Goal: Task Accomplishment & Management: Use online tool/utility

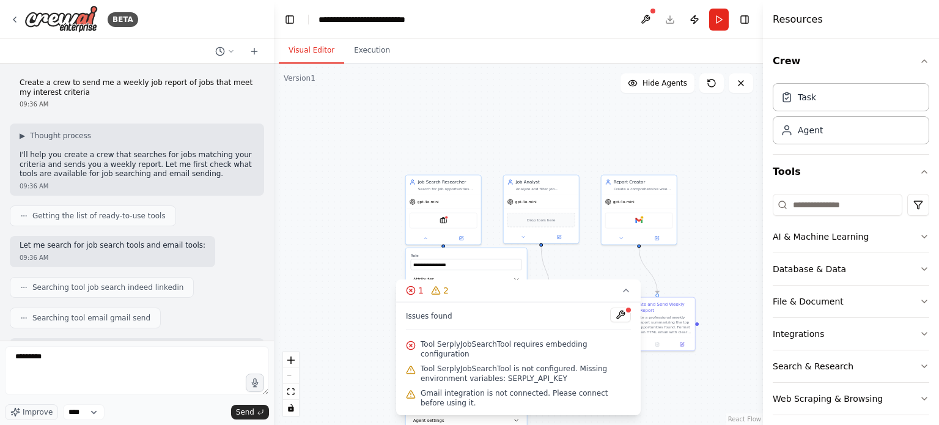
scroll to position [2359, 0]
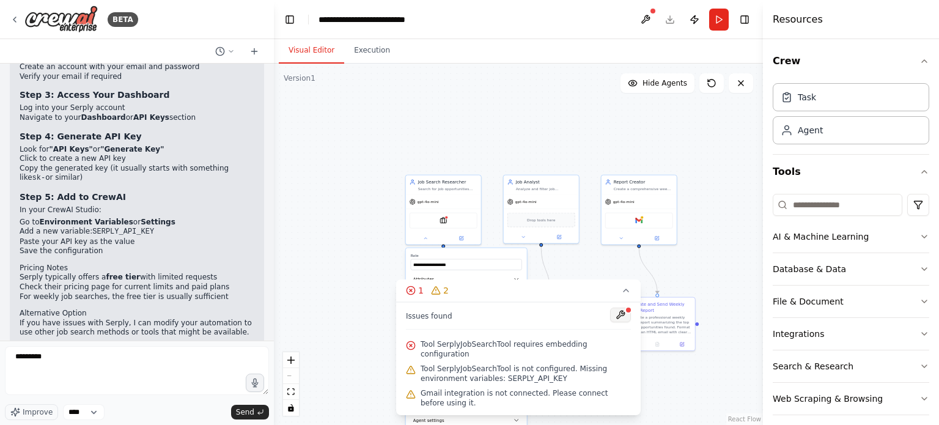
click at [624, 321] on button at bounding box center [620, 314] width 21 height 15
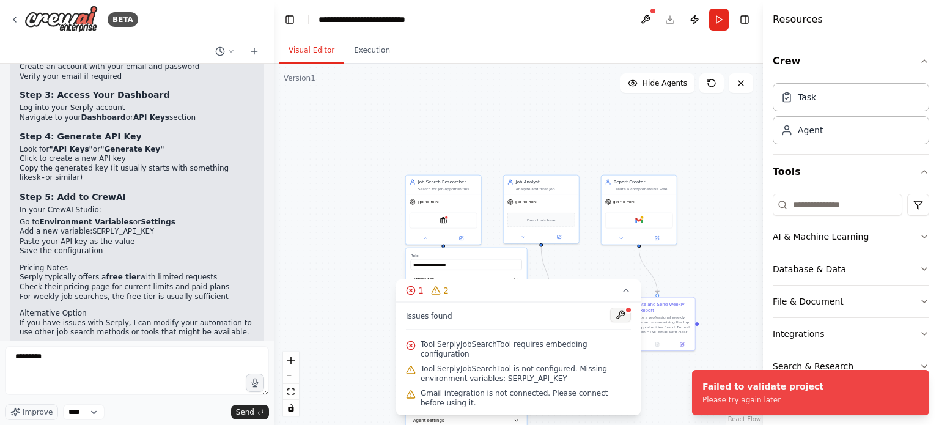
click at [620, 322] on button at bounding box center [620, 314] width 21 height 15
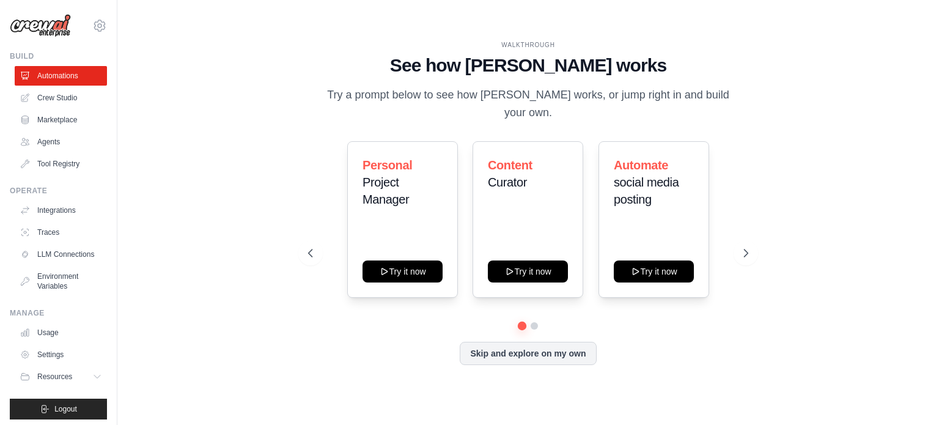
click at [509, 361] on div "WALKTHROUGH See how CrewAI works Try a prompt below to see how CrewAI works, or…" at bounding box center [527, 212] width 469 height 345
click at [499, 342] on button "Skip and explore on my own" at bounding box center [528, 351] width 136 height 23
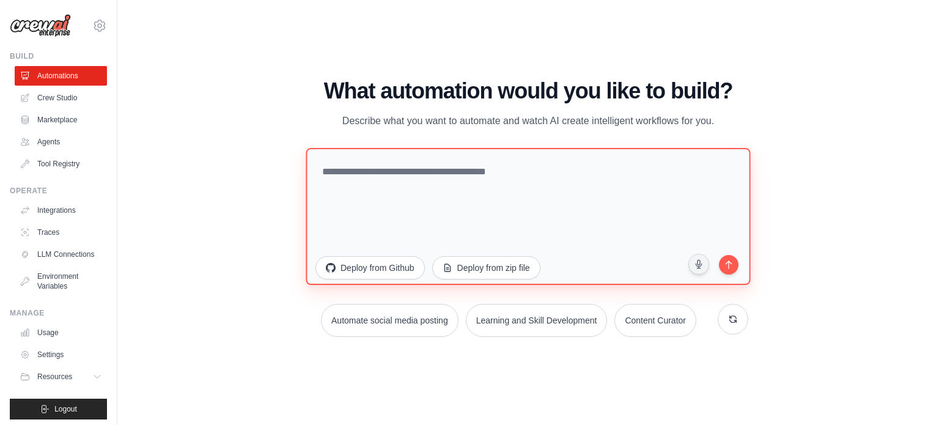
click at [474, 178] on textarea at bounding box center [528, 215] width 444 height 137
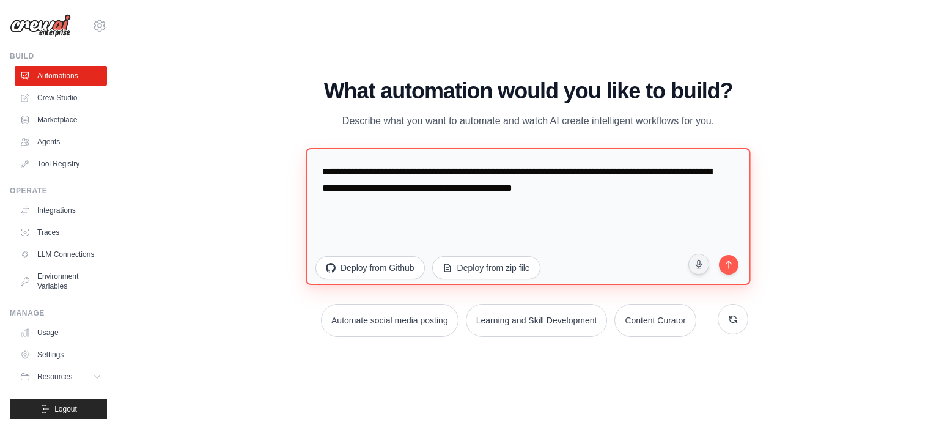
click at [660, 177] on textarea "**********" at bounding box center [528, 215] width 444 height 137
type textarea "**********"
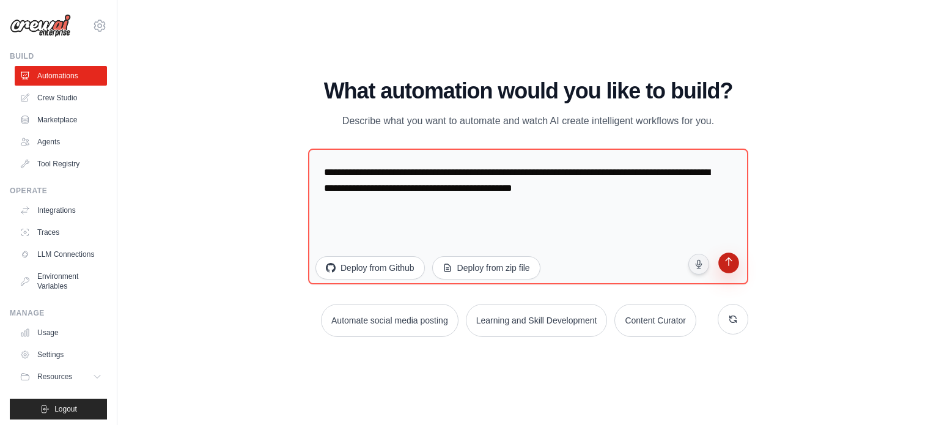
click at [726, 271] on button "submit" at bounding box center [728, 263] width 23 height 23
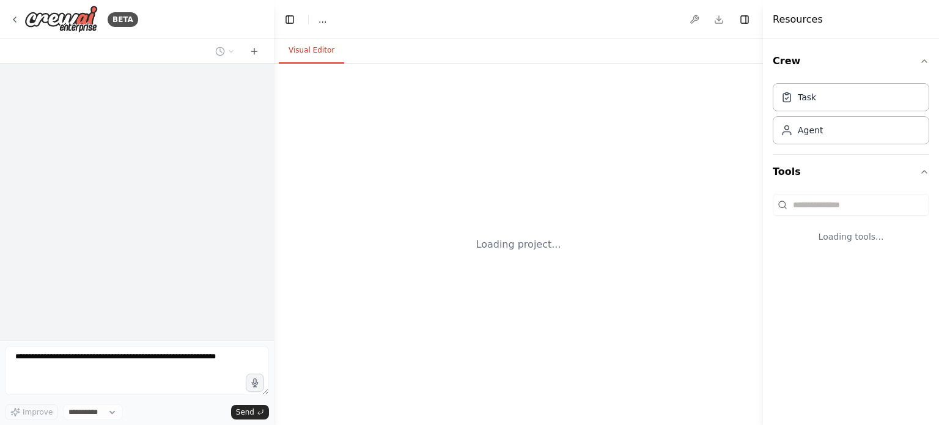
select select "****"
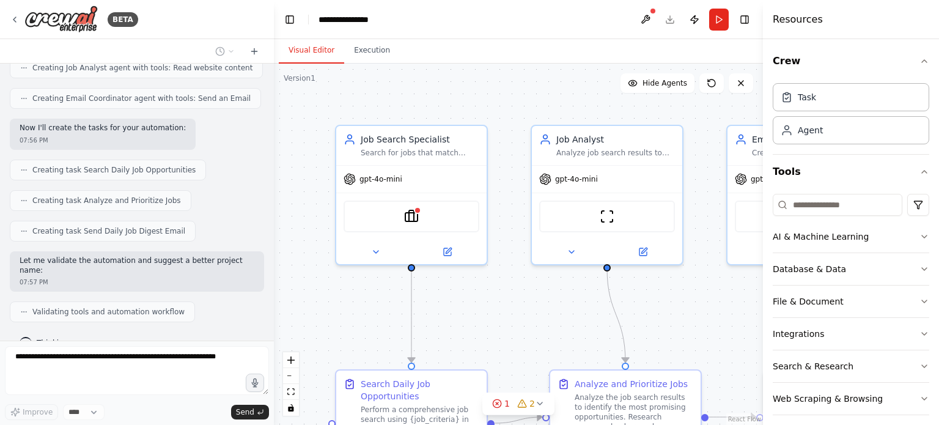
scroll to position [540, 0]
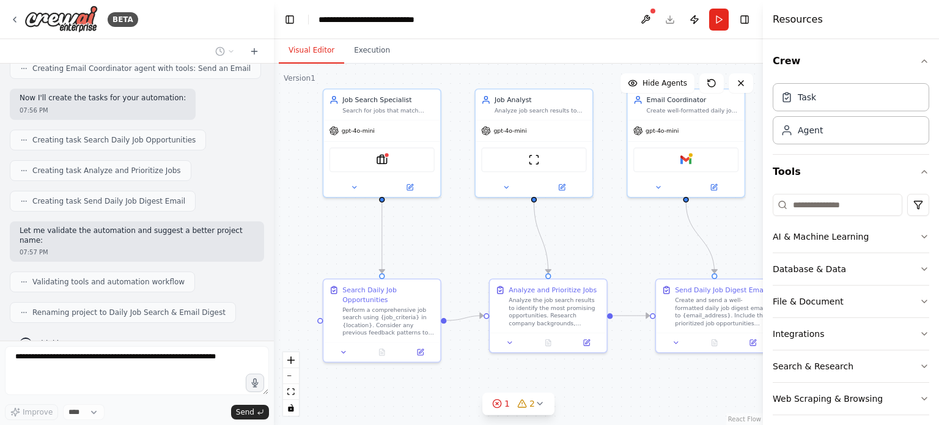
drag, startPoint x: 549, startPoint y: 114, endPoint x: 495, endPoint y: 43, distance: 88.5
click at [495, 43] on div "Visual Editor Execution Version 1 Show Tools Hide Agents .deletable-edge-delete…" at bounding box center [518, 232] width 489 height 386
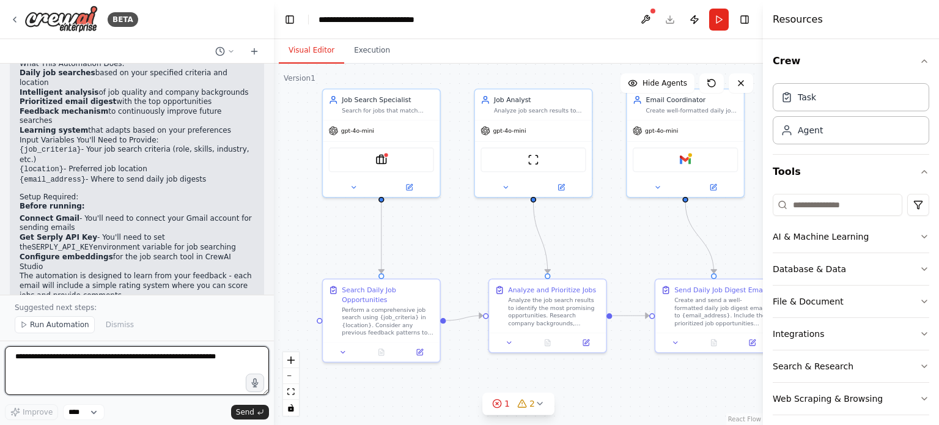
scroll to position [909, 0]
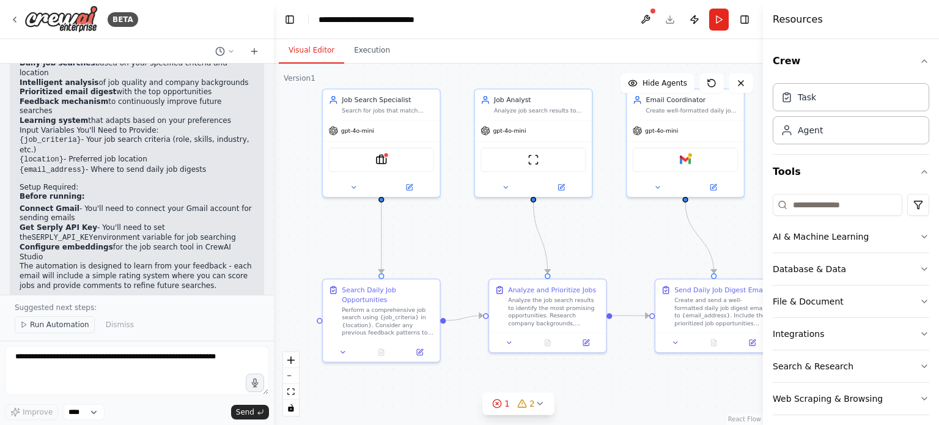
click at [78, 325] on span "Run Automation" at bounding box center [59, 325] width 59 height 10
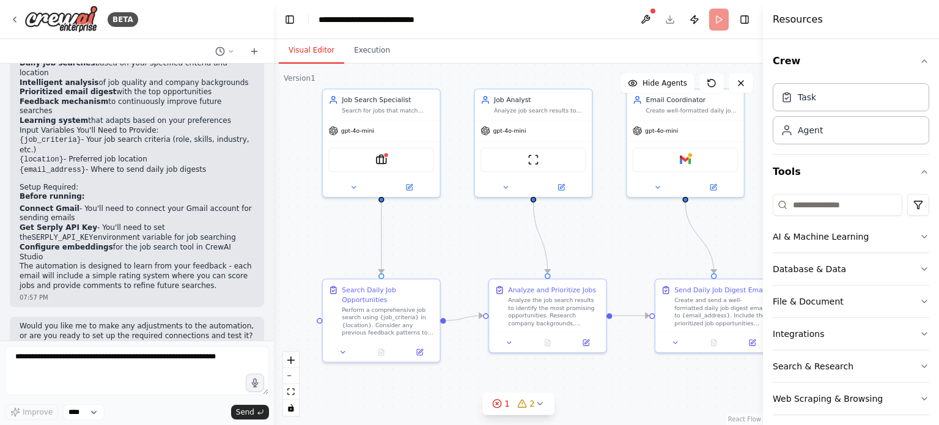
scroll to position [864, 0]
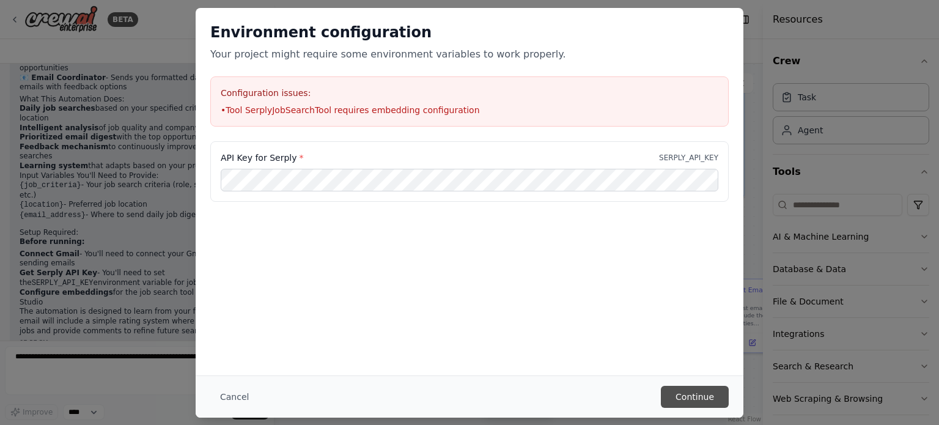
click at [678, 400] on button "Continue" at bounding box center [695, 397] width 68 height 22
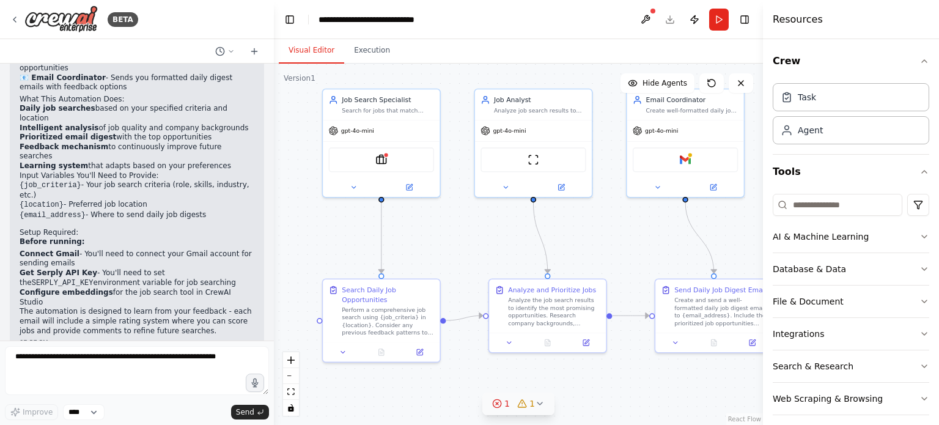
click at [501, 403] on icon at bounding box center [497, 404] width 10 height 10
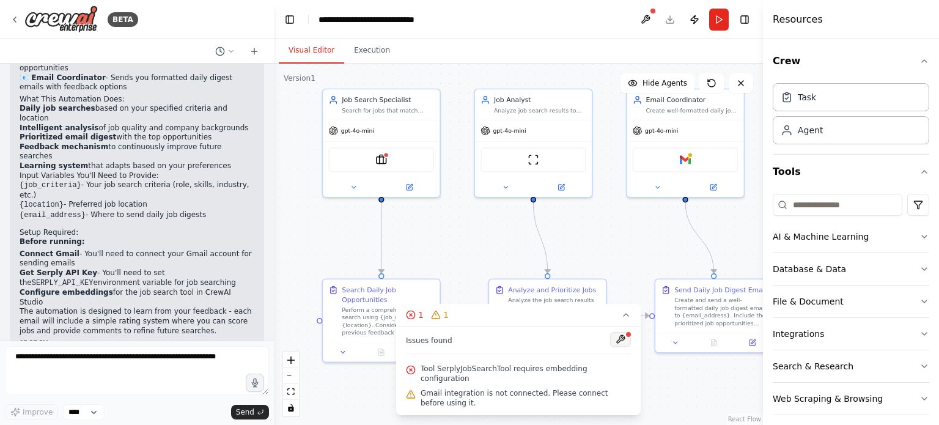
click at [622, 347] on button at bounding box center [620, 339] width 21 height 15
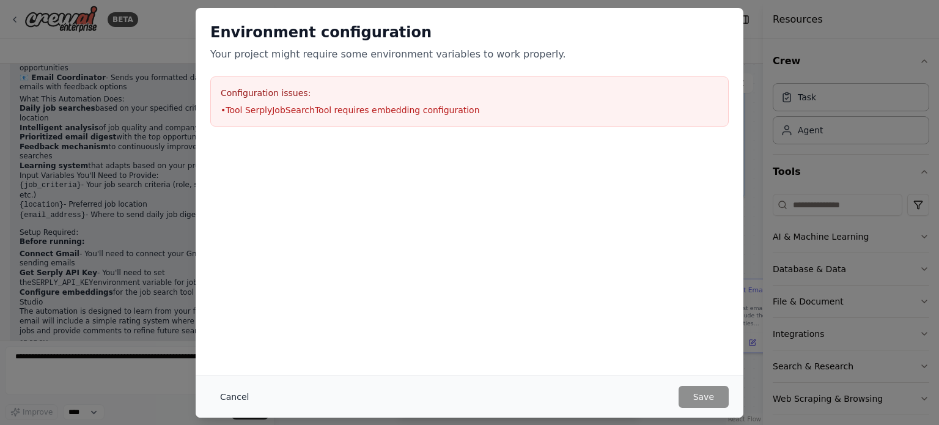
click at [227, 398] on button "Cancel" at bounding box center [234, 397] width 48 height 22
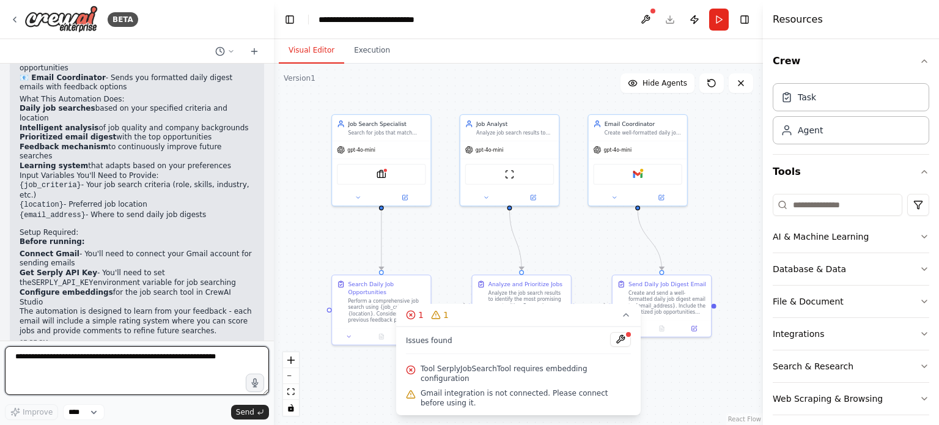
click at [147, 373] on textarea at bounding box center [137, 370] width 264 height 49
type textarea "**********"
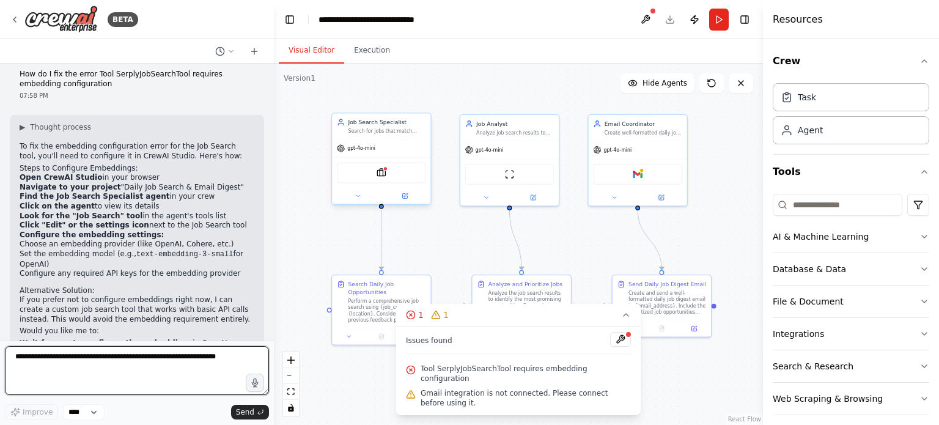
scroll to position [1224, 0]
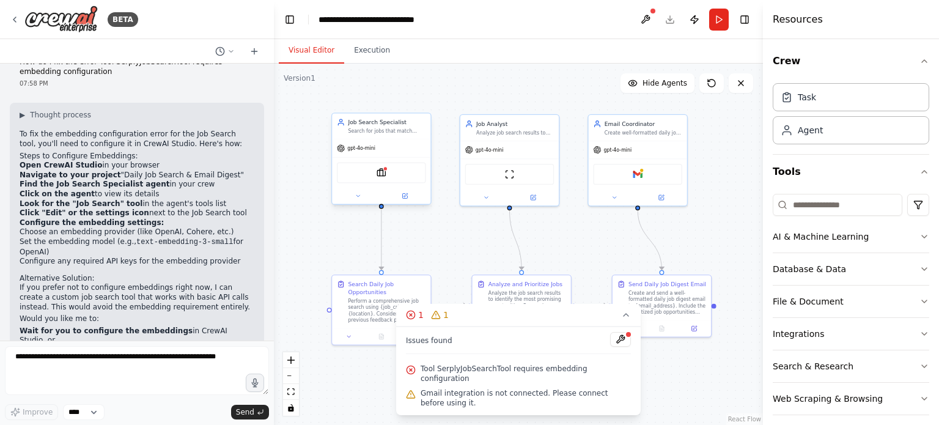
click at [386, 175] on div "SerplyJobSearchTool" at bounding box center [381, 172] width 89 height 21
click at [406, 197] on icon at bounding box center [404, 196] width 5 height 5
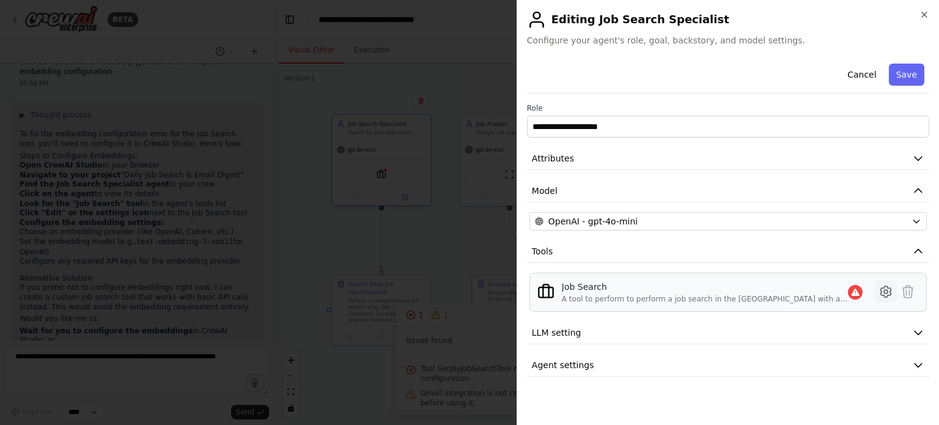
click at [887, 295] on icon at bounding box center [885, 291] width 10 height 11
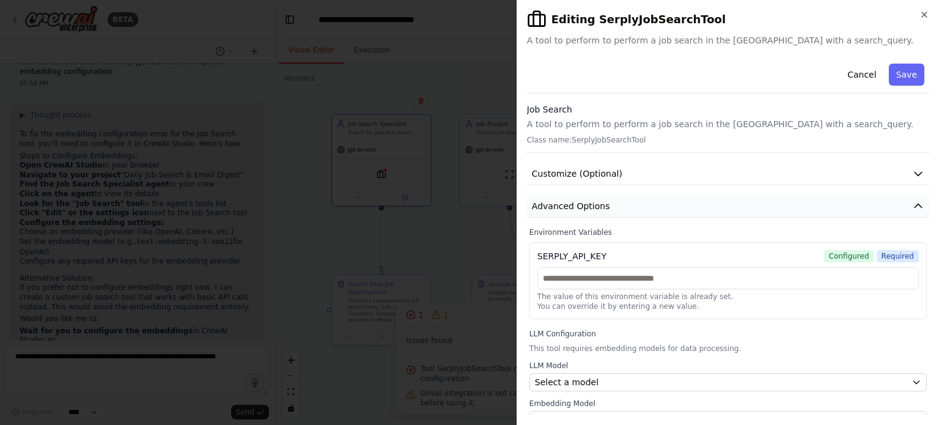
scroll to position [12, 0]
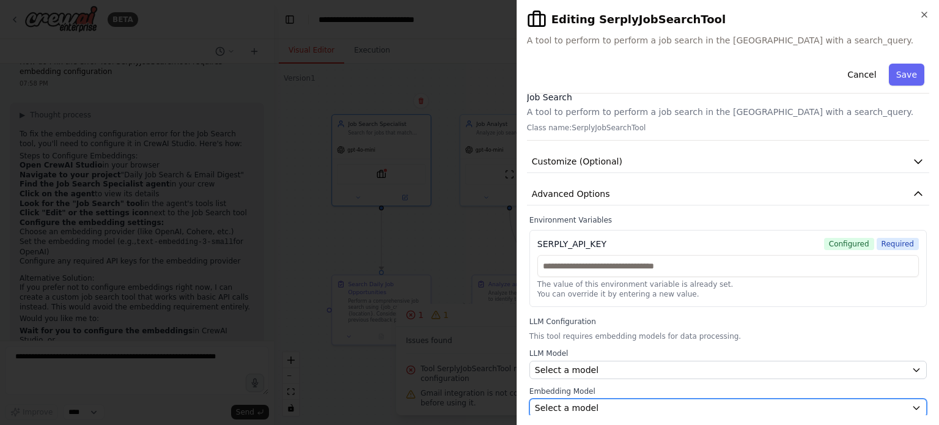
click at [778, 405] on div "Select a model" at bounding box center [721, 408] width 372 height 12
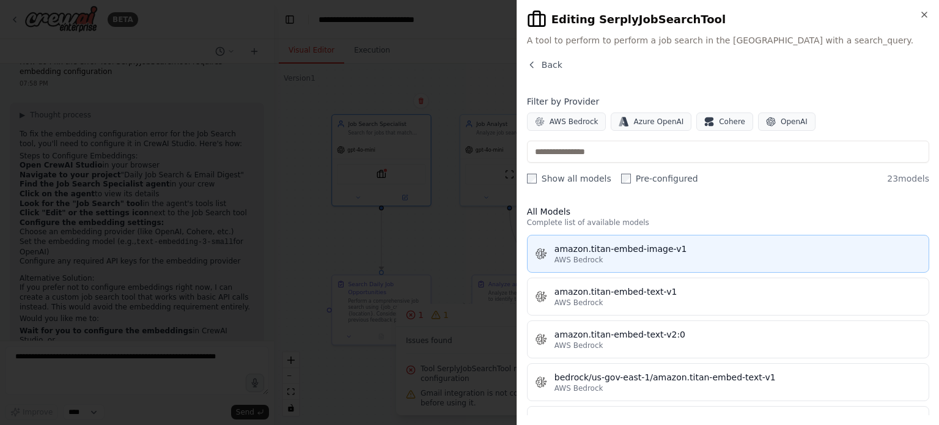
scroll to position [4, 0]
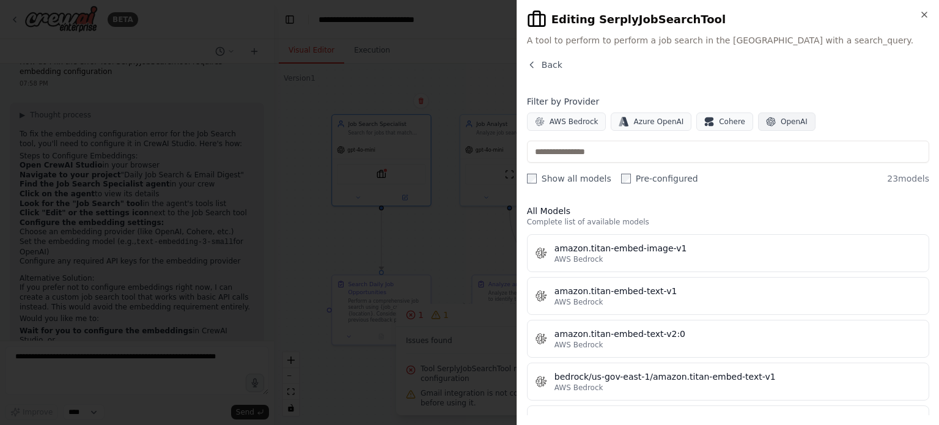
click at [771, 128] on button "OpenAI" at bounding box center [786, 121] width 57 height 18
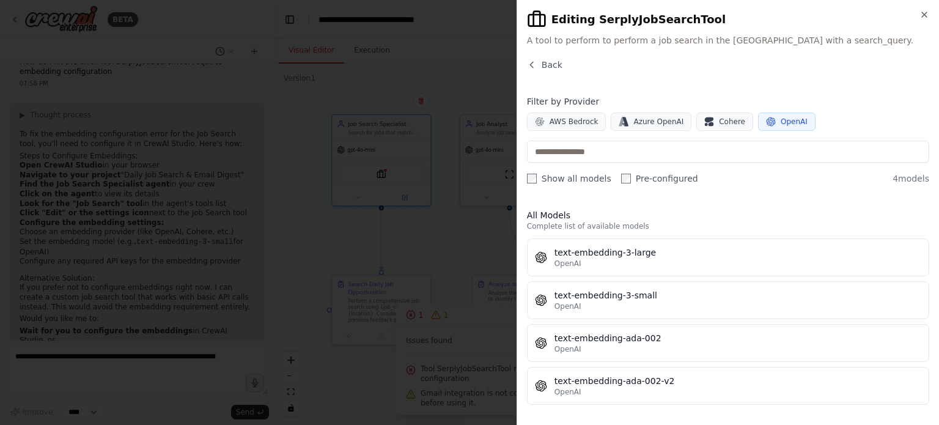
scroll to position [0, 0]
click at [557, 63] on span "Back" at bounding box center [552, 65] width 21 height 12
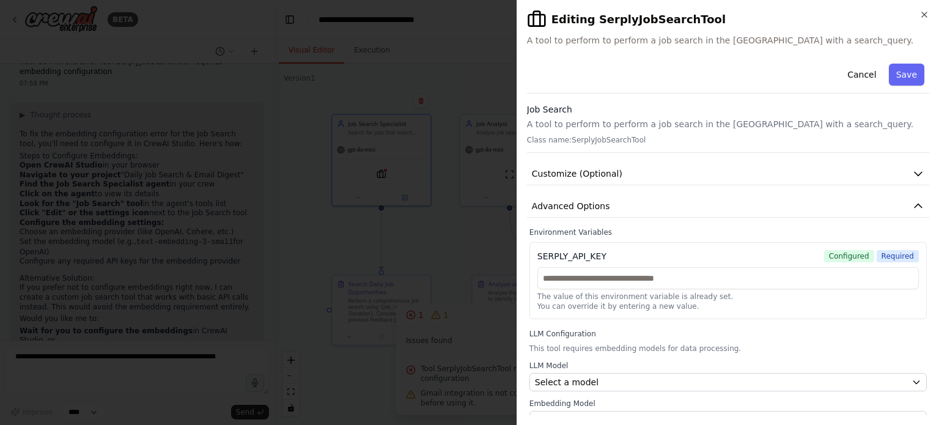
scroll to position [12, 0]
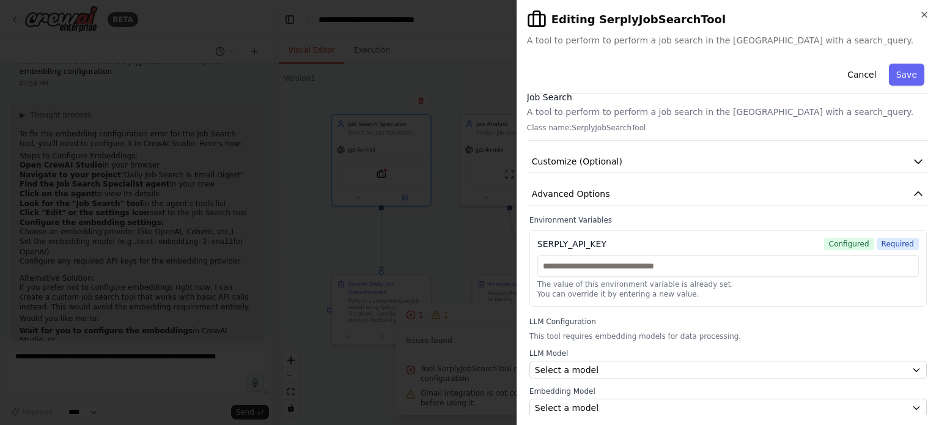
click at [928, 9] on div "**********" at bounding box center [727, 212] width 422 height 425
click at [925, 15] on icon "button" at bounding box center [924, 15] width 10 height 10
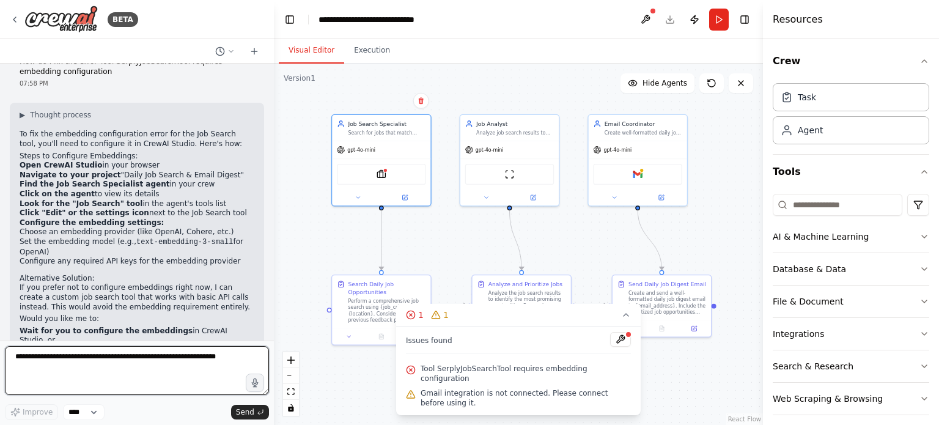
click at [226, 361] on textarea at bounding box center [137, 370] width 264 height 49
type textarea "*"
type textarea "**********"
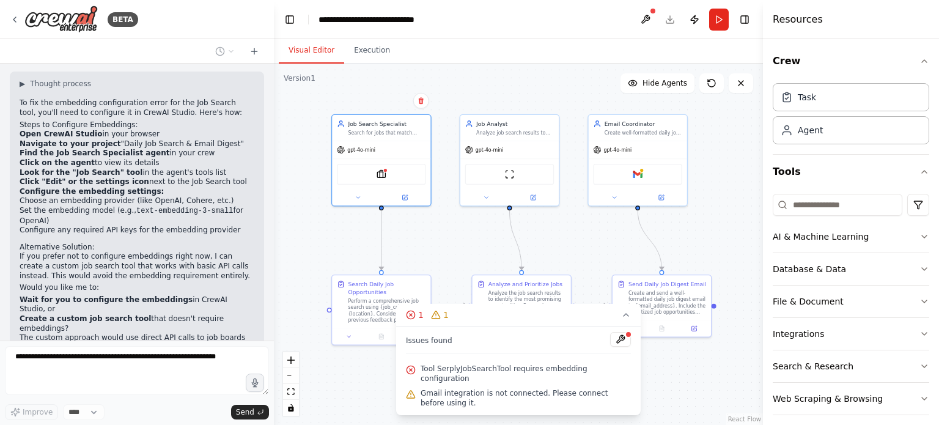
scroll to position [1306, 0]
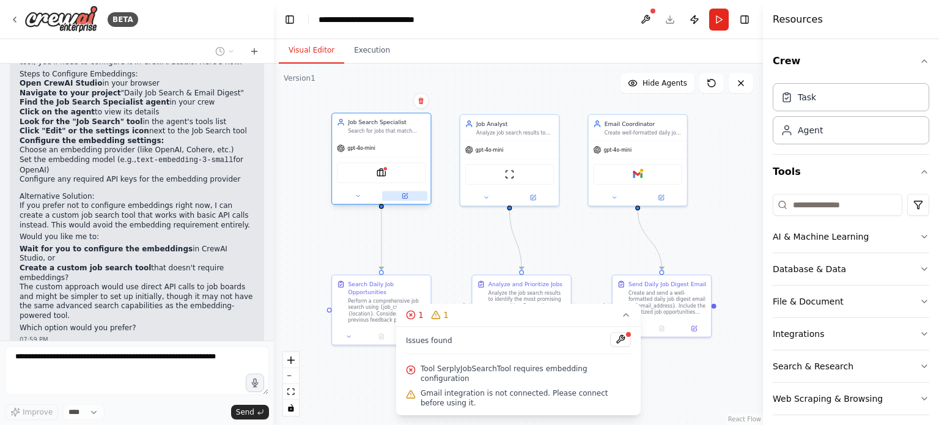
click at [408, 193] on button at bounding box center [404, 196] width 45 height 10
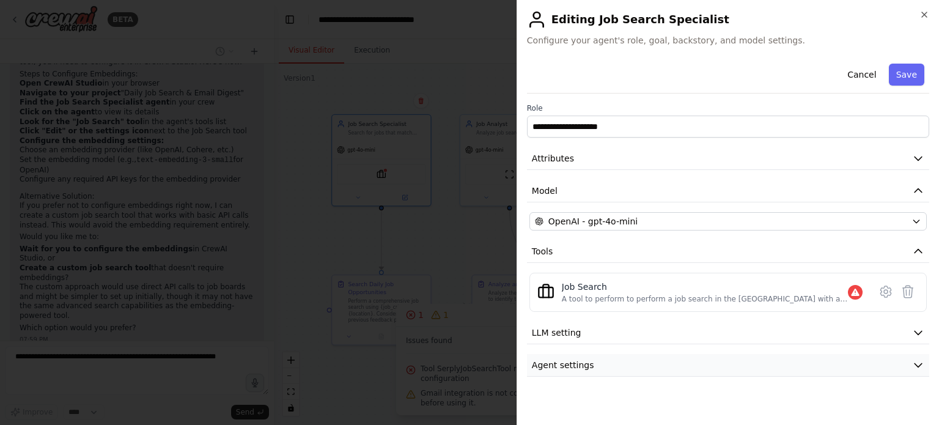
click at [576, 364] on span "Agent settings" at bounding box center [563, 365] width 62 height 12
click at [570, 338] on button "LLM setting" at bounding box center [728, 332] width 402 height 23
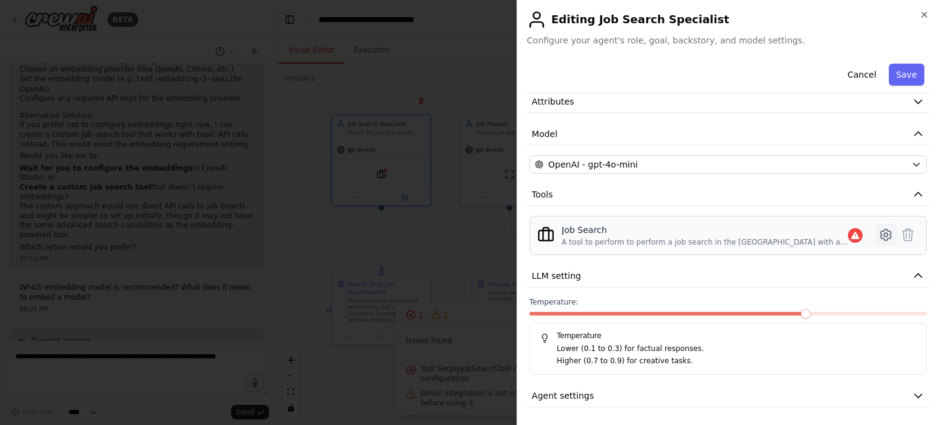
scroll to position [1398, 0]
click at [880, 239] on icon at bounding box center [885, 234] width 10 height 11
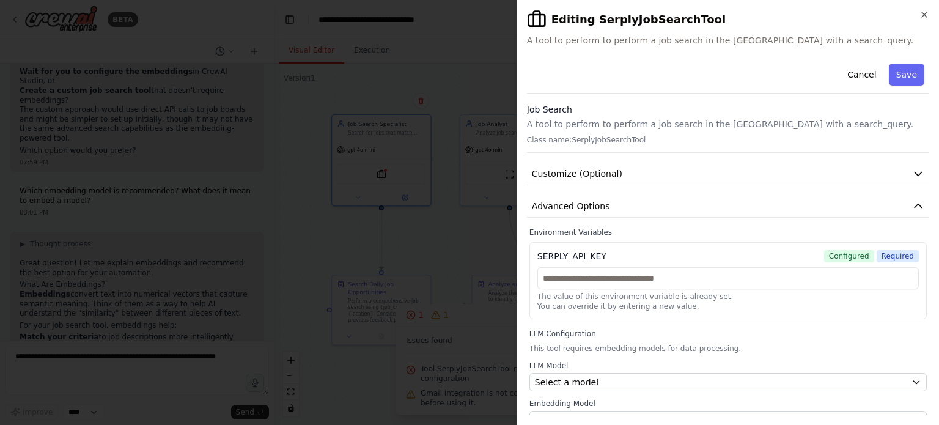
scroll to position [12, 0]
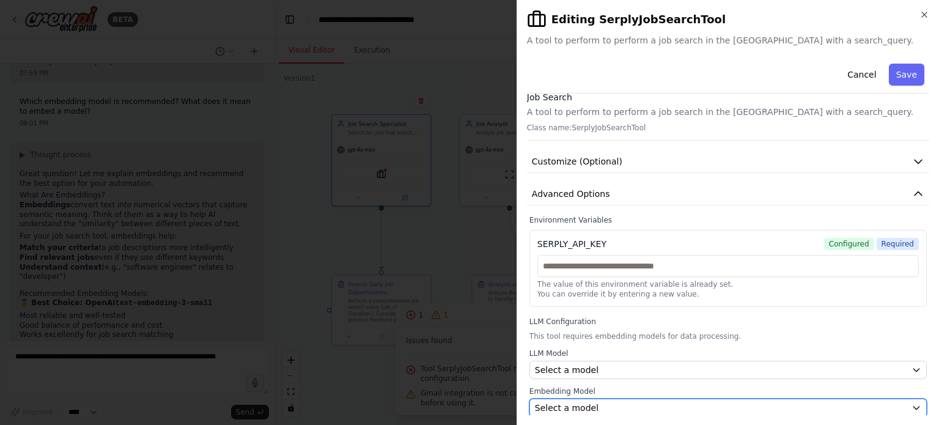
click at [716, 402] on div "Select a model" at bounding box center [721, 408] width 372 height 12
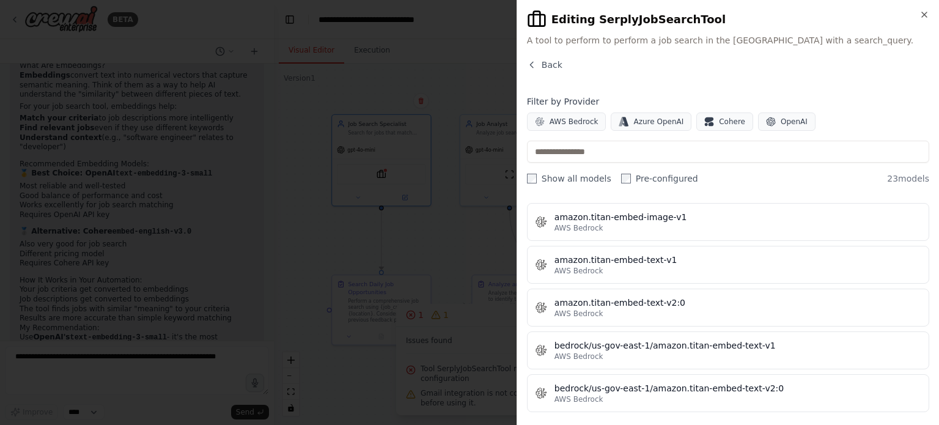
scroll to position [0, 0]
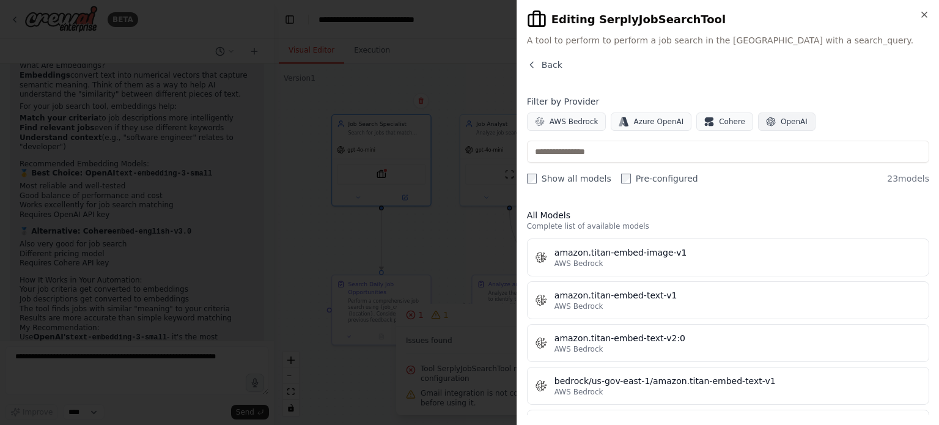
click at [787, 122] on span "OpenAI" at bounding box center [794, 122] width 27 height 10
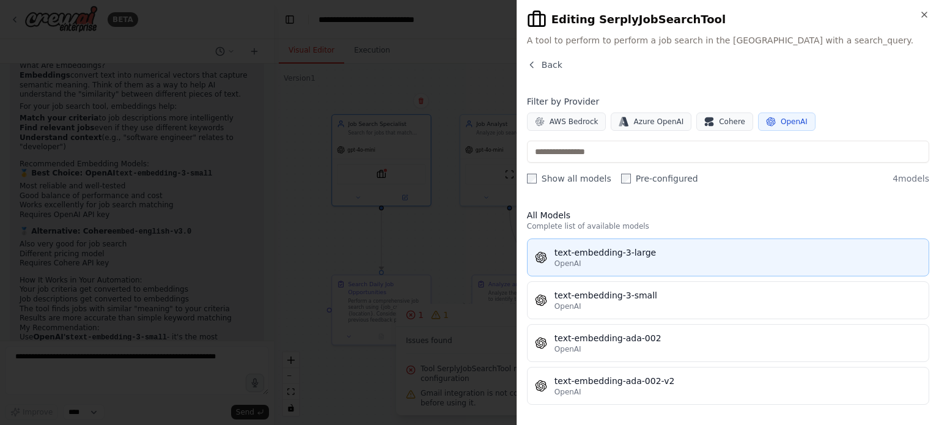
click at [668, 270] on button "text-embedding-3-large OpenAI" at bounding box center [728, 257] width 402 height 38
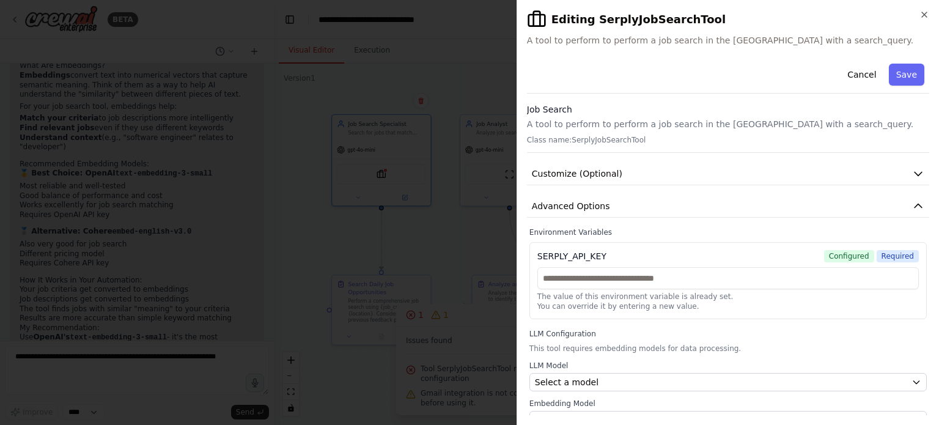
scroll to position [12, 0]
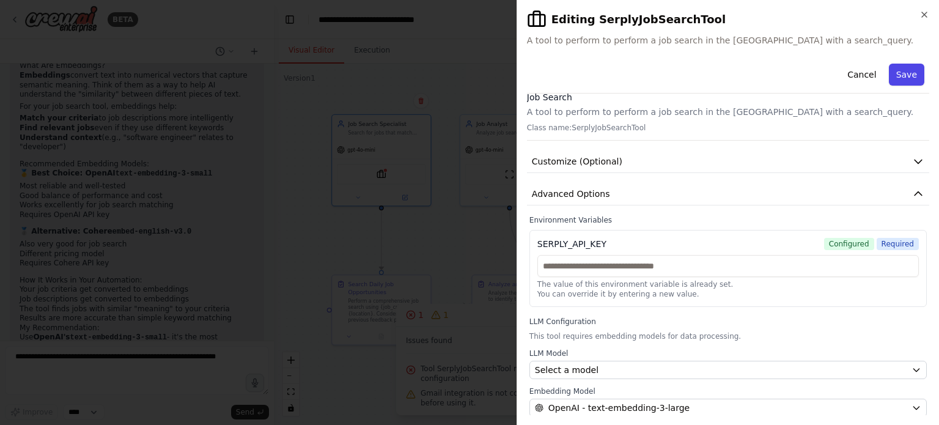
click at [895, 80] on button "Save" at bounding box center [906, 75] width 35 height 22
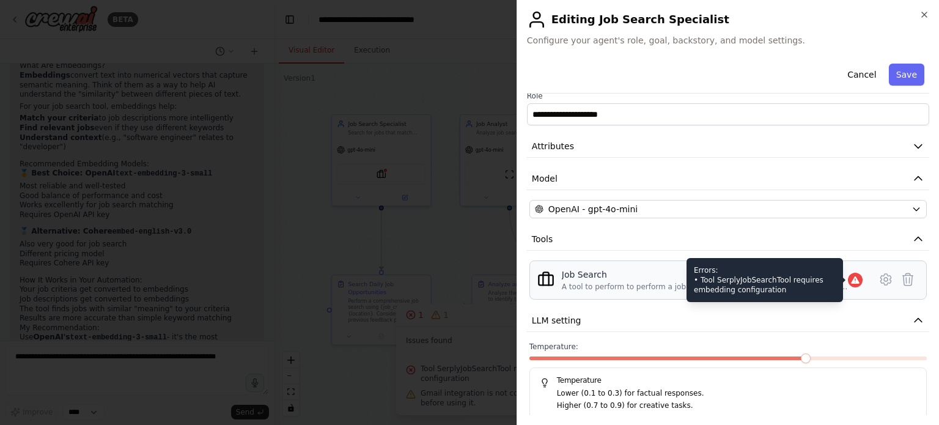
click at [850, 283] on icon at bounding box center [855, 280] width 10 height 10
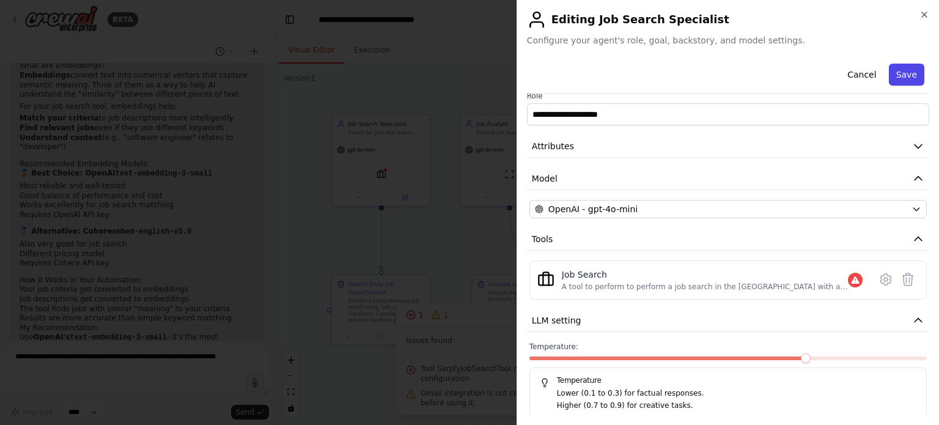
click at [897, 81] on button "Save" at bounding box center [906, 75] width 35 height 22
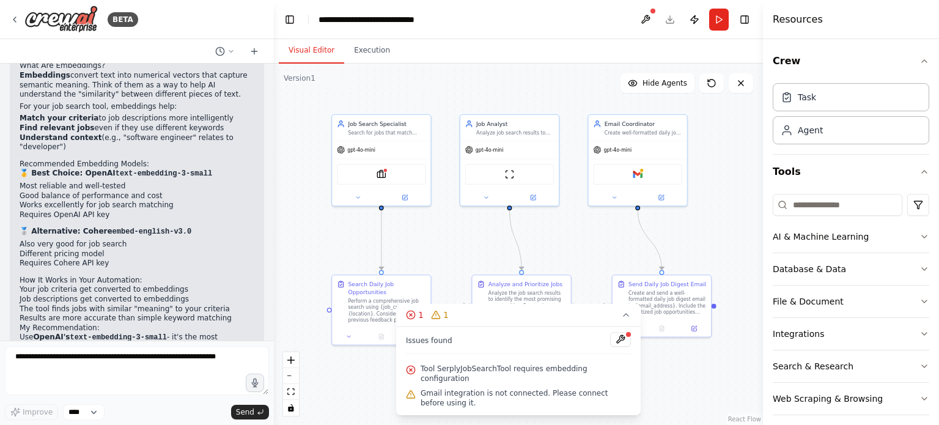
click at [664, 383] on div ".deletable-edge-delete-btn { width: 20px; height: 20px; border: 0px solid #ffff…" at bounding box center [518, 244] width 489 height 361
click at [714, 24] on button "Run" at bounding box center [719, 20] width 20 height 22
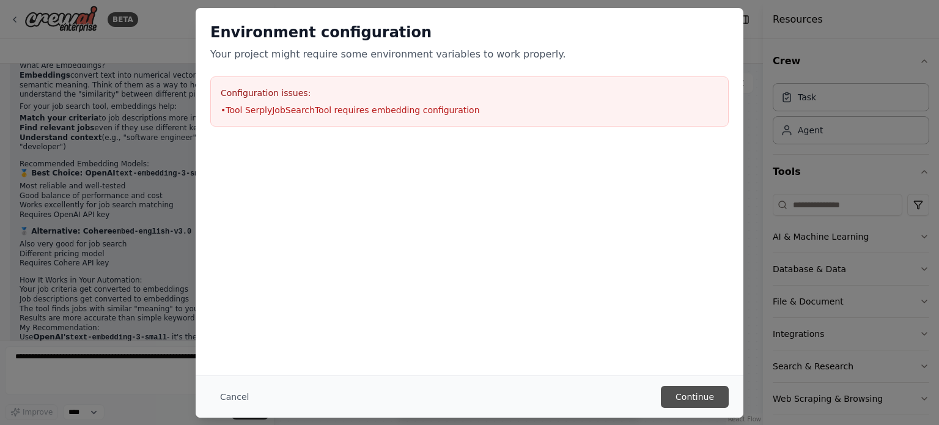
click at [711, 403] on button "Continue" at bounding box center [695, 397] width 68 height 22
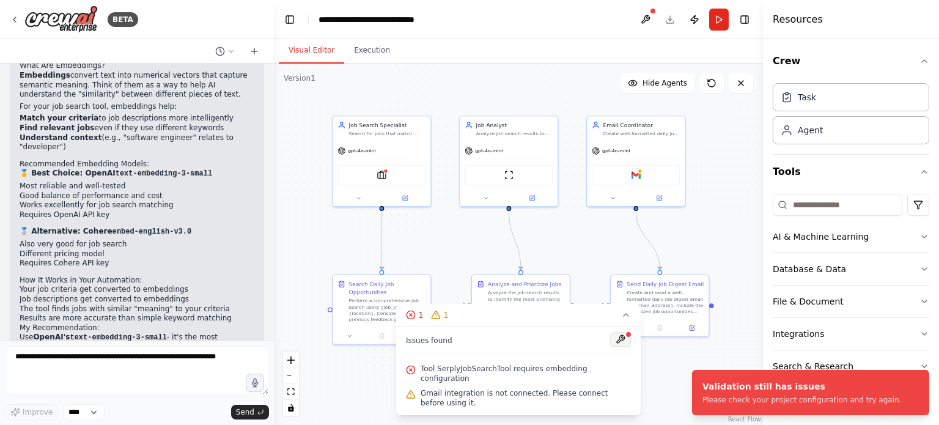
click at [623, 347] on button at bounding box center [620, 339] width 21 height 15
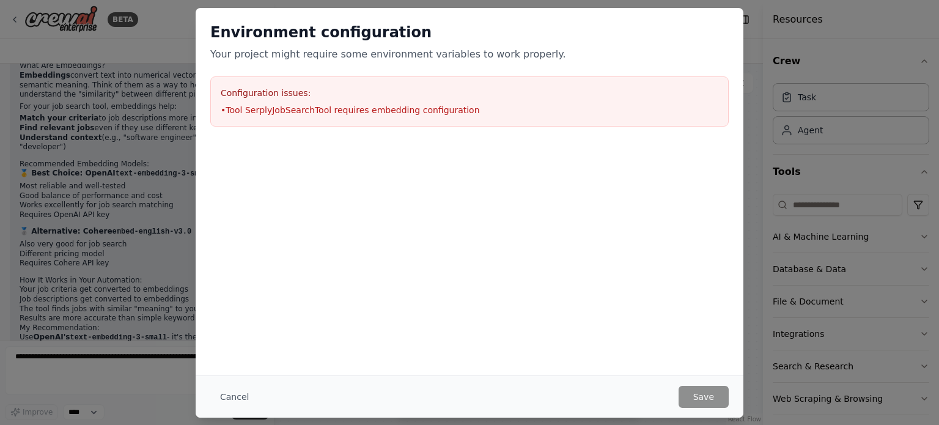
click at [430, 113] on li "• Tool SerplyJobSearchTool requires embedding configuration" at bounding box center [470, 110] width 498 height 12
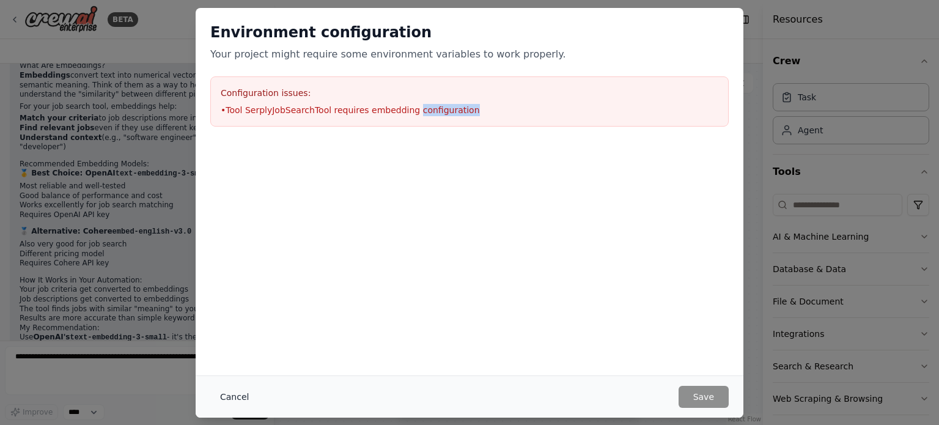
click at [244, 394] on button "Cancel" at bounding box center [234, 397] width 48 height 22
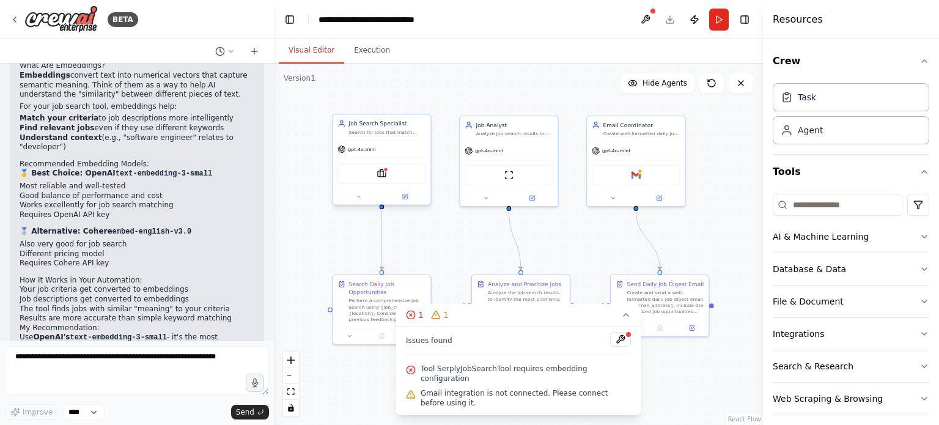
click at [406, 200] on div at bounding box center [382, 196] width 98 height 16
click at [407, 197] on icon at bounding box center [405, 196] width 5 height 5
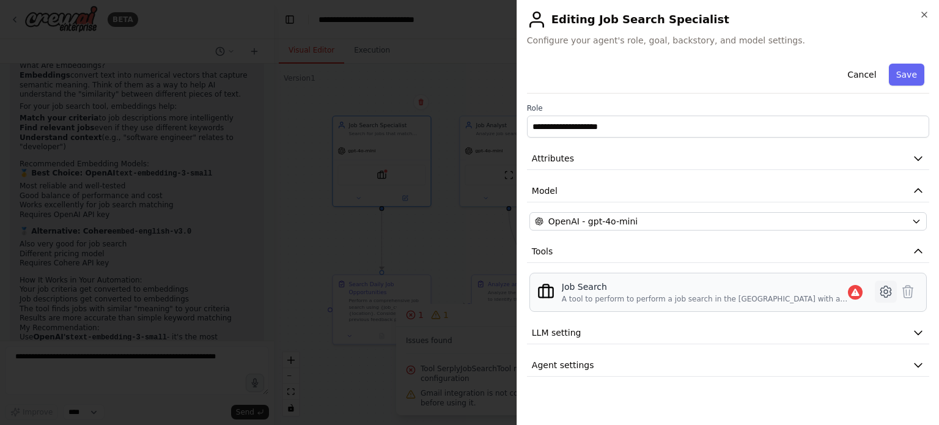
click at [884, 290] on icon at bounding box center [886, 292] width 4 height 4
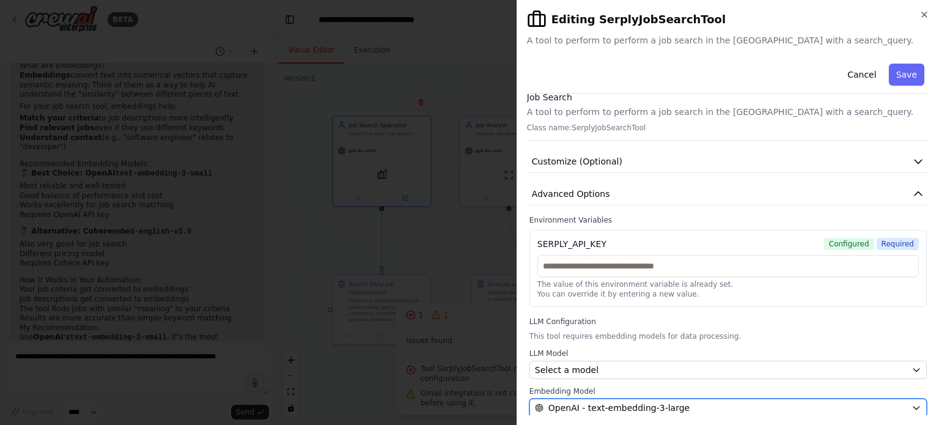
click at [641, 405] on span "OpenAI - text-embedding-3-large" at bounding box center [618, 408] width 141 height 12
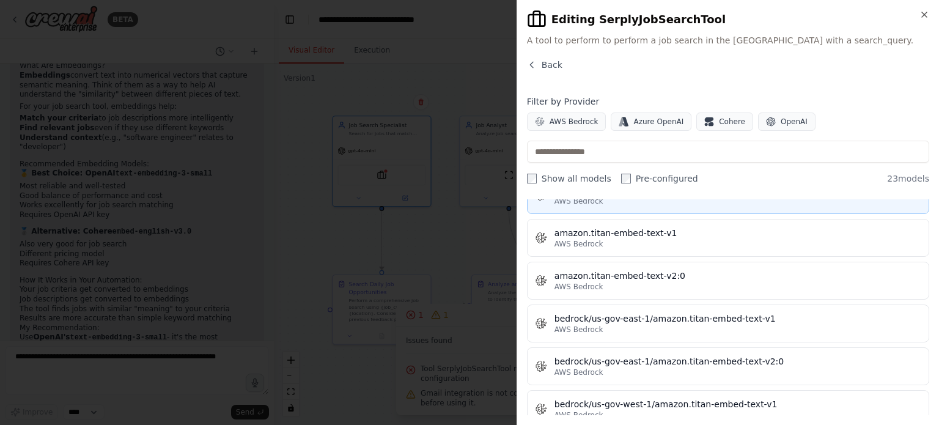
scroll to position [61, 0]
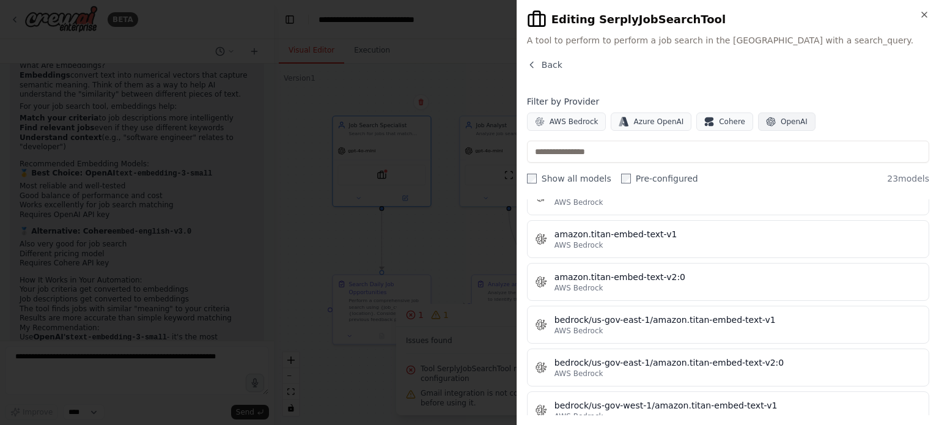
click at [781, 125] on span "OpenAI" at bounding box center [794, 122] width 27 height 10
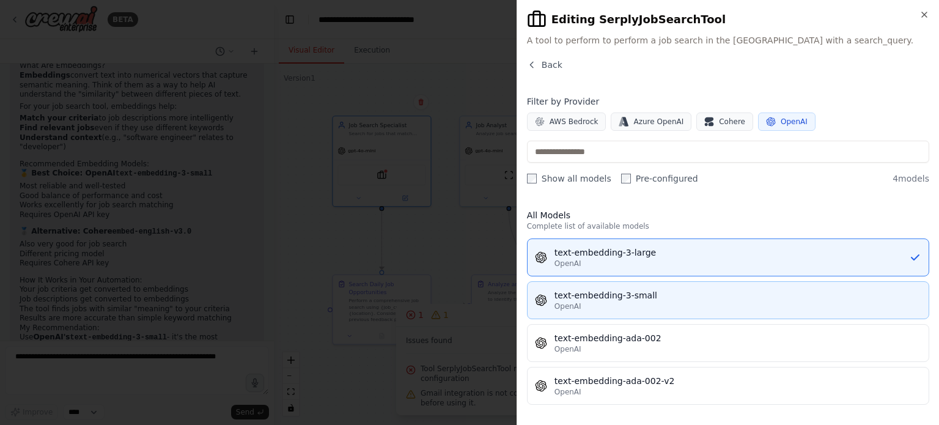
click at [719, 293] on div "text-embedding-3-small" at bounding box center [737, 295] width 367 height 12
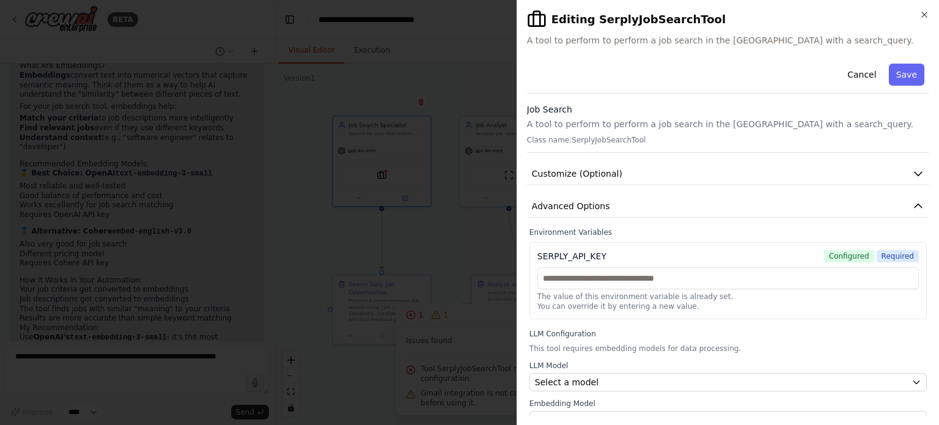
scroll to position [12, 0]
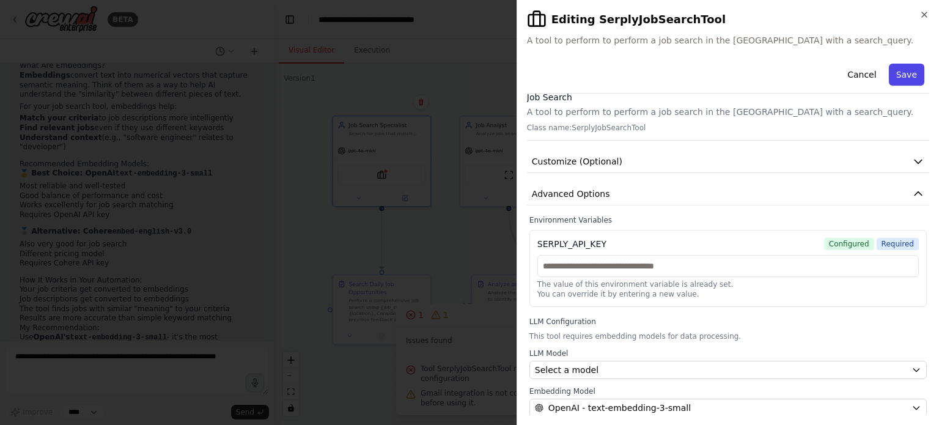
click at [902, 80] on button "Save" at bounding box center [906, 75] width 35 height 22
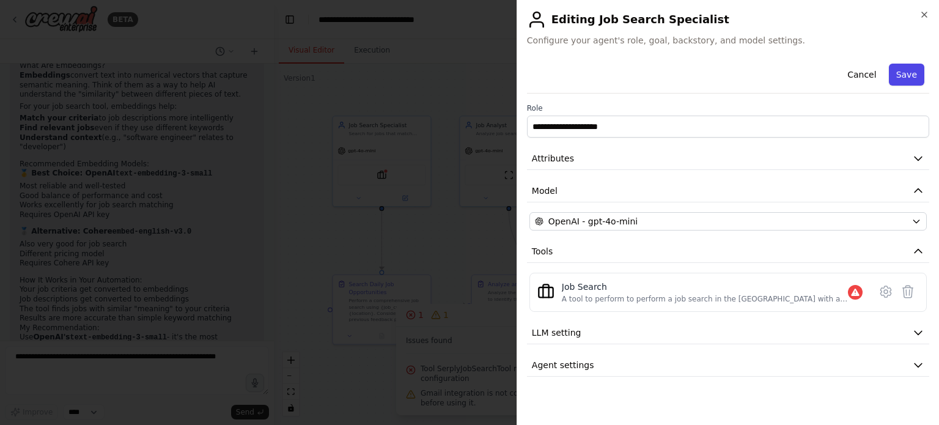
click at [905, 78] on button "Save" at bounding box center [906, 75] width 35 height 22
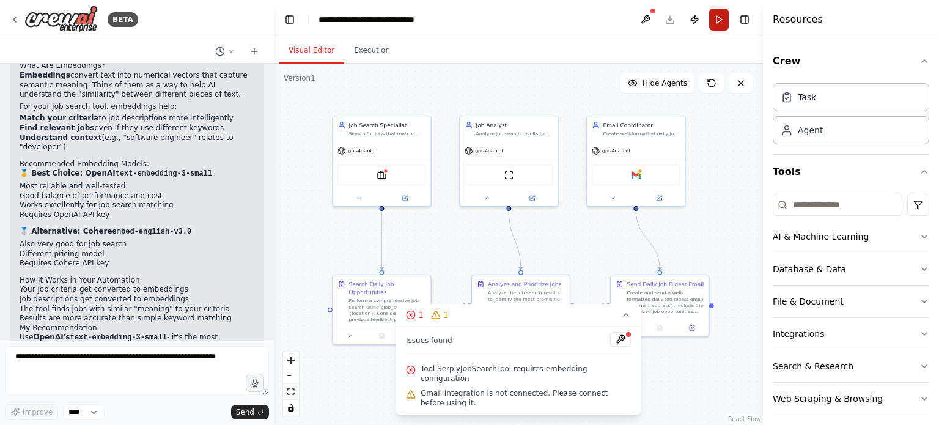
click at [721, 20] on button "Run" at bounding box center [719, 20] width 20 height 22
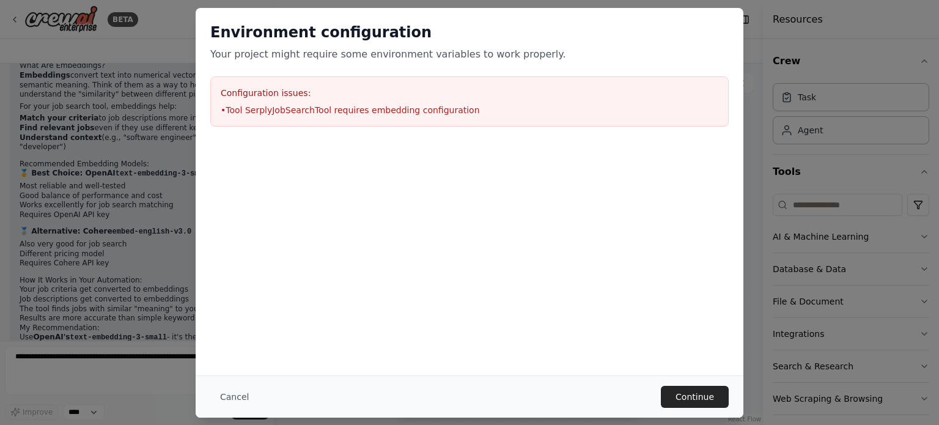
click at [692, 380] on div "Cancel Continue" at bounding box center [470, 396] width 548 height 42
click at [697, 391] on button "Continue" at bounding box center [695, 397] width 68 height 22
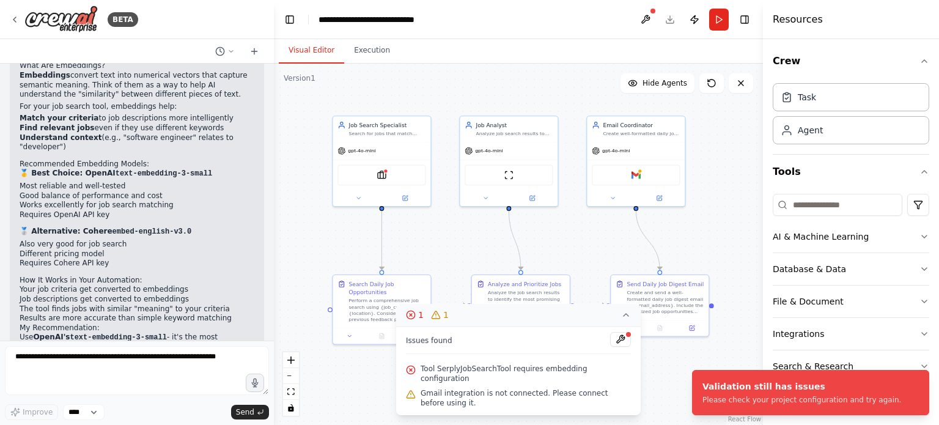
click at [626, 320] on icon at bounding box center [626, 315] width 10 height 10
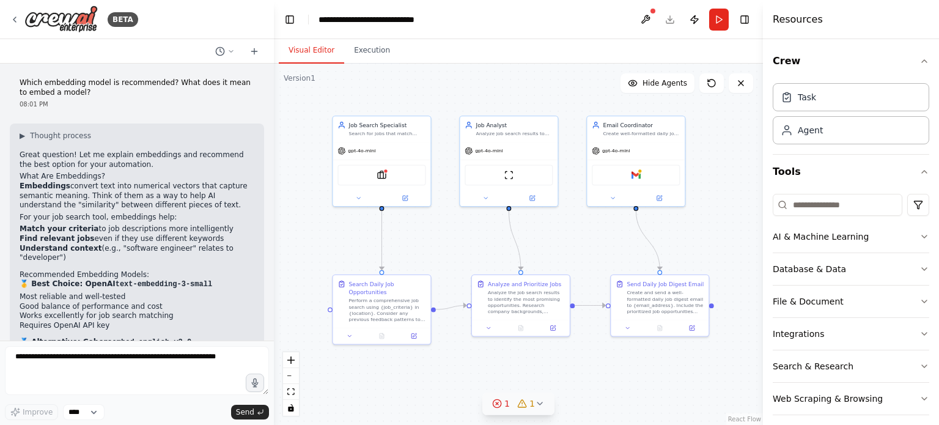
scroll to position [1592, 0]
drag, startPoint x: 136, startPoint y: 141, endPoint x: 90, endPoint y: 118, distance: 51.4
click at [90, 212] on p "For your job search tool, embeddings help:" at bounding box center [137, 217] width 235 height 10
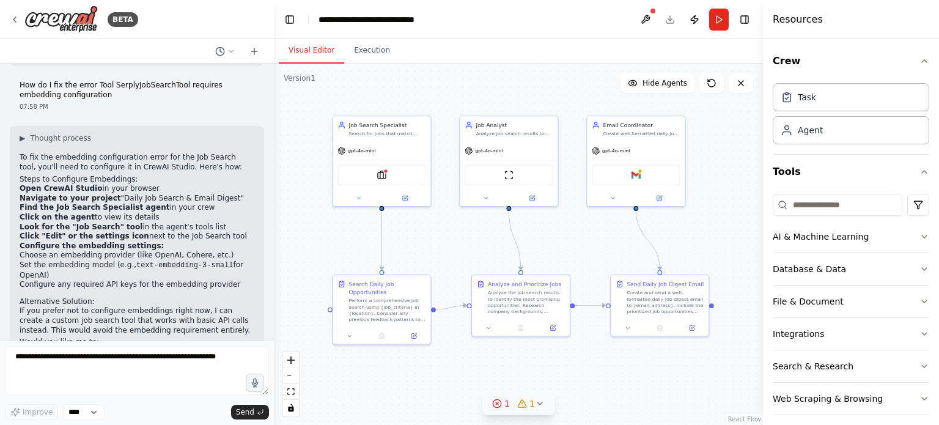
scroll to position [1200, 0]
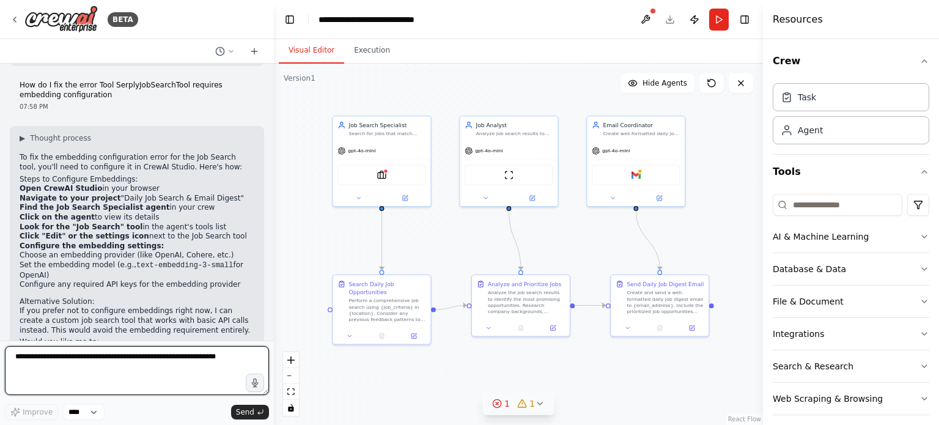
click at [83, 364] on textarea at bounding box center [137, 370] width 264 height 49
type textarea "**********"
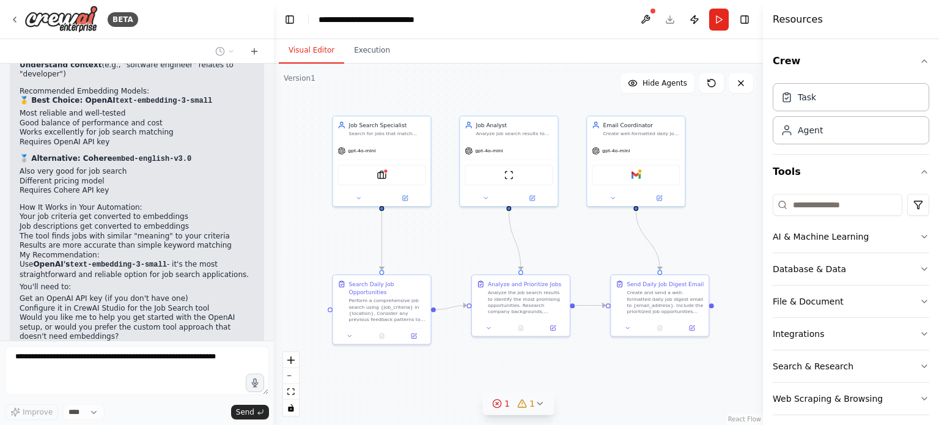
scroll to position [1774, 0]
click at [152, 314] on p "Would you like me to help you get started with the OpenAI setup, or would you p…" at bounding box center [137, 328] width 235 height 29
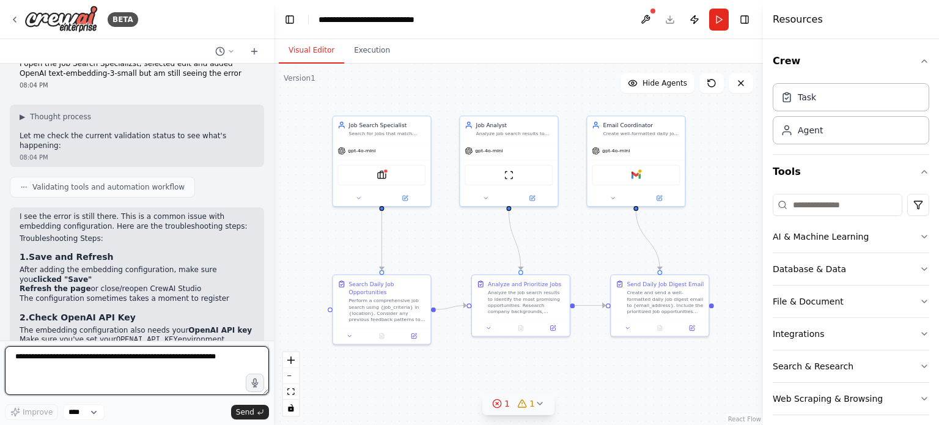
scroll to position [2087, 0]
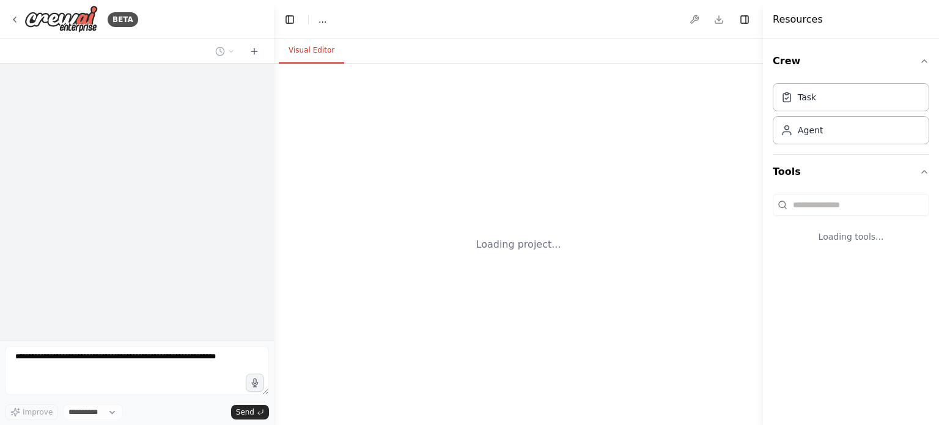
select select "****"
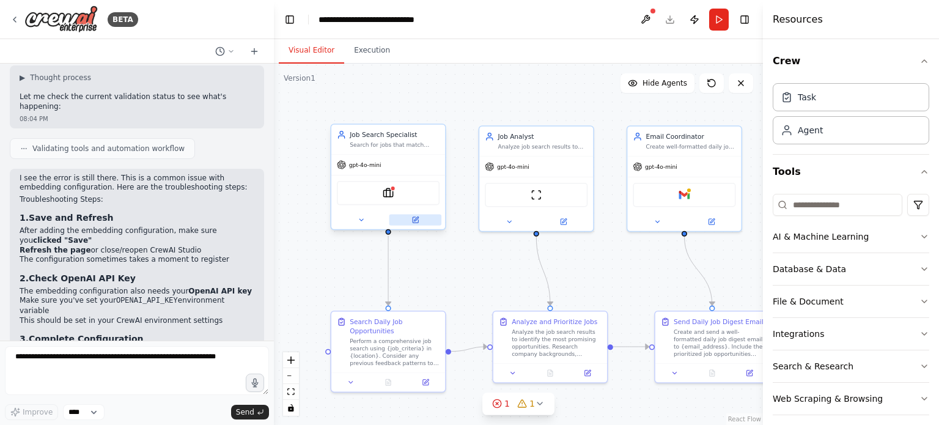
click at [419, 222] on button at bounding box center [415, 220] width 53 height 11
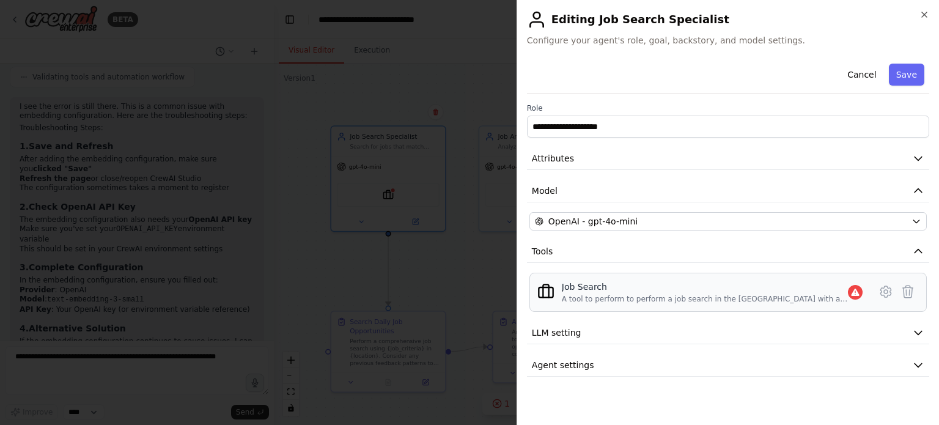
scroll to position [2703, 0]
click at [887, 295] on icon at bounding box center [885, 291] width 15 height 15
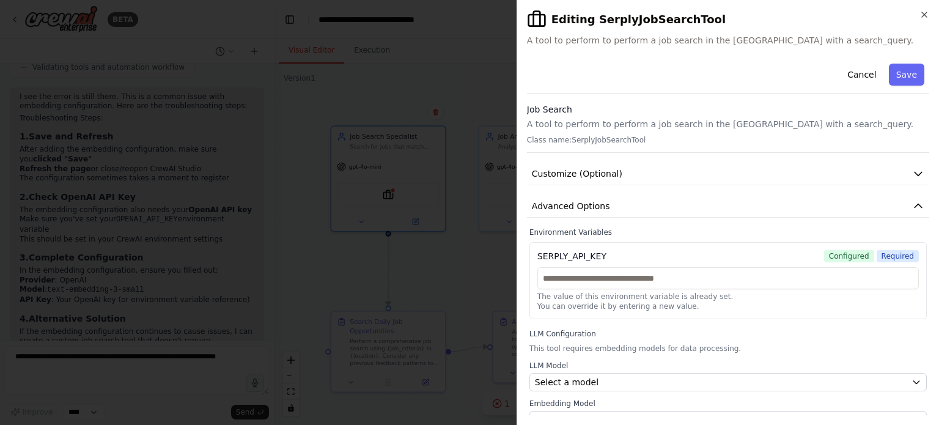
scroll to position [12, 0]
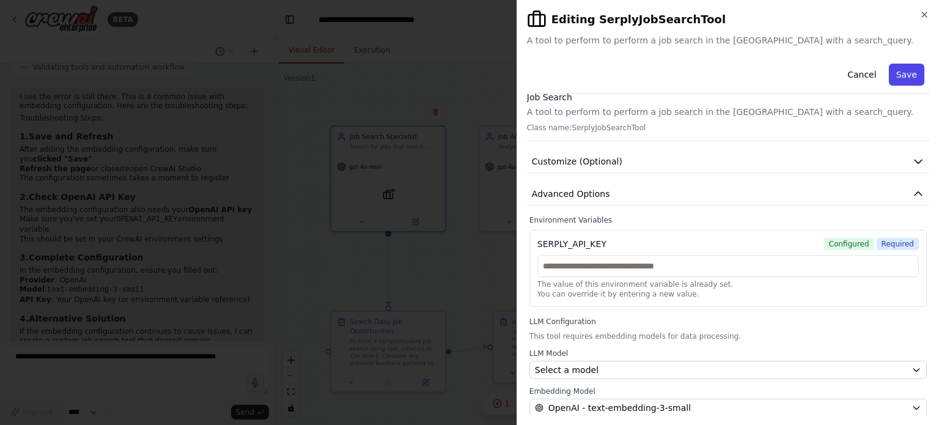
click at [895, 72] on button "Save" at bounding box center [906, 75] width 35 height 22
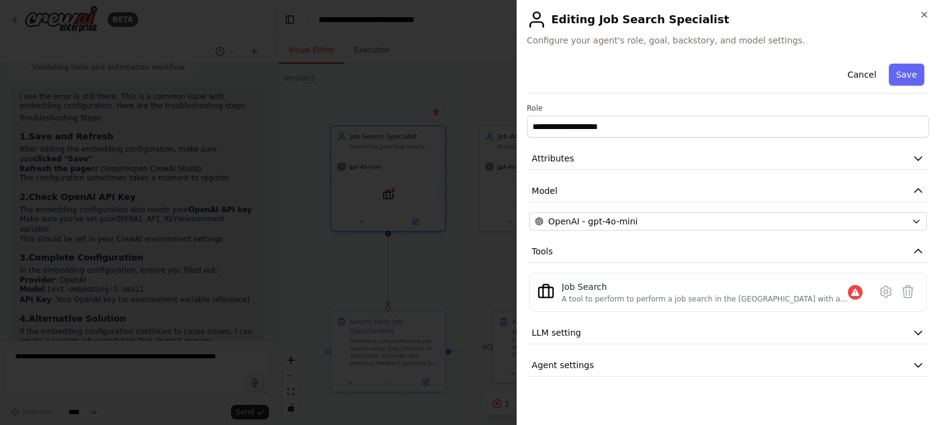
scroll to position [0, 0]
click at [925, 17] on icon "button" at bounding box center [924, 15] width 10 height 10
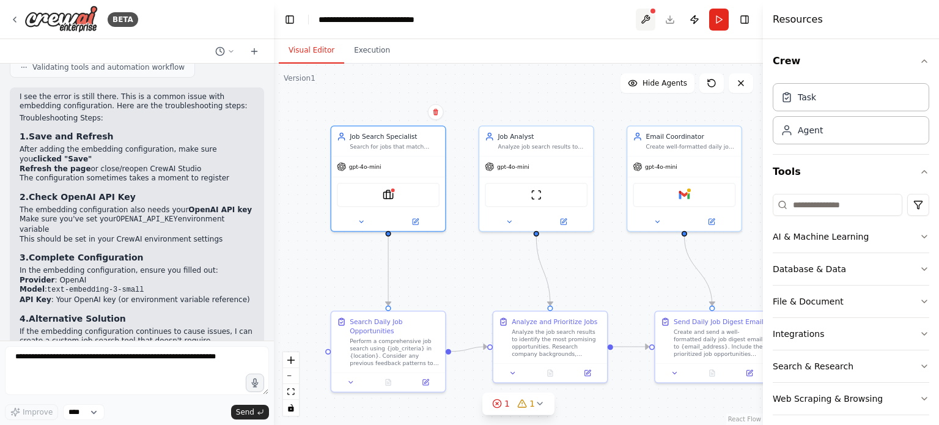
click at [647, 21] on button at bounding box center [646, 20] width 20 height 22
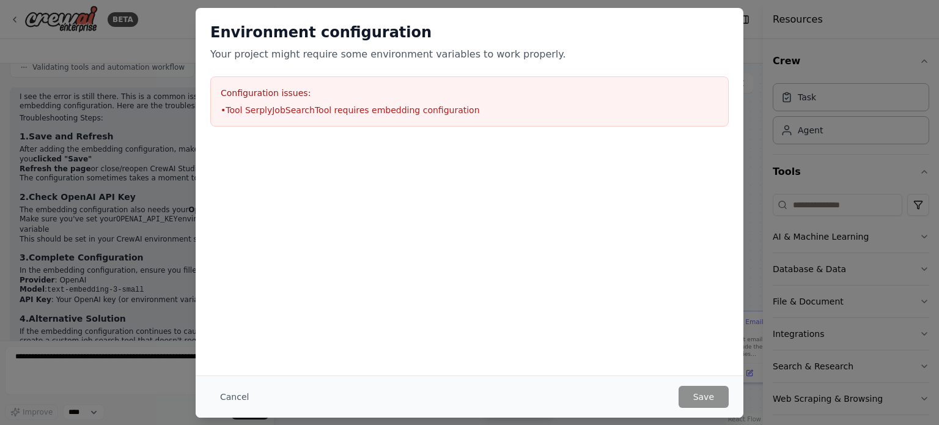
click at [360, 107] on li "• Tool SerplyJobSearchTool requires embedding configuration" at bounding box center [470, 110] width 498 height 12
click at [225, 406] on button "Cancel" at bounding box center [234, 397] width 48 height 22
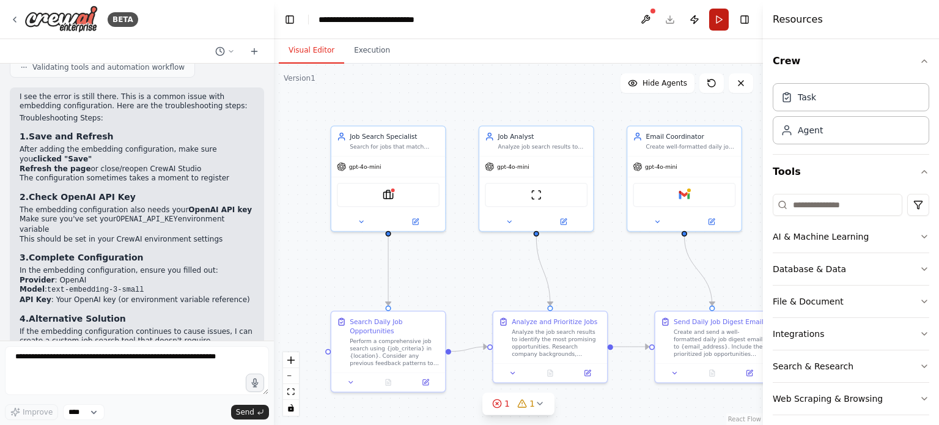
click at [715, 23] on button "Run" at bounding box center [719, 20] width 20 height 22
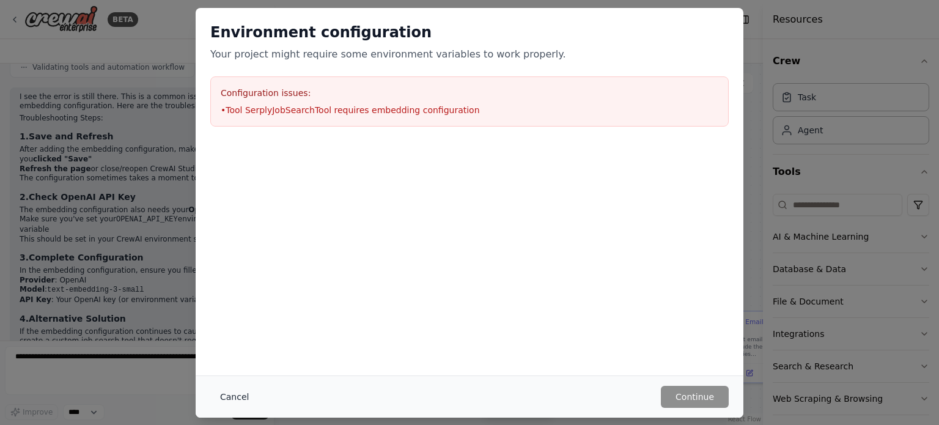
click at [238, 397] on button "Cancel" at bounding box center [234, 397] width 48 height 22
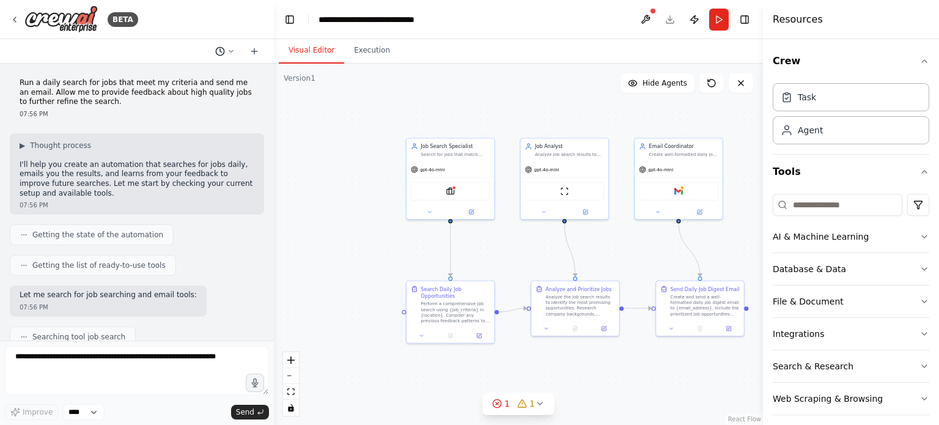
click at [225, 52] on button at bounding box center [224, 51] width 29 height 15
click at [388, 119] on div ".deletable-edge-delete-btn { width: 20px; height: 20px; border: 0px solid #ffff…" at bounding box center [518, 244] width 489 height 361
click at [271, 99] on div at bounding box center [137, 212] width 274 height 425
drag, startPoint x: 269, startPoint y: 90, endPoint x: 277, endPoint y: 226, distance: 135.9
click at [277, 226] on div "BETA Run a daily search for jobs that meet my criteria and send me an email. Al…" at bounding box center [469, 212] width 939 height 425
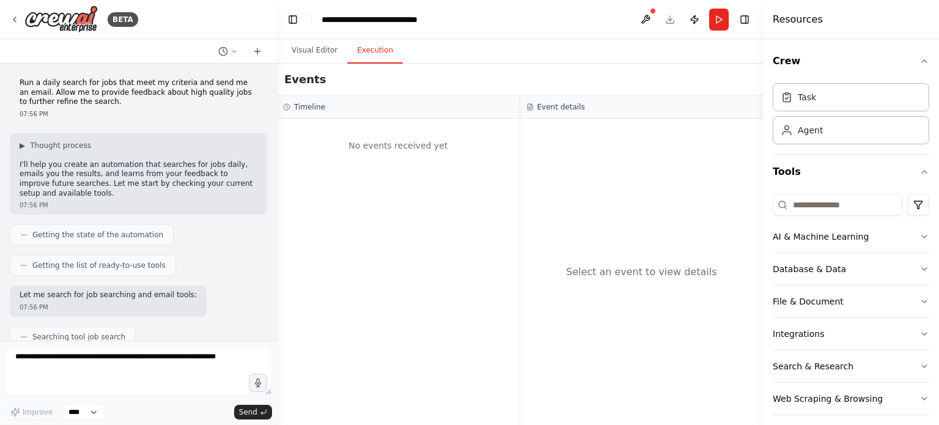
click at [378, 43] on button "Execution" at bounding box center [375, 51] width 56 height 26
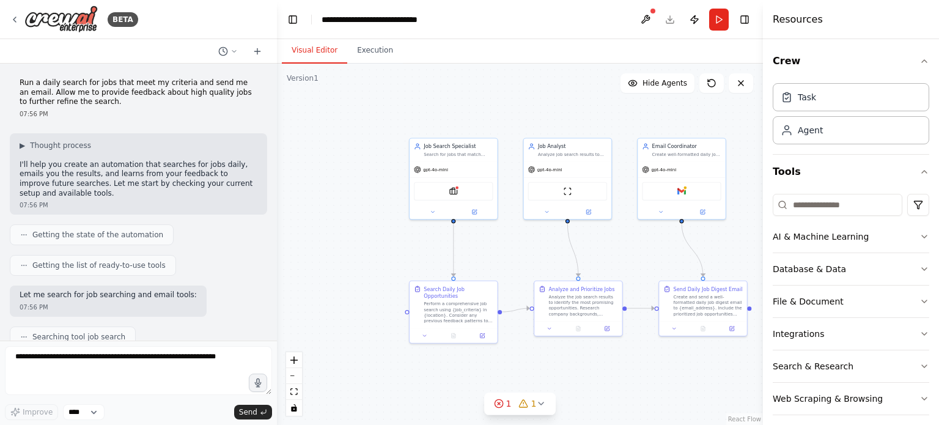
click at [296, 49] on button "Visual Editor" at bounding box center [314, 51] width 65 height 26
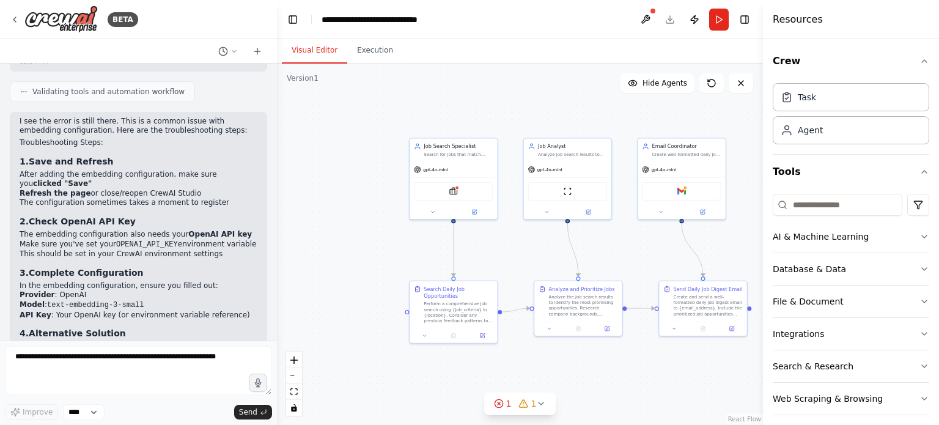
scroll to position [2665, 0]
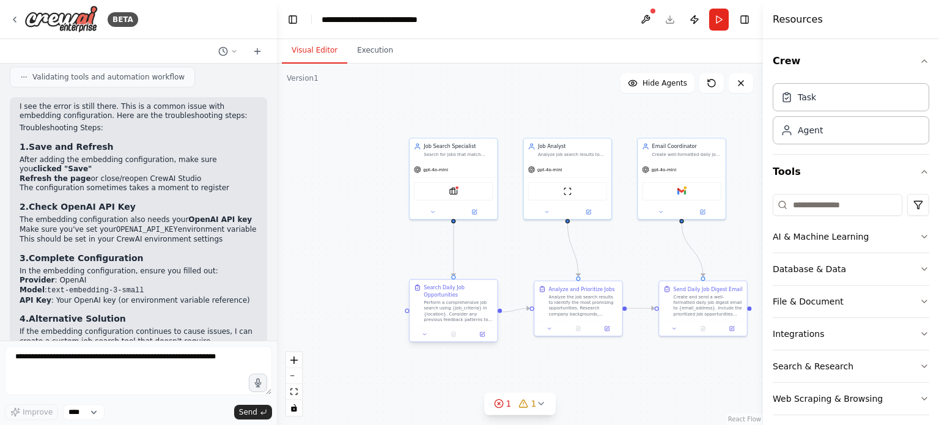
click at [487, 341] on div "Search Daily Job Opportunities Perform a comprehensive job search using {job_cr…" at bounding box center [453, 310] width 89 height 63
click at [480, 335] on icon at bounding box center [482, 334] width 4 height 4
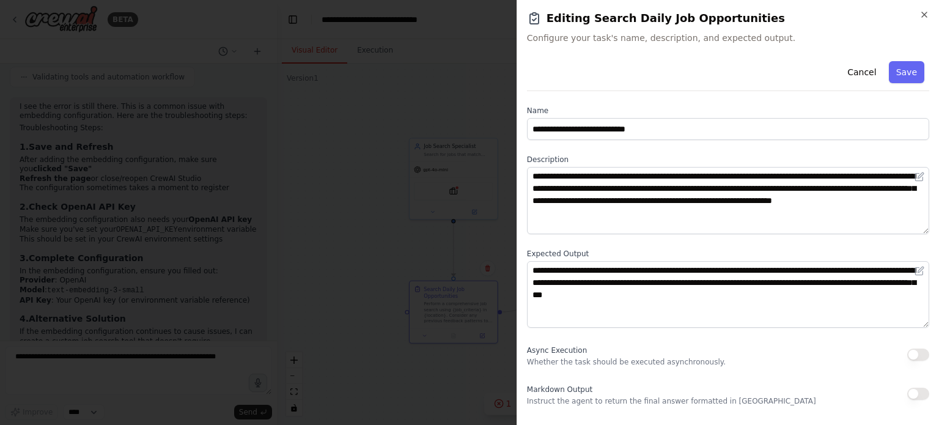
click at [930, 18] on div "**********" at bounding box center [727, 212] width 422 height 425
click at [922, 10] on icon "button" at bounding box center [924, 15] width 10 height 10
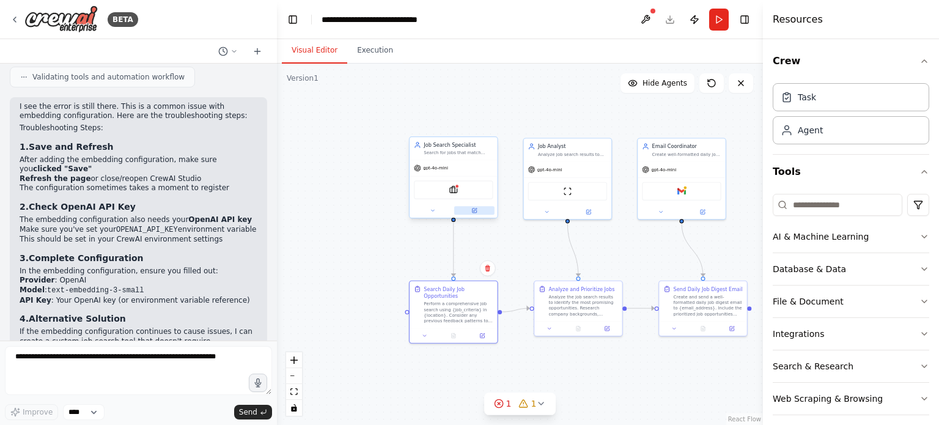
click at [474, 211] on icon at bounding box center [474, 210] width 4 height 4
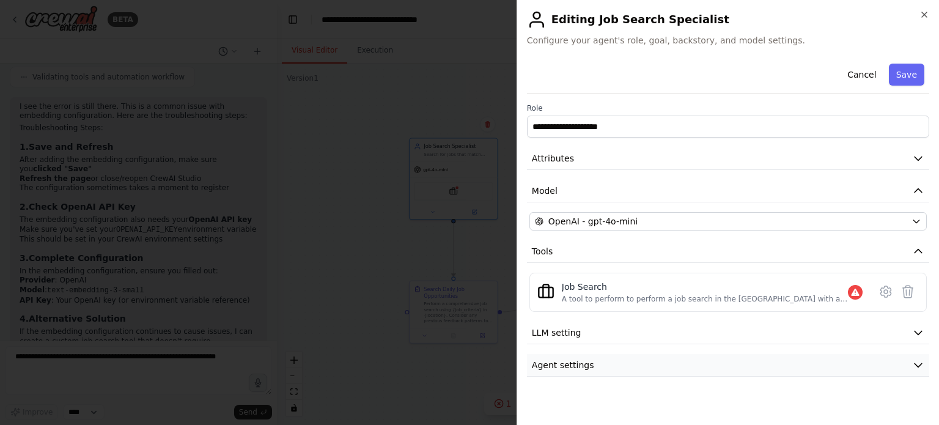
click at [570, 362] on span "Agent settings" at bounding box center [563, 365] width 62 height 12
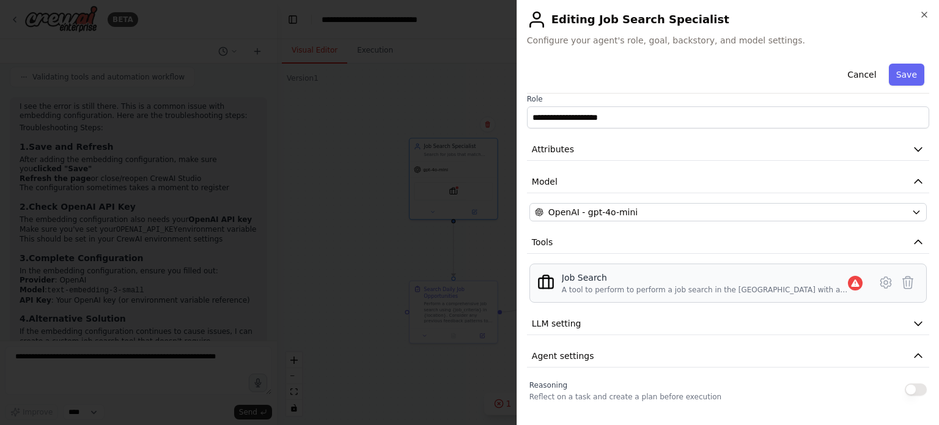
scroll to position [0, 0]
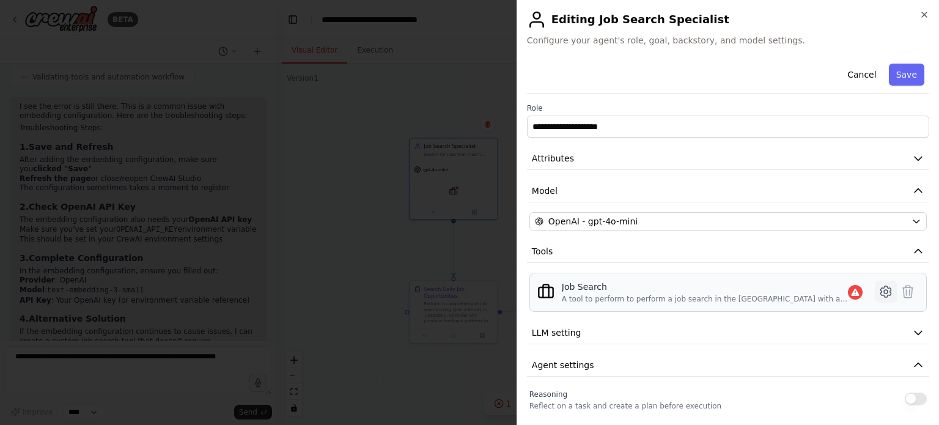
click at [878, 293] on icon at bounding box center [885, 291] width 15 height 15
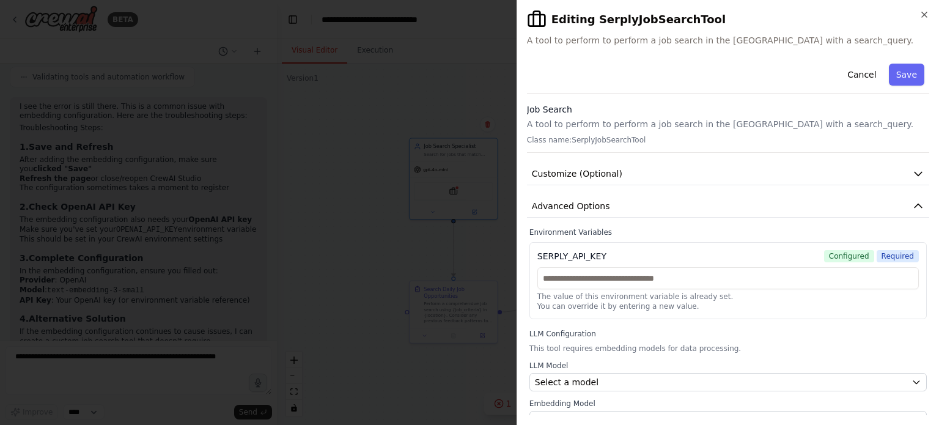
scroll to position [12, 0]
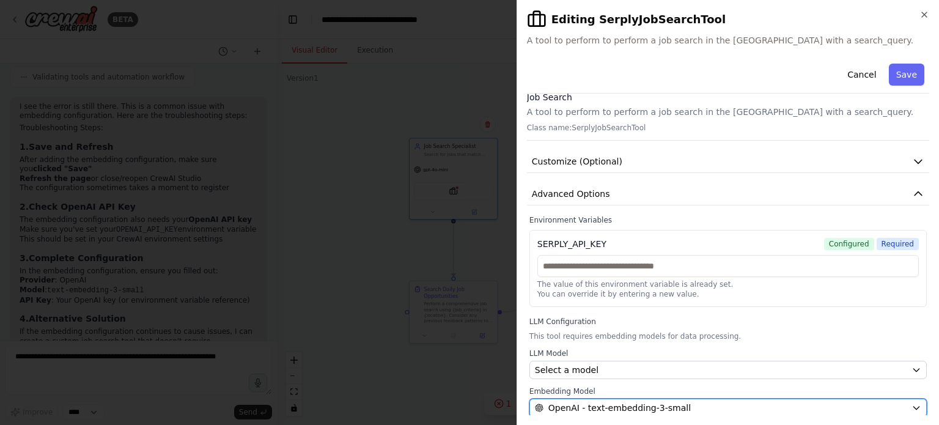
click at [864, 406] on div "OpenAI - text-embedding-3-small" at bounding box center [721, 408] width 372 height 12
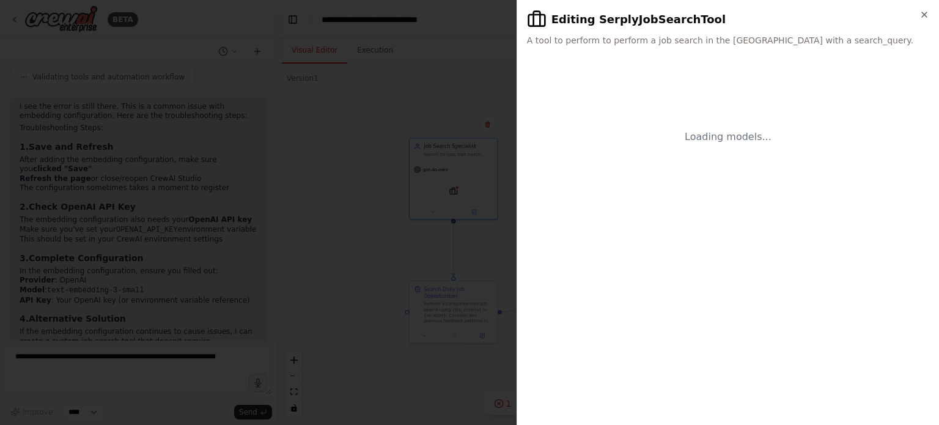
scroll to position [0, 0]
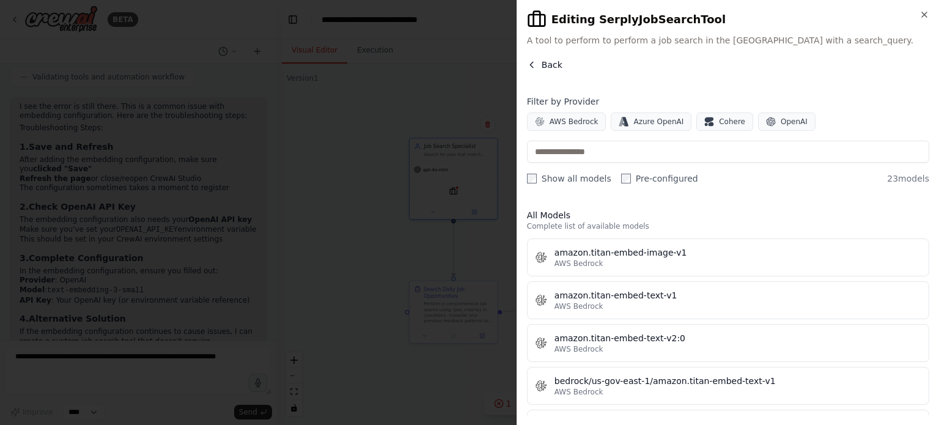
click at [542, 65] on span "Back" at bounding box center [552, 65] width 21 height 12
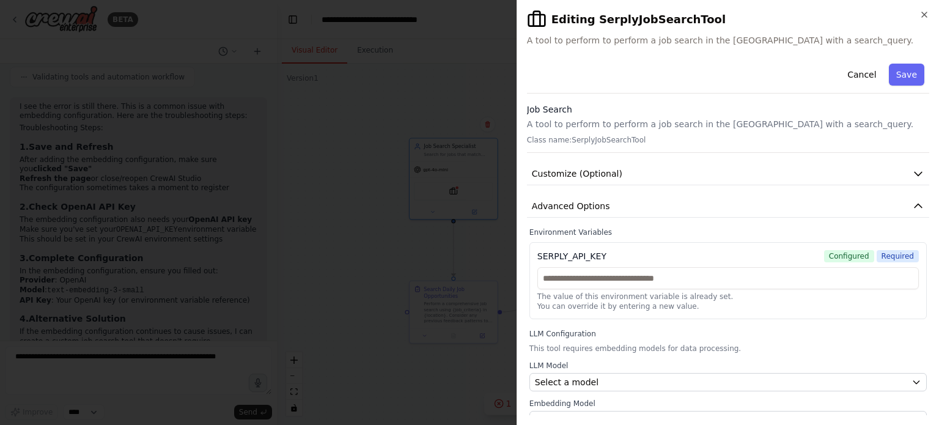
scroll to position [12, 0]
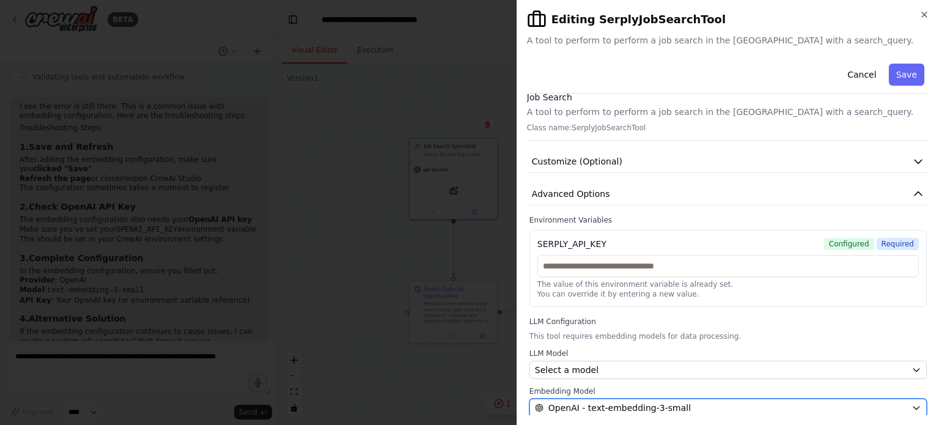
click at [631, 411] on span "OpenAI - text-embedding-3-small" at bounding box center [619, 408] width 142 height 12
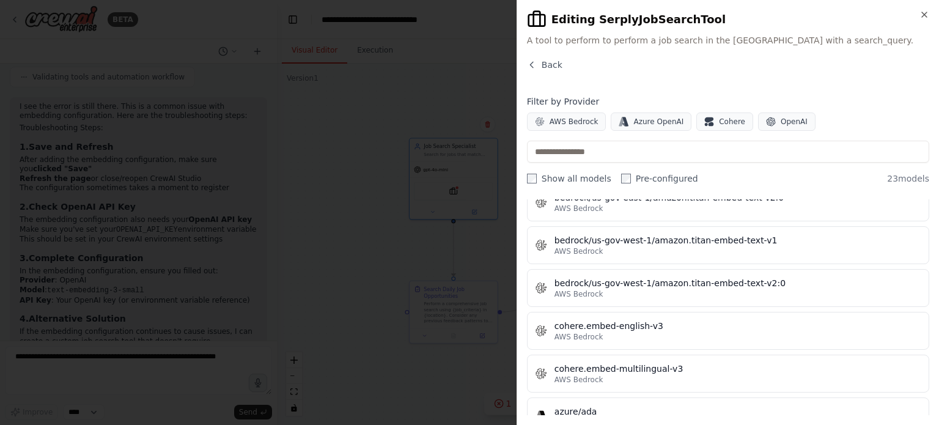
scroll to position [229, 0]
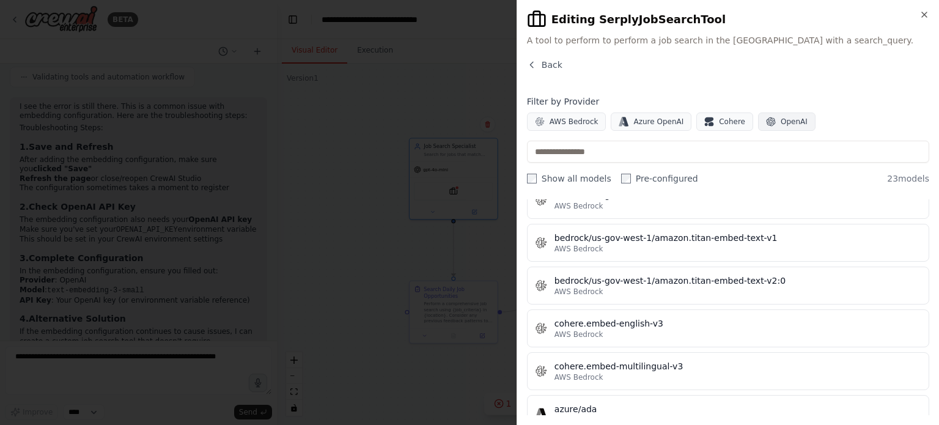
click at [766, 123] on icon "button" at bounding box center [770, 121] width 9 height 9
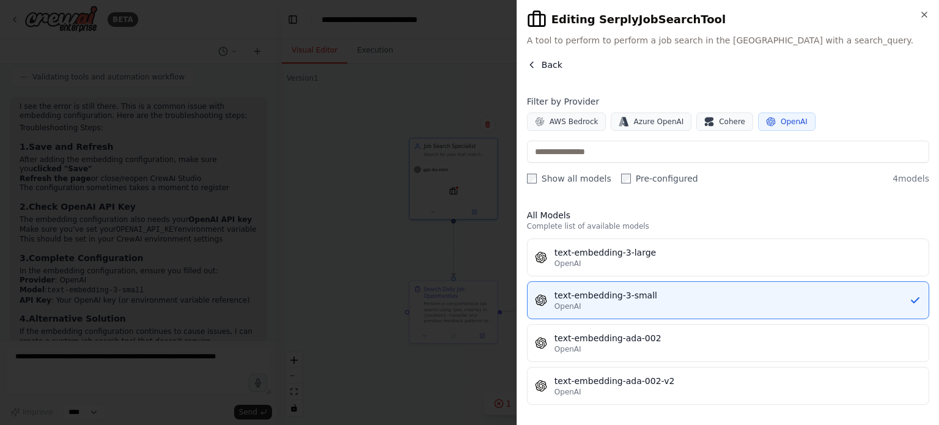
click at [545, 65] on span "Back" at bounding box center [552, 65] width 21 height 12
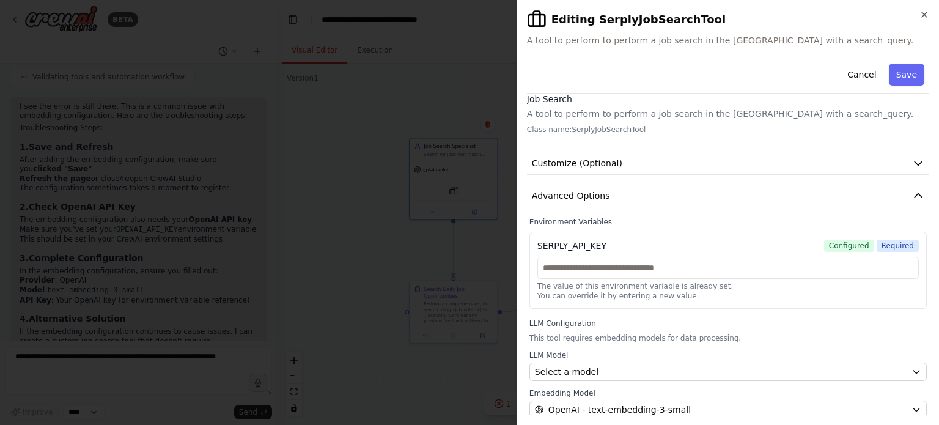
scroll to position [12, 0]
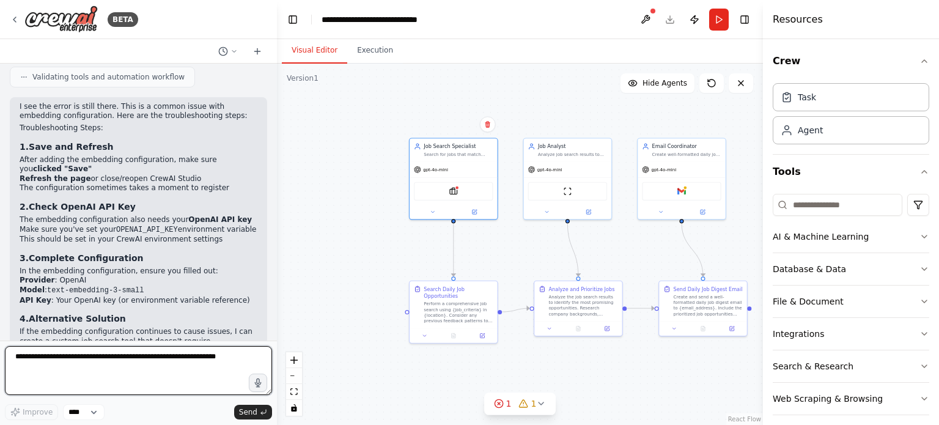
click at [153, 368] on textarea at bounding box center [138, 370] width 267 height 49
type textarea "**********"
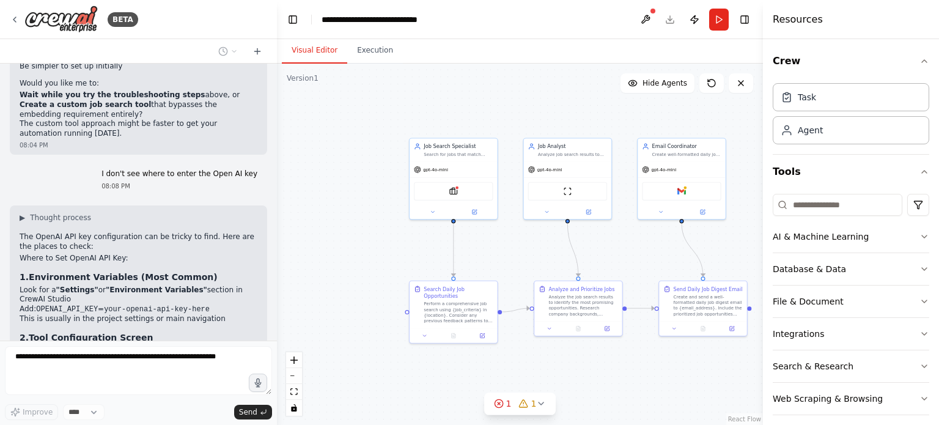
scroll to position [2981, 0]
click at [465, 214] on button at bounding box center [474, 210] width 40 height 9
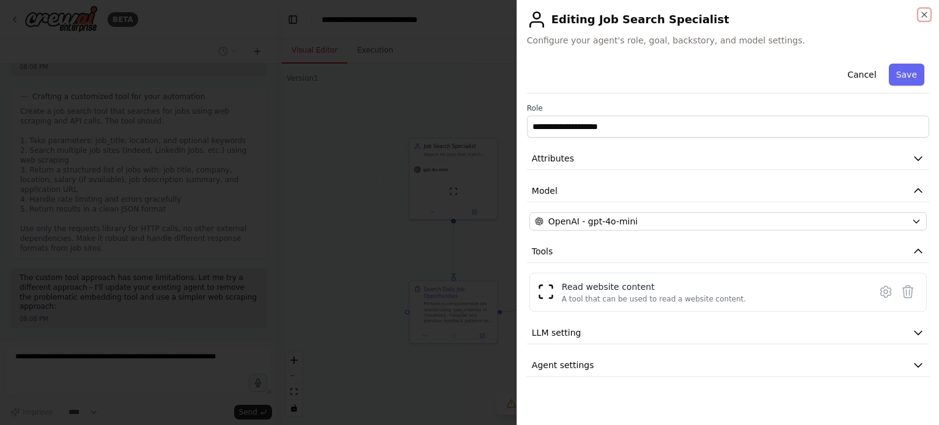
scroll to position [3412, 0]
click at [924, 17] on icon "button" at bounding box center [924, 15] width 10 height 10
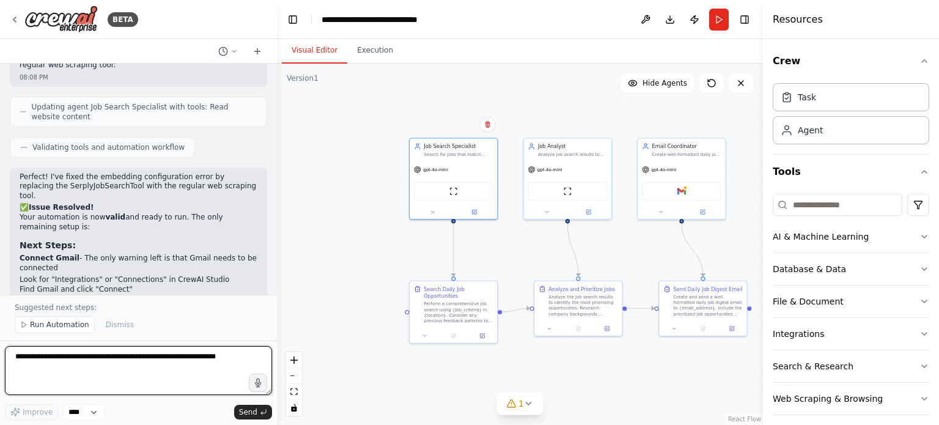
scroll to position [3723, 0]
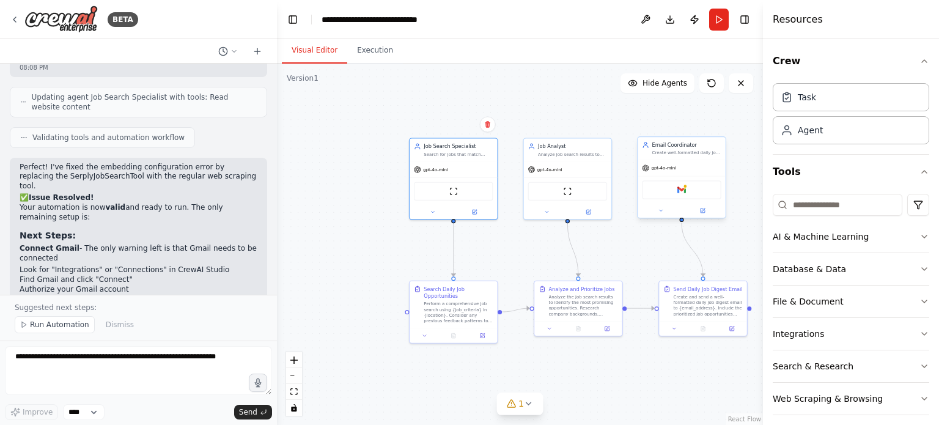
click at [673, 161] on div "gpt-4o-mini" at bounding box center [680, 168] width 87 height 16
click at [680, 188] on img at bounding box center [681, 190] width 9 height 9
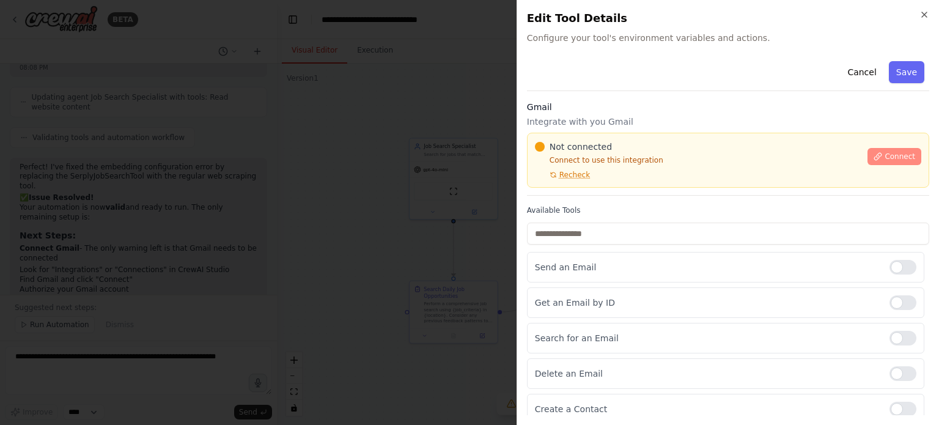
click at [884, 160] on span "Connect" at bounding box center [899, 157] width 31 height 10
click at [884, 158] on span "Connect" at bounding box center [899, 157] width 31 height 10
click at [565, 109] on h3 "Gmail" at bounding box center [728, 107] width 402 height 12
click at [561, 108] on h3 "Gmail" at bounding box center [728, 107] width 402 height 12
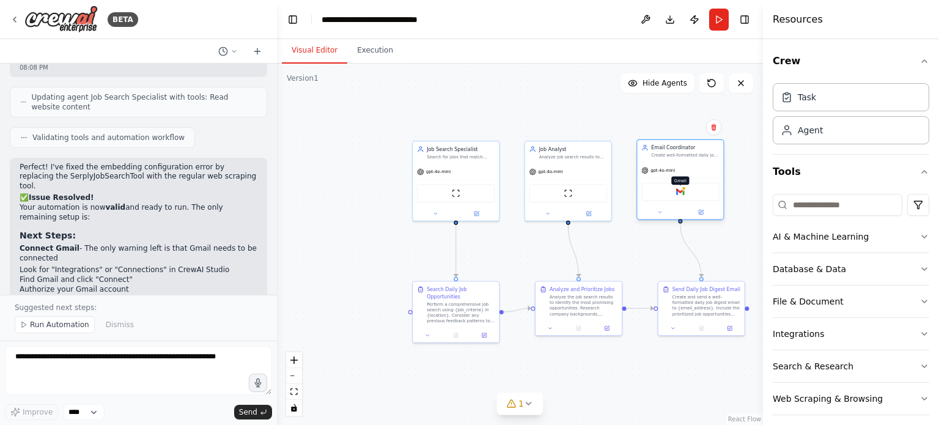
click at [679, 193] on img at bounding box center [680, 192] width 9 height 9
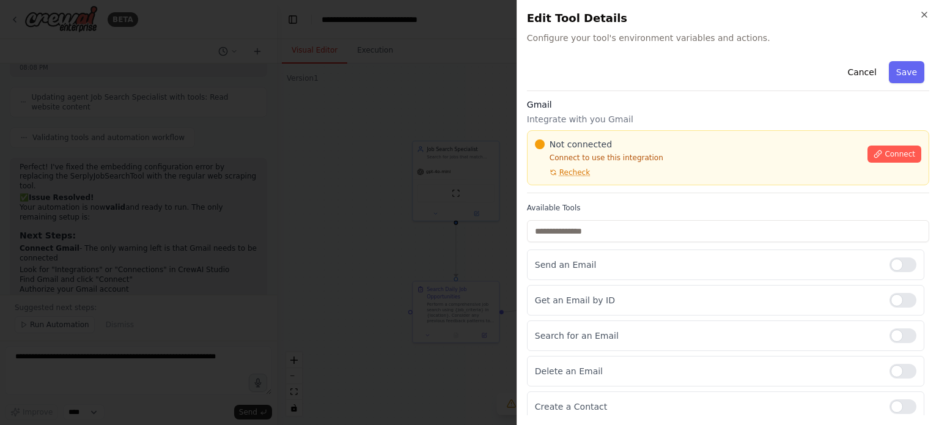
scroll to position [2, 0]
click at [876, 153] on button "Connect" at bounding box center [894, 153] width 54 height 17
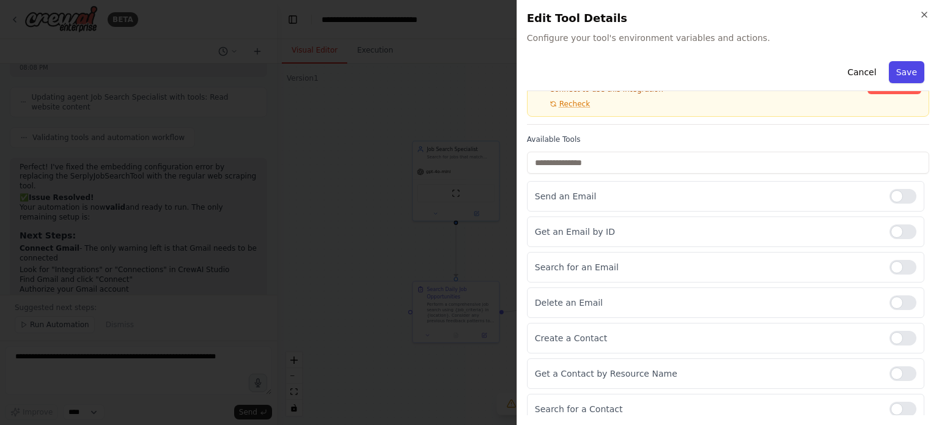
scroll to position [71, 0]
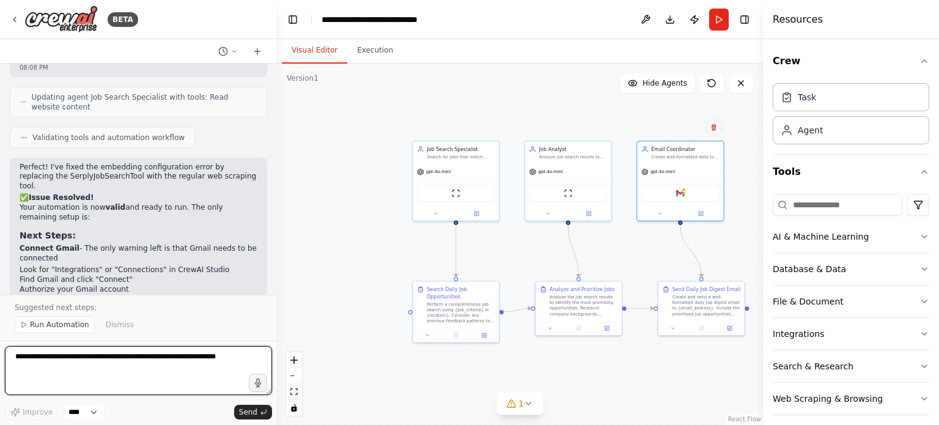
click at [158, 350] on textarea at bounding box center [138, 370] width 267 height 49
type textarea "*"
type textarea "**********"
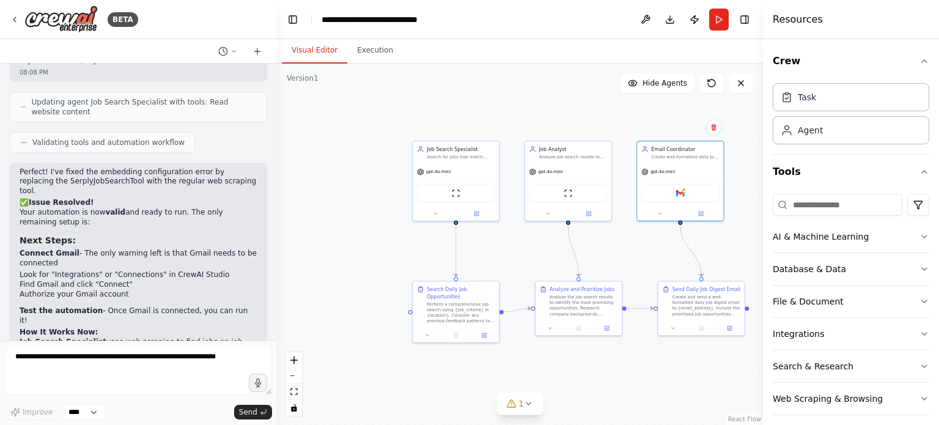
scroll to position [3750, 0]
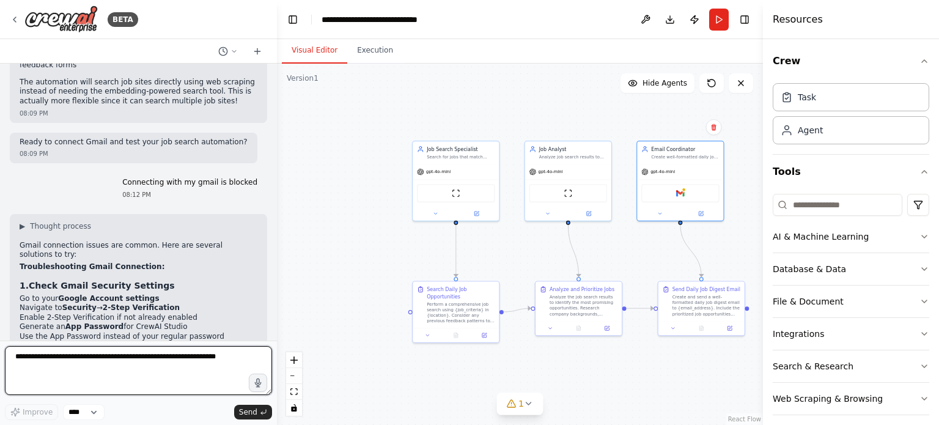
scroll to position [4033, 0]
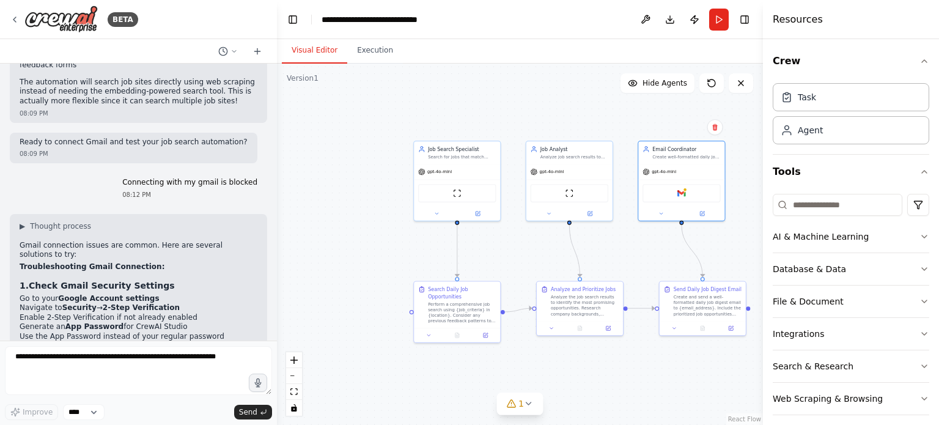
drag, startPoint x: 447, startPoint y: 2, endPoint x: 408, endPoint y: 131, distance: 135.4
click at [408, 131] on div ".deletable-edge-delete-btn { width: 20px; height: 20px; border: 0px solid #ffff…" at bounding box center [520, 244] width 486 height 361
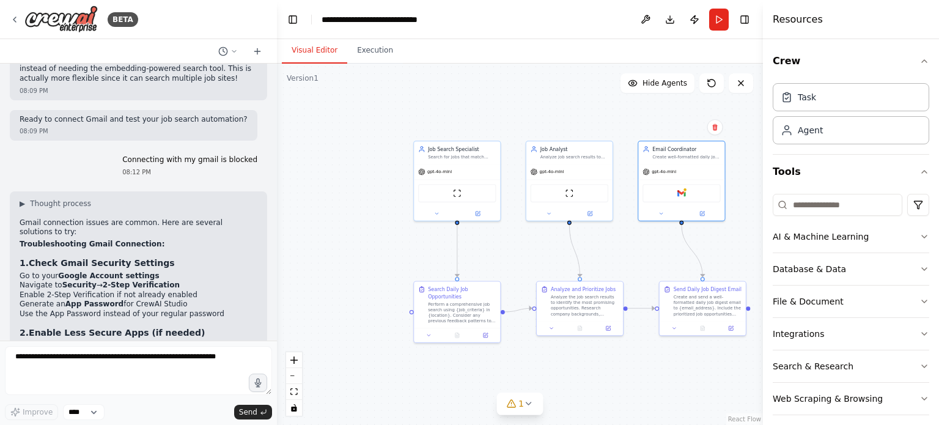
scroll to position [4055, 0]
click at [684, 193] on img at bounding box center [681, 192] width 9 height 9
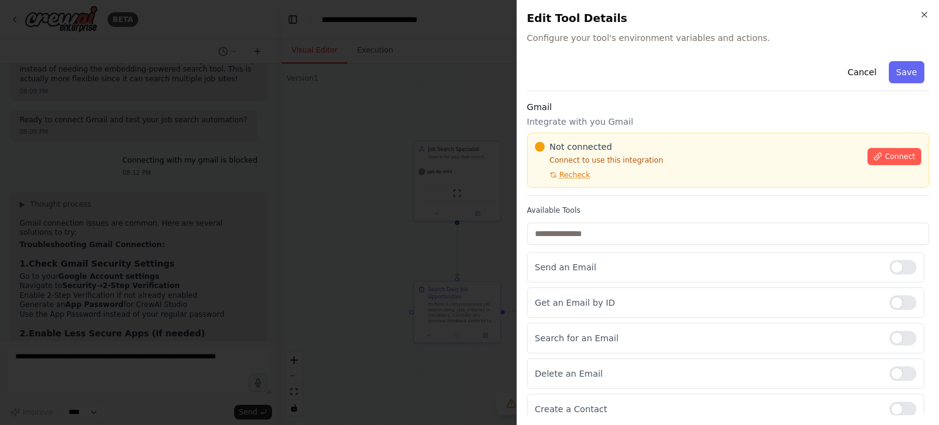
scroll to position [1, 0]
click at [873, 152] on icon at bounding box center [877, 155] width 9 height 9
click at [564, 175] on span "Recheck" at bounding box center [574, 174] width 31 height 10
click at [551, 111] on h3 "Gmail" at bounding box center [728, 106] width 402 height 12
click at [604, 110] on h3 "Gmail" at bounding box center [728, 106] width 402 height 12
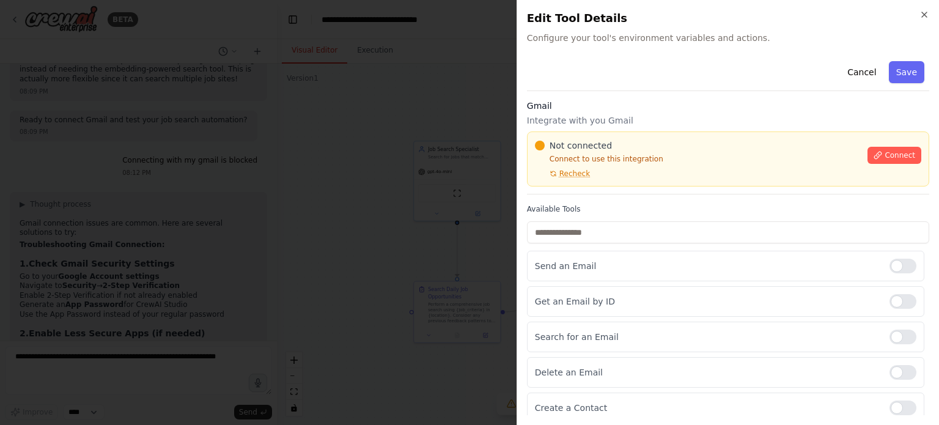
click at [604, 110] on h3 "Gmail" at bounding box center [728, 106] width 402 height 12
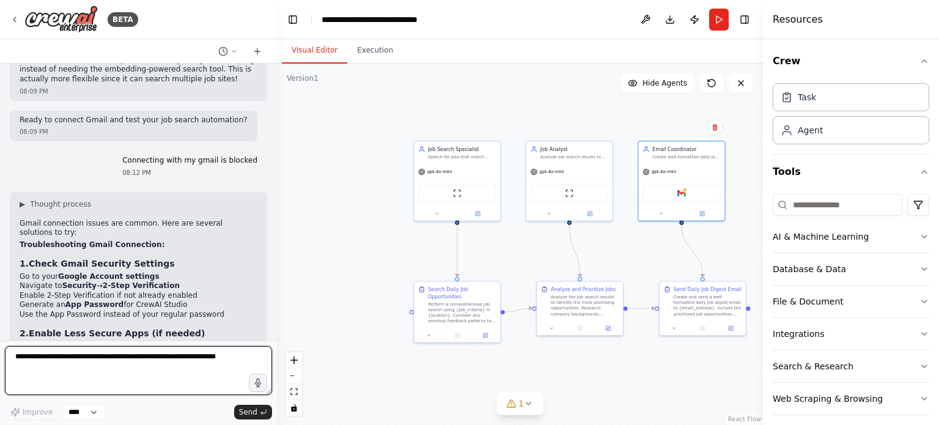
click at [196, 357] on textarea at bounding box center [138, 370] width 267 height 49
type textarea "**********"
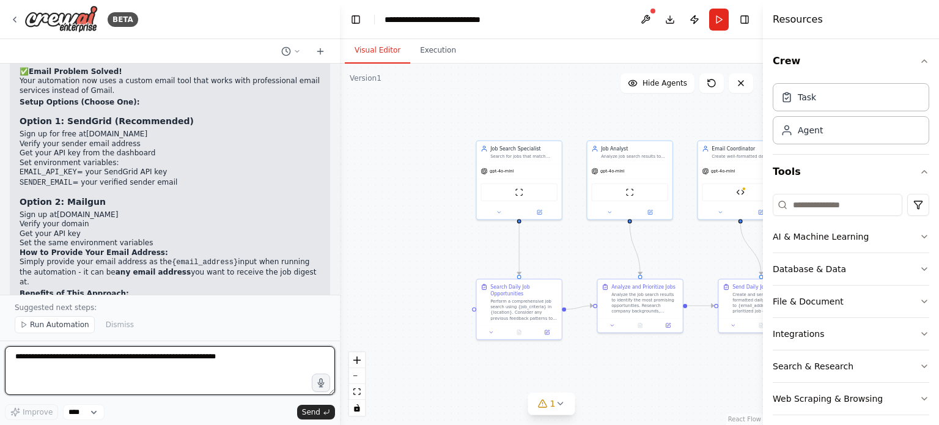
scroll to position [4895, 0]
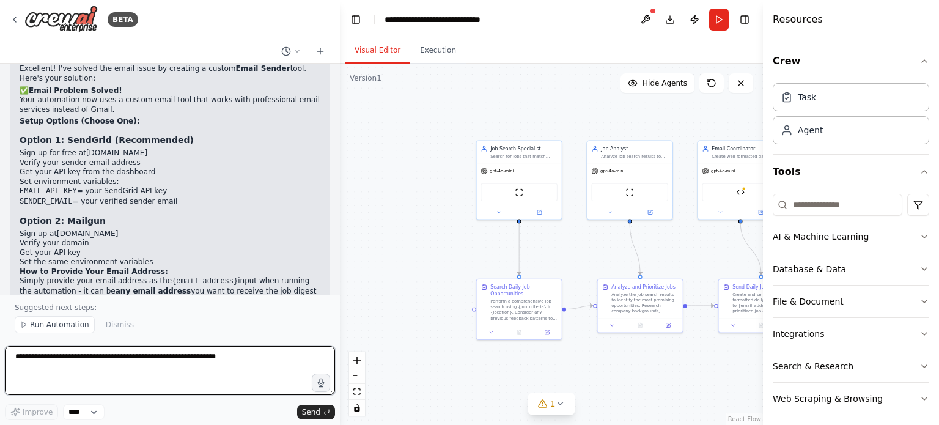
drag, startPoint x: 276, startPoint y: 281, endPoint x: 340, endPoint y: 90, distance: 201.6
click at [340, 90] on div "BETA Run a daily search for jobs that meet my criteria and send me an email. Al…" at bounding box center [469, 212] width 939 height 425
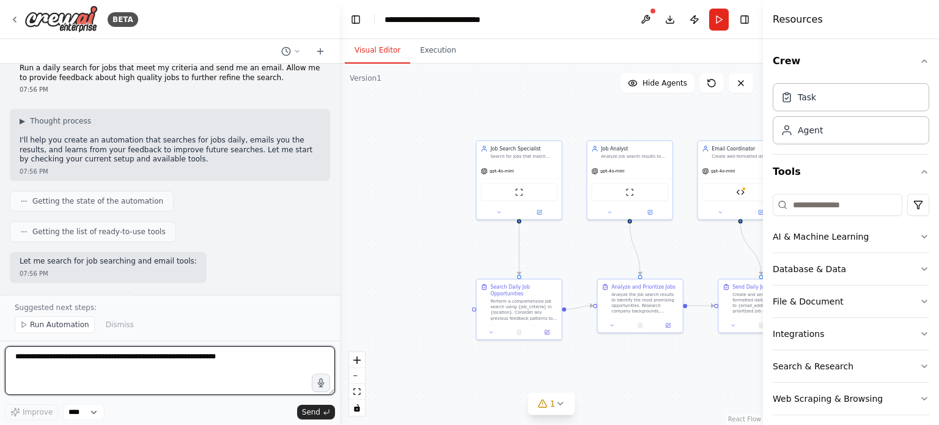
scroll to position [0, 0]
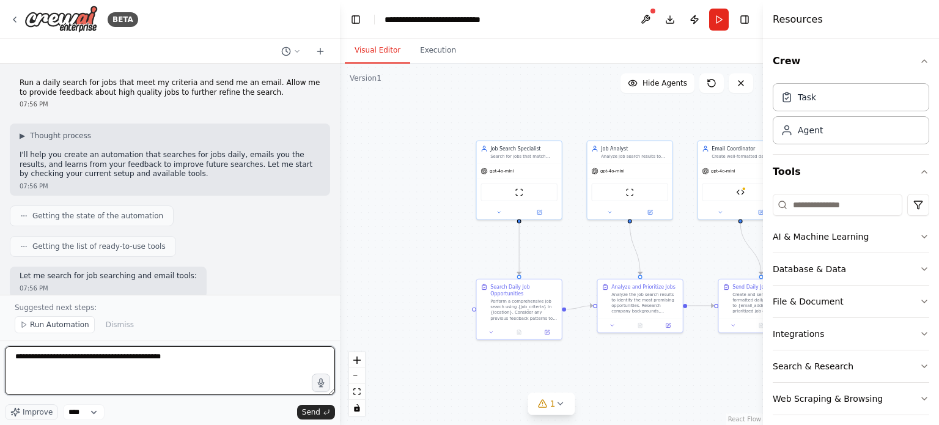
type textarea "**********"
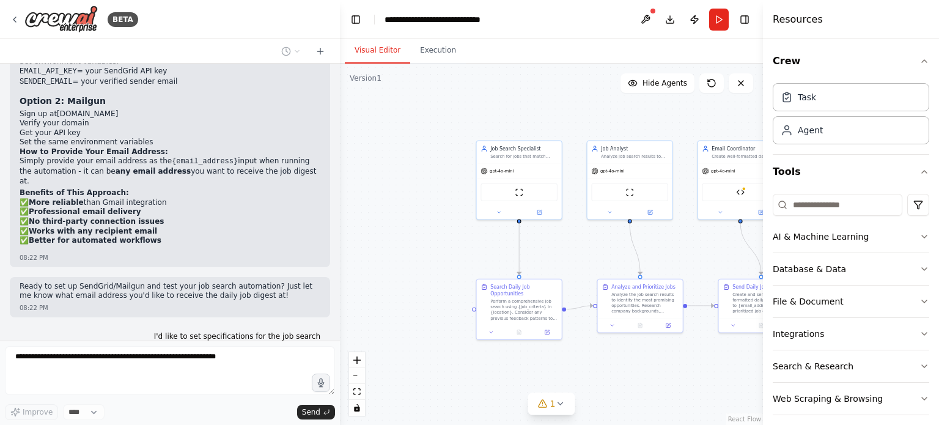
scroll to position [5024, 0]
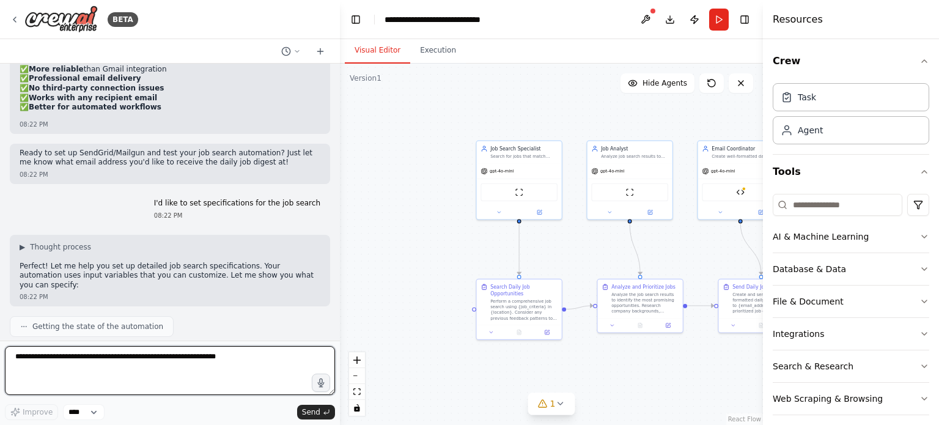
click at [156, 371] on textarea at bounding box center [170, 370] width 330 height 49
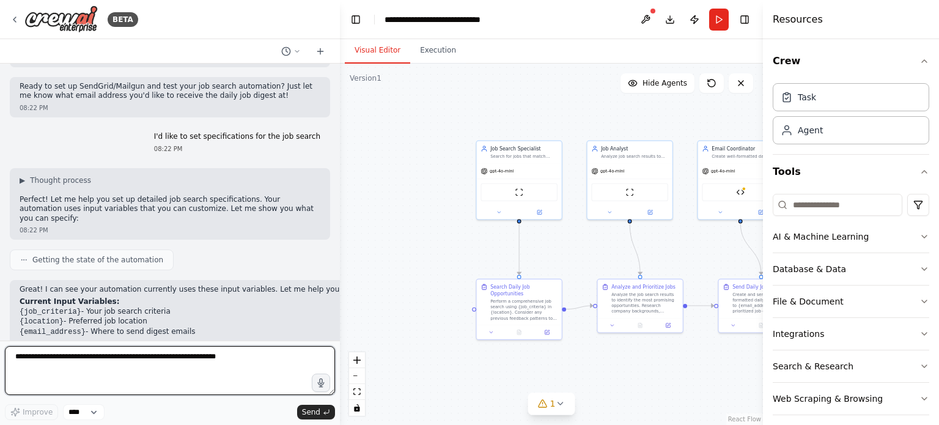
scroll to position [5210, 0]
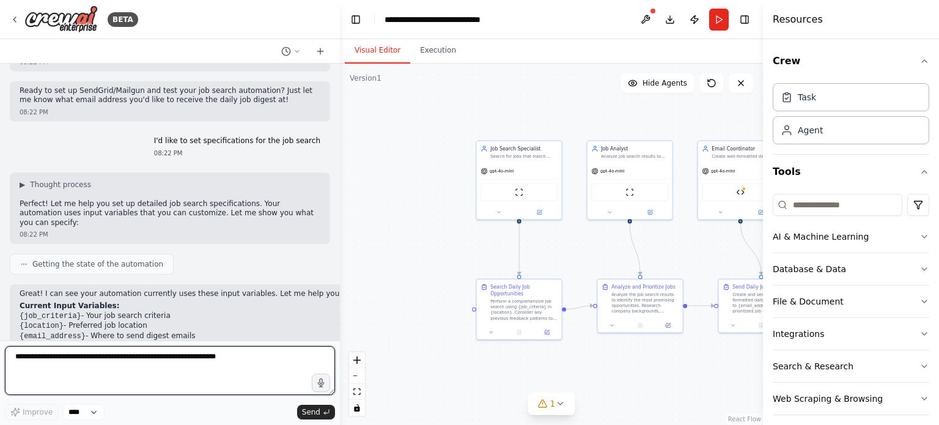
click at [149, 351] on textarea at bounding box center [170, 370] width 330 height 49
type textarea "*"
click at [142, 359] on textarea "**********" at bounding box center [170, 370] width 330 height 49
click at [150, 359] on textarea "**********" at bounding box center [170, 370] width 330 height 49
click at [139, 359] on textarea "**********" at bounding box center [170, 370] width 330 height 49
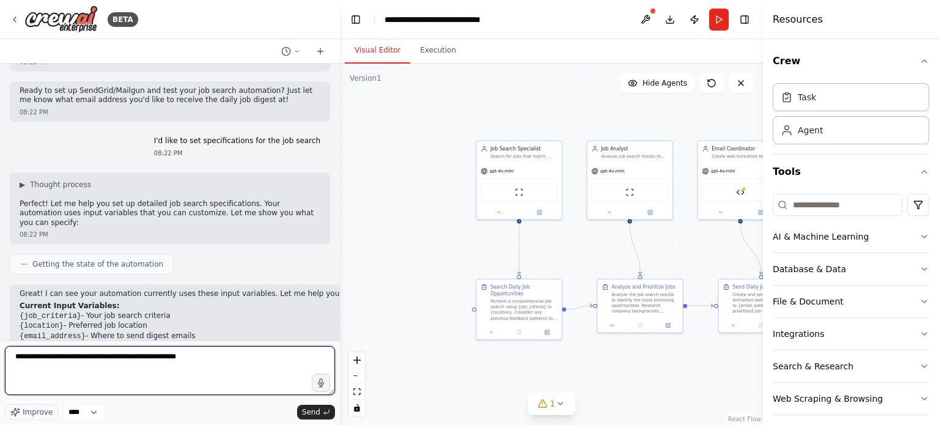
click at [213, 366] on textarea "**********" at bounding box center [170, 370] width 330 height 49
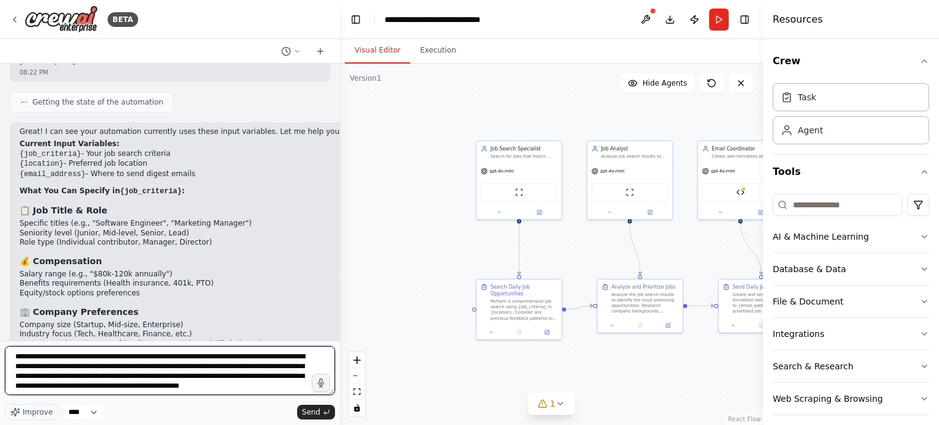
scroll to position [6, 0]
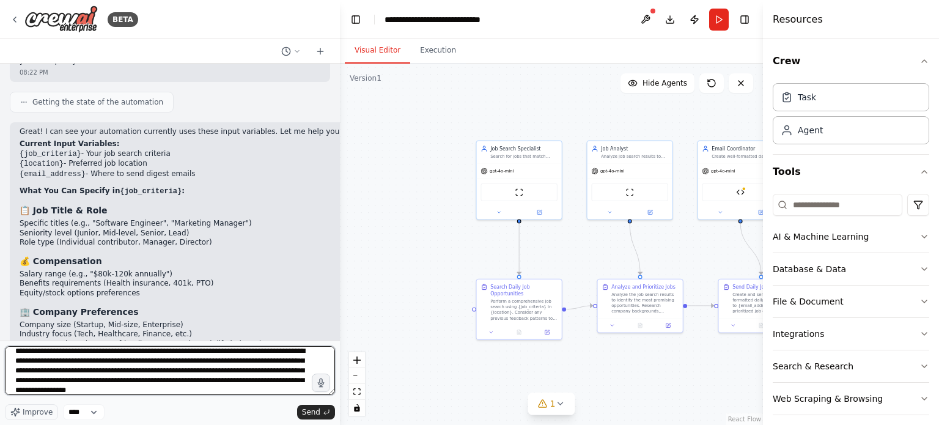
click at [88, 383] on textarea "**********" at bounding box center [170, 370] width 330 height 49
click at [214, 370] on textarea "**********" at bounding box center [170, 370] width 330 height 49
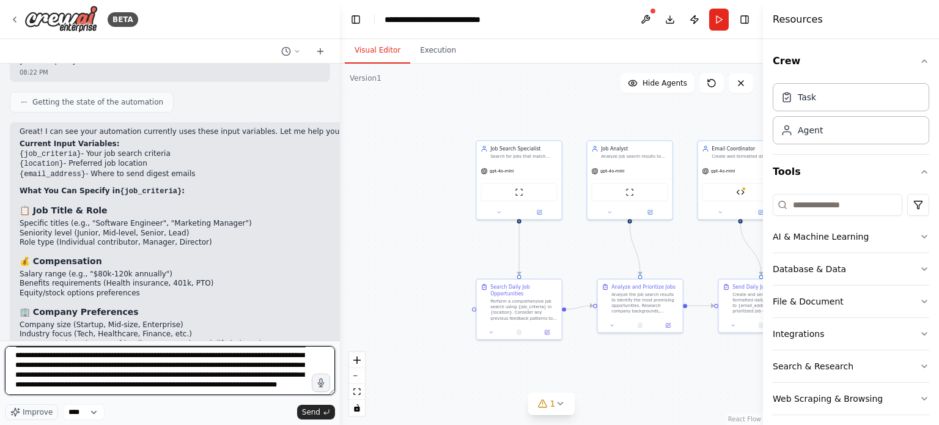
scroll to position [18, 0]
click at [218, 391] on textarea "**********" at bounding box center [170, 370] width 330 height 49
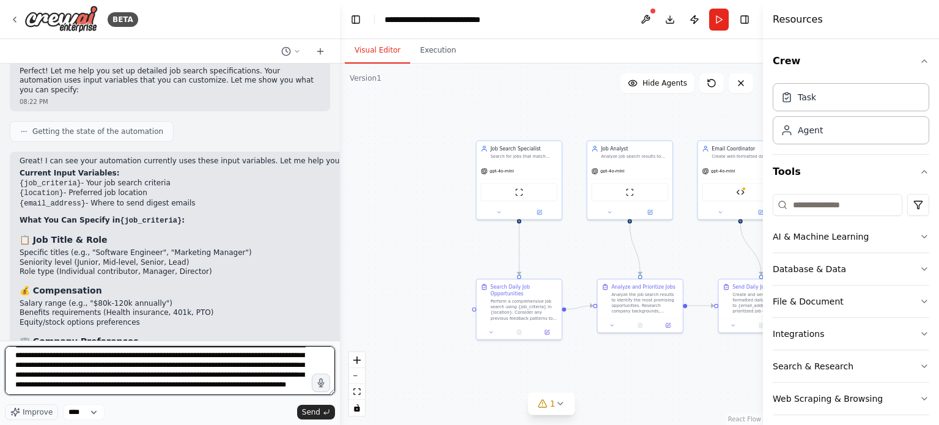
scroll to position [0, 0]
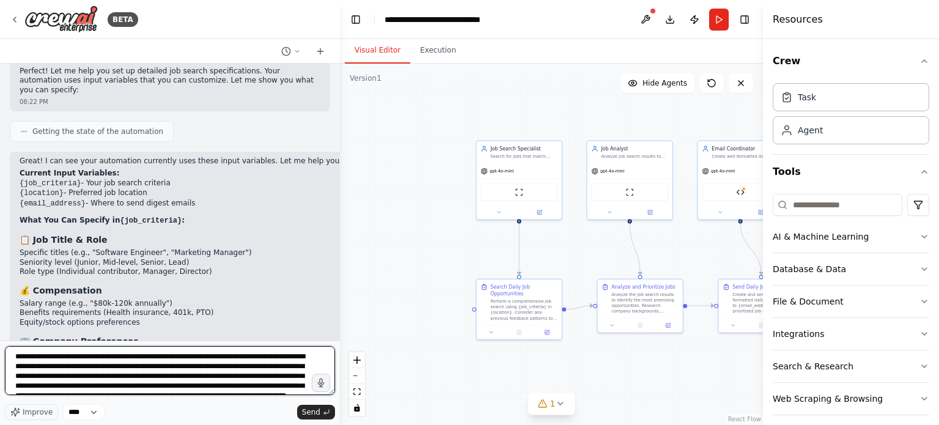
click at [106, 361] on textarea "**********" at bounding box center [170, 370] width 330 height 49
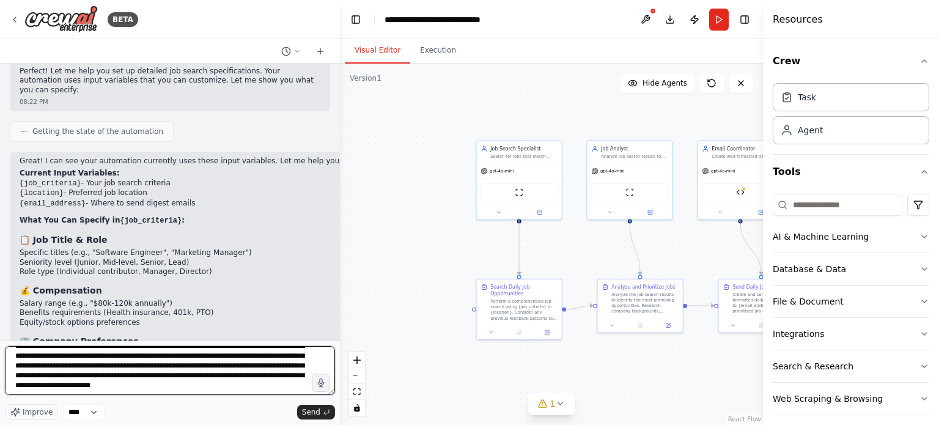
scroll to position [20, 0]
click at [124, 392] on textarea "**********" at bounding box center [170, 370] width 330 height 49
click at [271, 386] on textarea "**********" at bounding box center [170, 370] width 330 height 49
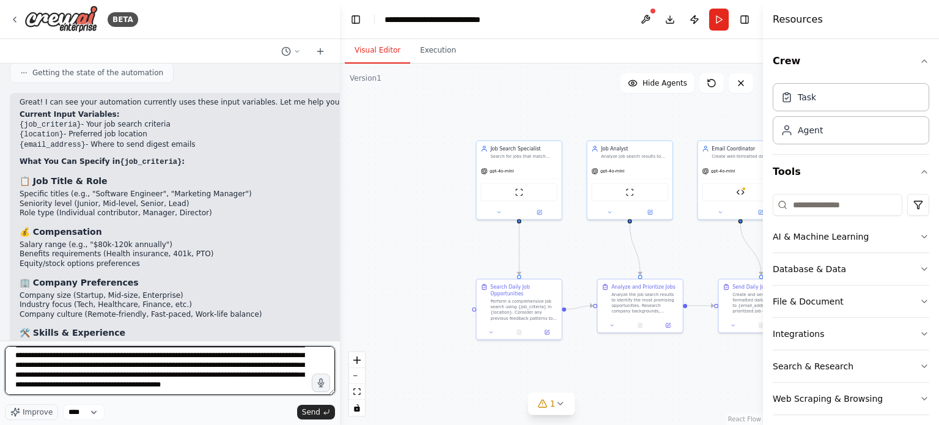
scroll to position [5415, 0]
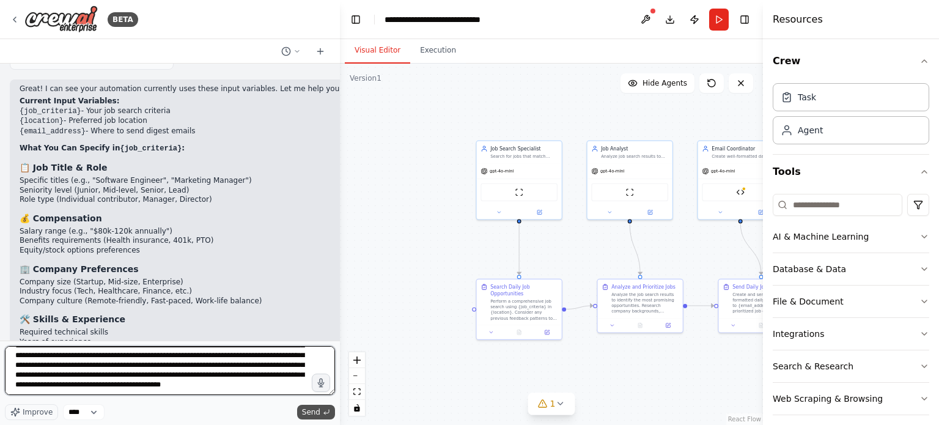
type textarea "**********"
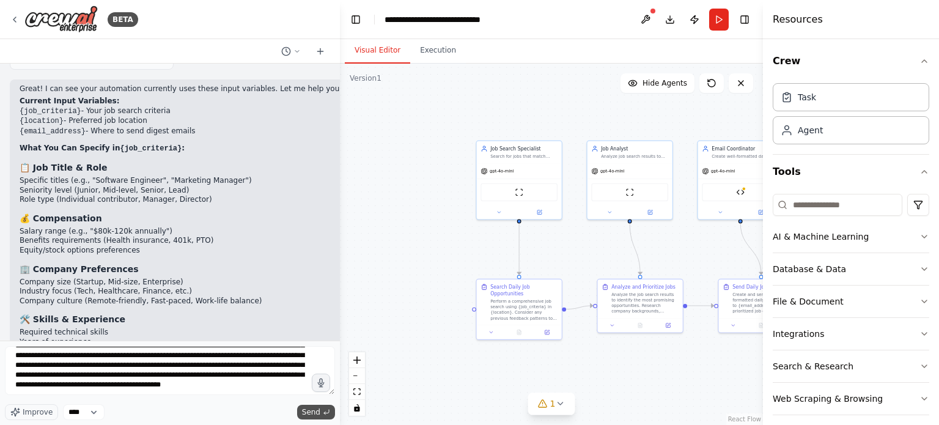
click at [308, 416] on span "Send" at bounding box center [311, 412] width 18 height 10
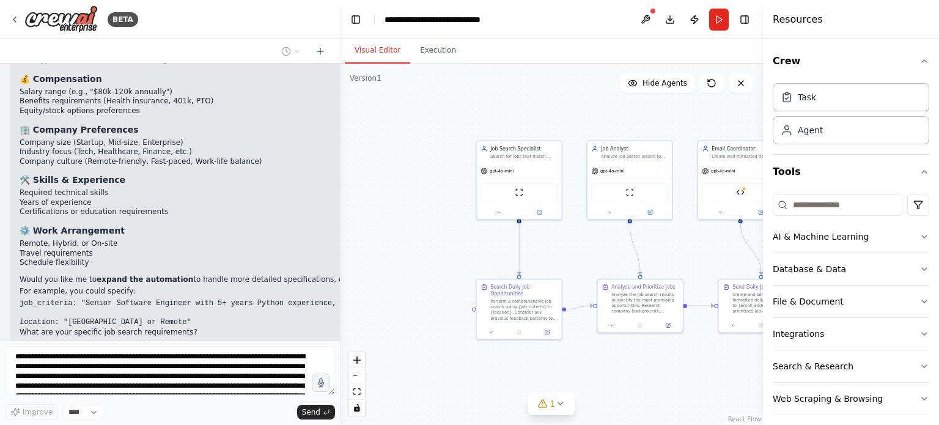
scroll to position [5550, 0]
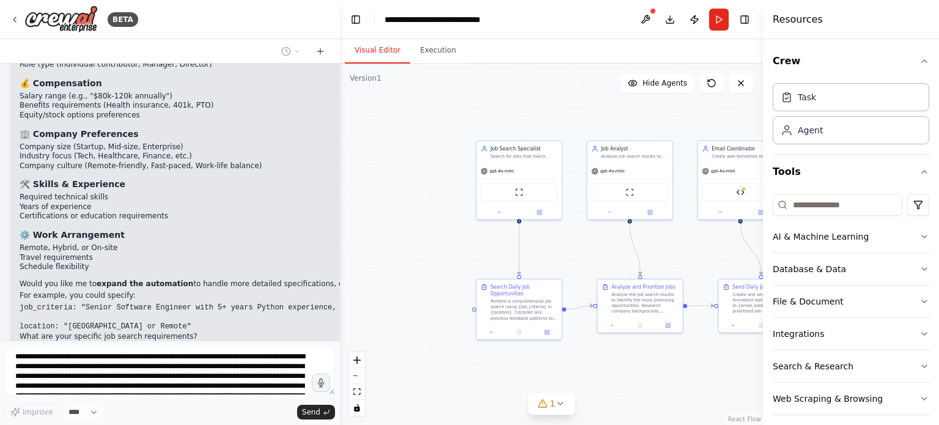
click at [224, 372] on p "I'm looking for remote roles, or hybrid roles in the DC area that pays over $10…" at bounding box center [170, 410] width 301 height 76
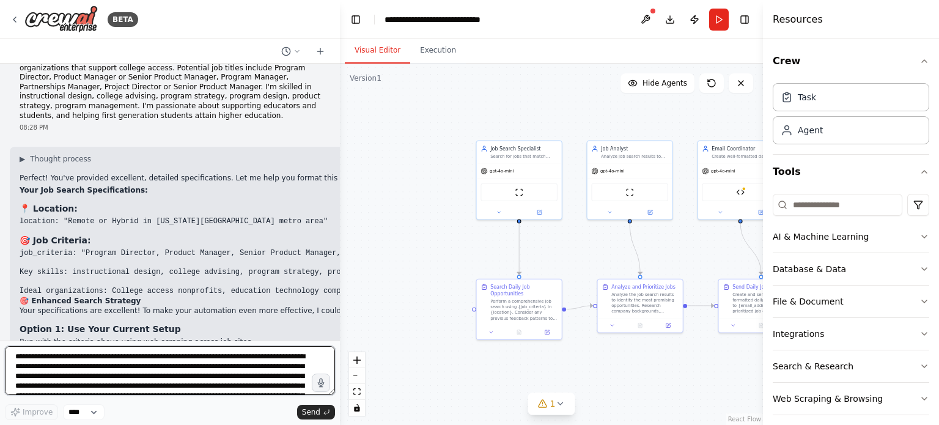
scroll to position [5890, 0]
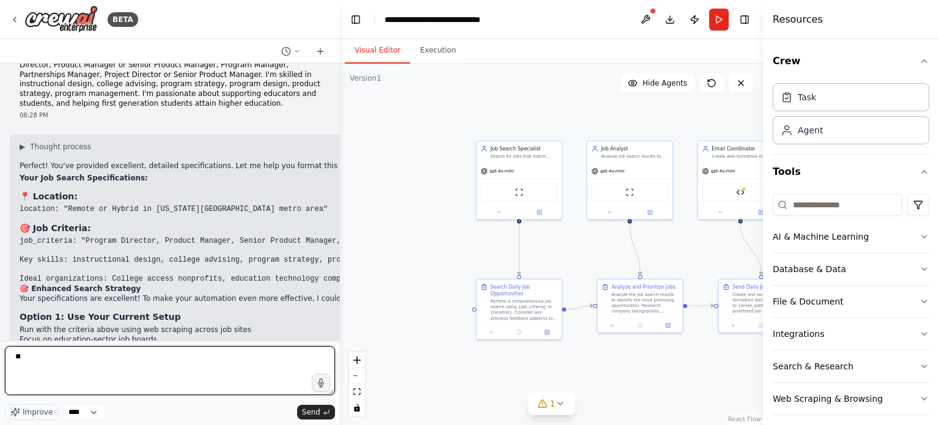
type textarea "*"
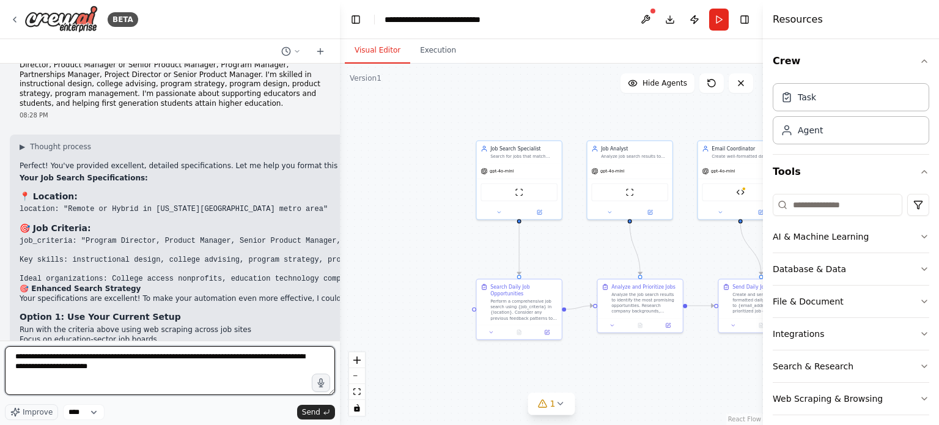
type textarea "**********"
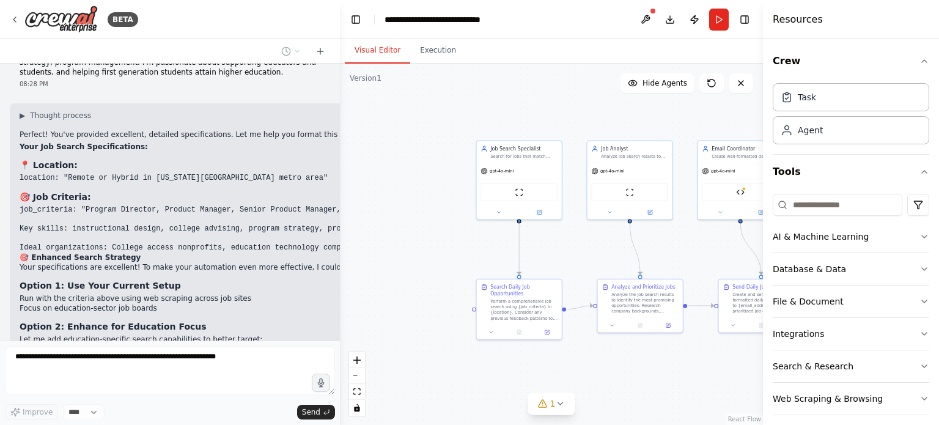
scroll to position [5972, 0]
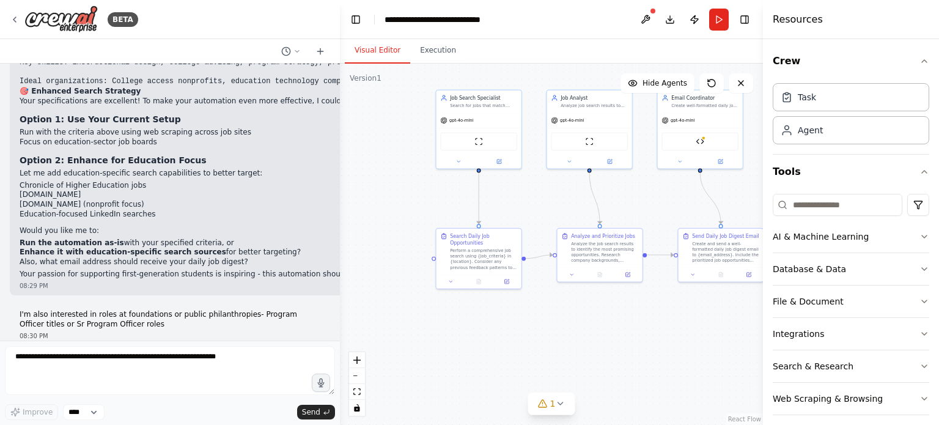
drag, startPoint x: 430, startPoint y: 221, endPoint x: 381, endPoint y: 161, distance: 76.9
click at [381, 161] on div ".deletable-edge-delete-btn { width: 20px; height: 20px; border: 0px solid #ffff…" at bounding box center [551, 244] width 423 height 361
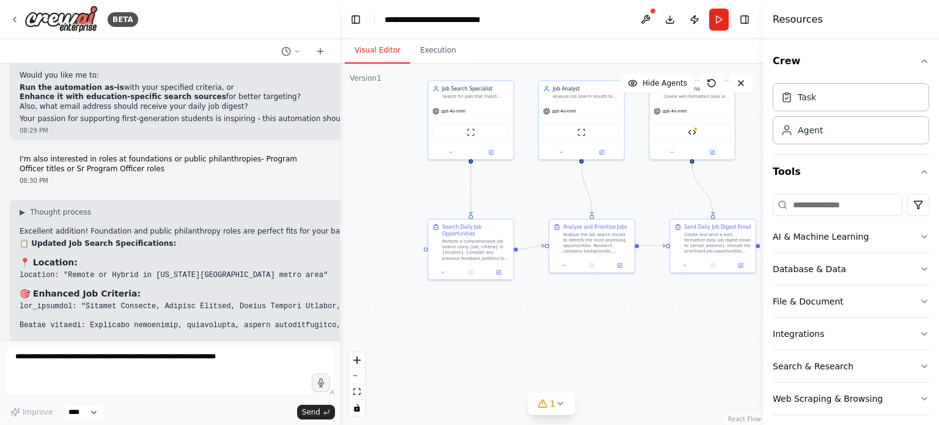
scroll to position [6255, 0]
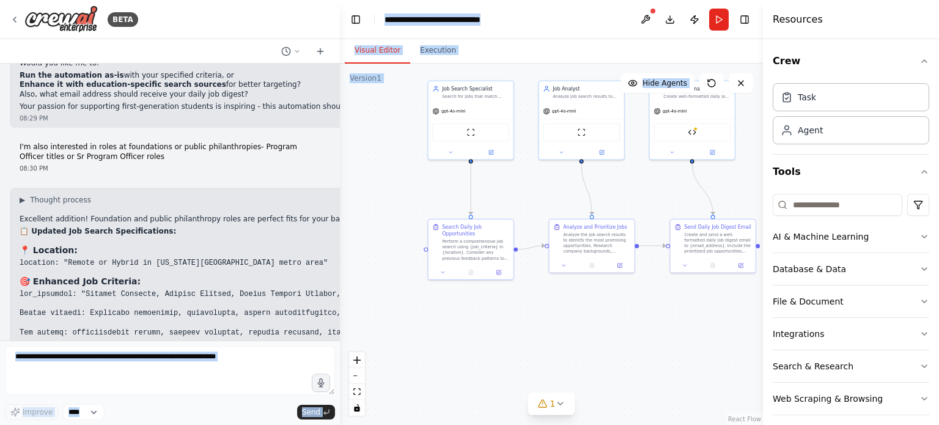
drag, startPoint x: 273, startPoint y: 193, endPoint x: 345, endPoint y: 196, distance: 72.2
click at [345, 196] on div "BETA Run a daily search for jobs that meet my criteria and send me an email. Al…" at bounding box center [469, 212] width 939 height 425
click at [295, 290] on code at bounding box center [922, 323] width 1804 height 66
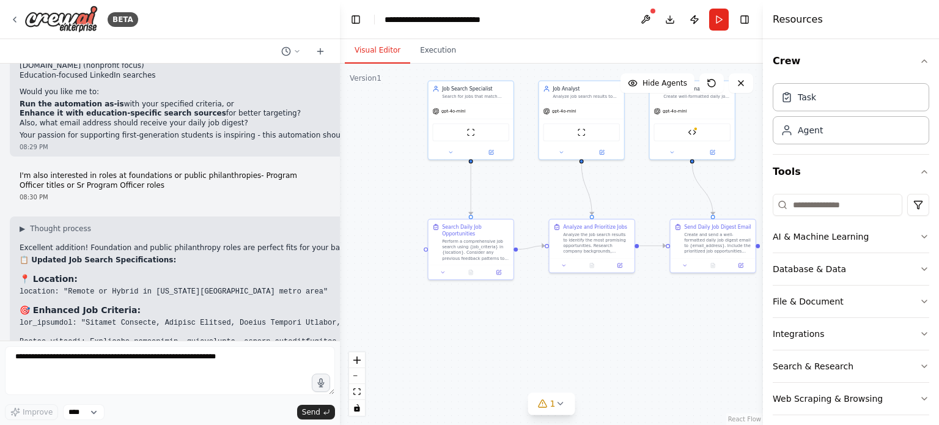
scroll to position [6227, 0]
click at [196, 384] on h2 "🎯 Foundation-Specific Search Enhancement" at bounding box center [922, 389] width 1804 height 10
drag, startPoint x: 194, startPoint y: 218, endPoint x: 338, endPoint y: 224, distance: 143.7
click at [338, 224] on div "BETA Run a daily search for jobs that meet my criteria and send me an email. Al…" at bounding box center [170, 212] width 340 height 425
click at [340, 19] on header "**********" at bounding box center [551, 19] width 423 height 39
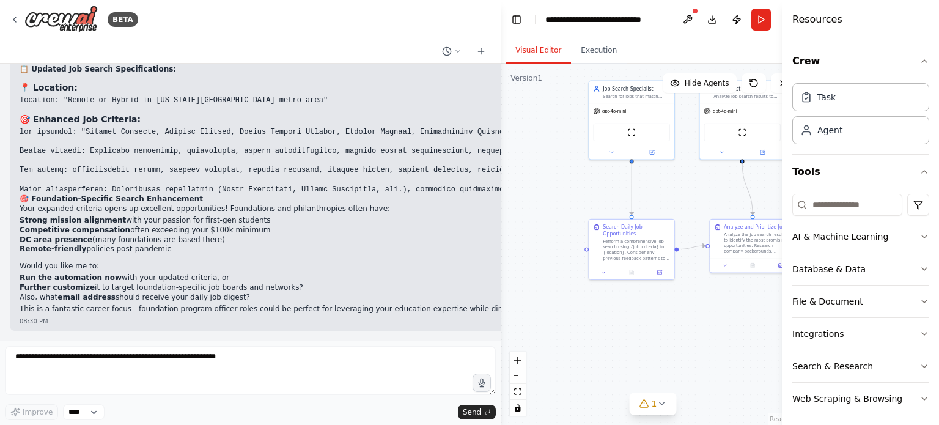
scroll to position [5940, 0]
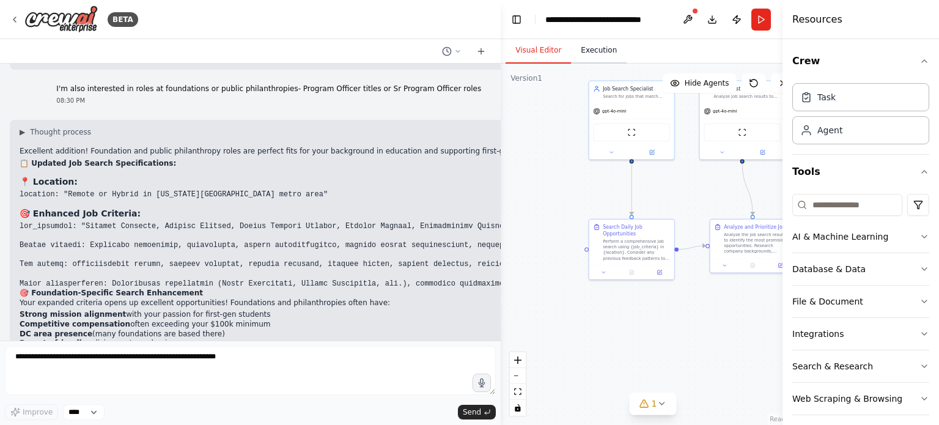
drag, startPoint x: 339, startPoint y: 19, endPoint x: 601, endPoint y: 39, distance: 262.9
click at [601, 39] on div "BETA Run a daily search for jobs that meet my criteria and send me an email. Al…" at bounding box center [469, 212] width 939 height 425
drag, startPoint x: 380, startPoint y: 217, endPoint x: 480, endPoint y: 221, distance: 99.7
click at [480, 222] on code at bounding box center [922, 255] width 1804 height 66
click at [413, 222] on code at bounding box center [922, 255] width 1804 height 66
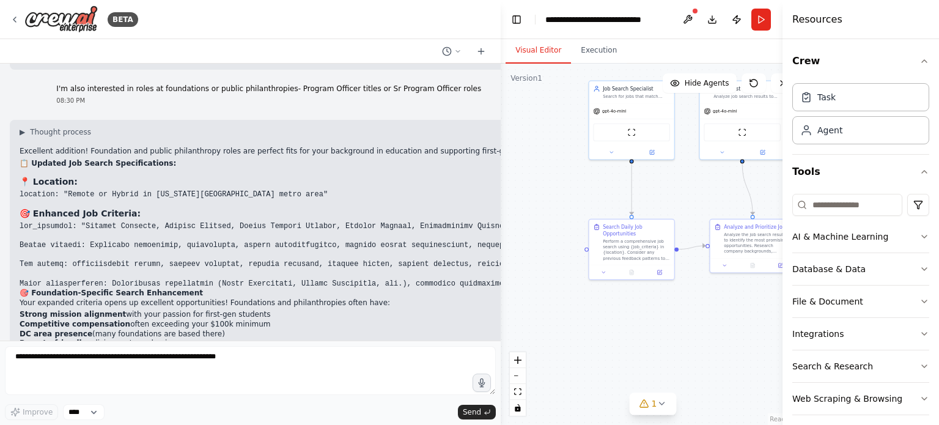
click at [236, 222] on pre at bounding box center [922, 255] width 1804 height 67
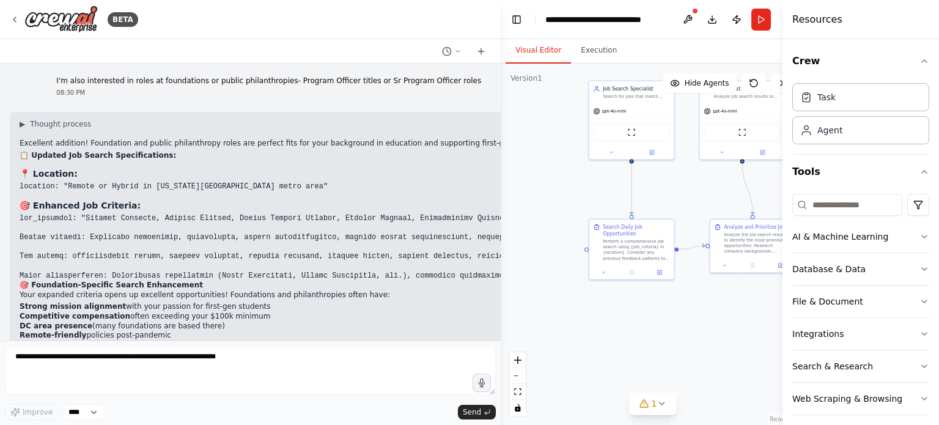
scroll to position [5948, 0]
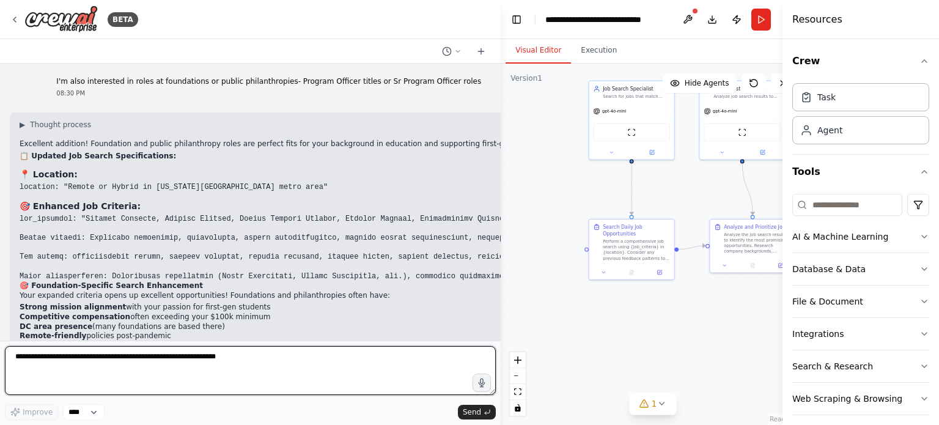
click at [122, 359] on textarea at bounding box center [250, 370] width 491 height 49
type textarea "**********"
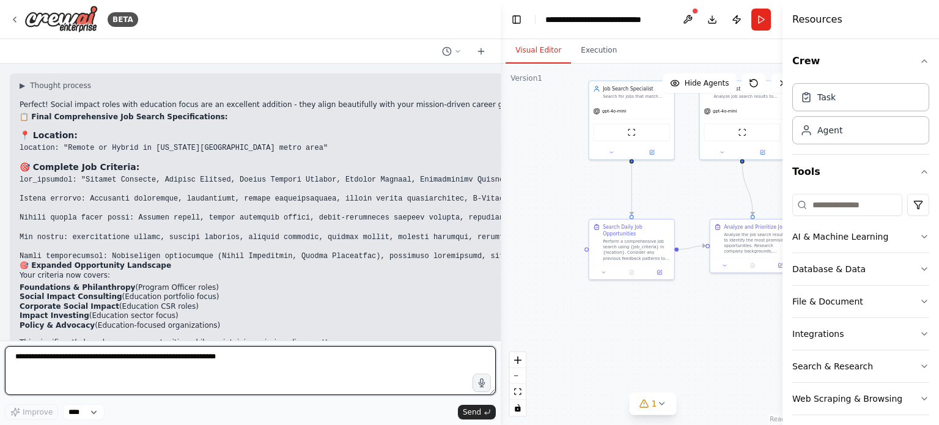
scroll to position [6352, 0]
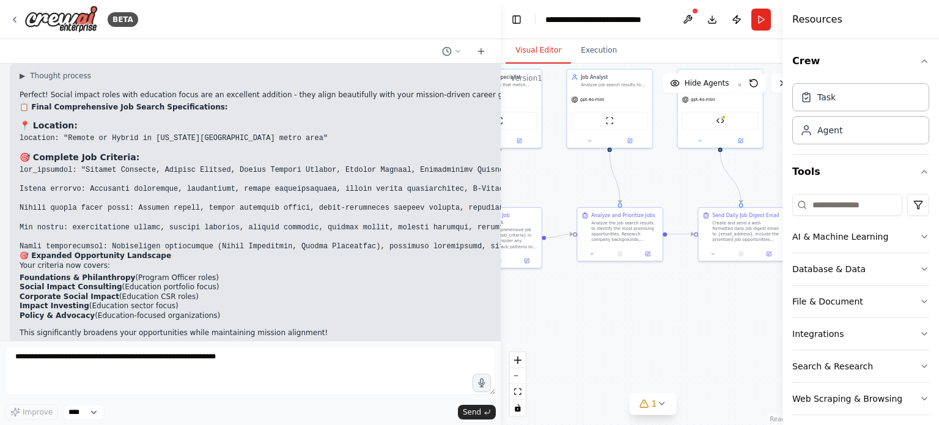
drag, startPoint x: 597, startPoint y: 358, endPoint x: 465, endPoint y: 346, distance: 133.1
click at [465, 346] on div "BETA Run a daily search for jobs that meet my criteria and send me an email. Al…" at bounding box center [469, 212] width 939 height 425
drag, startPoint x: 587, startPoint y: 326, endPoint x: 570, endPoint y: 326, distance: 17.1
click at [570, 326] on div ".deletable-edge-delete-btn { width: 20px; height: 20px; border: 0px solid #ffff…" at bounding box center [653, 244] width 304 height 361
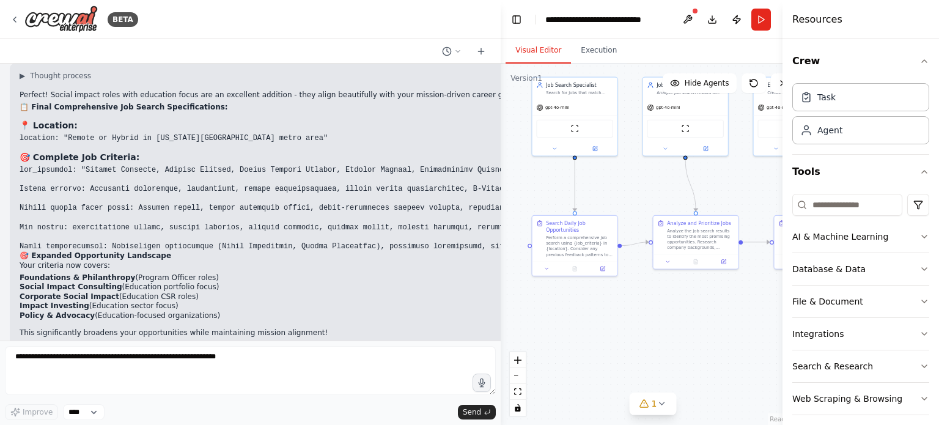
drag, startPoint x: 661, startPoint y: 336, endPoint x: 756, endPoint y: 344, distance: 95.7
click at [756, 344] on div ".deletable-edge-delete-btn { width: 20px; height: 20px; border: 0px solid #ffff…" at bounding box center [653, 244] width 304 height 361
drag, startPoint x: 664, startPoint y: 337, endPoint x: 666, endPoint y: 331, distance: 6.6
click at [666, 331] on div ".deletable-edge-delete-btn { width: 20px; height: 20px; border: 0px solid #ffff…" at bounding box center [653, 244] width 304 height 361
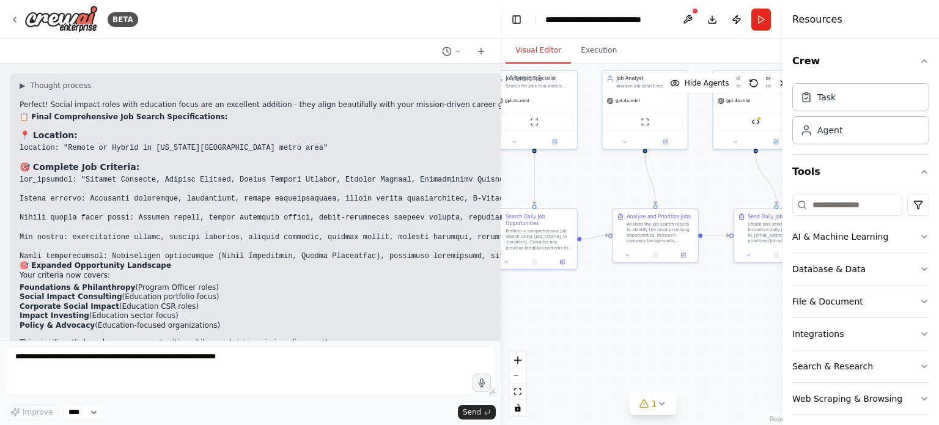
drag, startPoint x: 600, startPoint y: 329, endPoint x: 537, endPoint y: 325, distance: 63.8
click at [537, 325] on div ".deletable-edge-delete-btn { width: 20px; height: 20px; border: 0px solid #ffff…" at bounding box center [653, 244] width 304 height 361
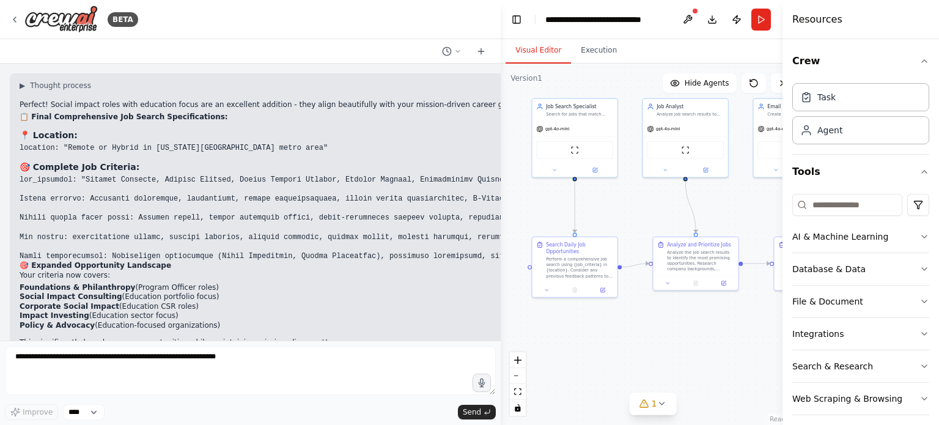
drag, startPoint x: 645, startPoint y: 317, endPoint x: 705, endPoint y: 349, distance: 67.6
click at [705, 349] on div ".deletable-edge-delete-btn { width: 20px; height: 20px; border: 0px solid #ffff…" at bounding box center [653, 244] width 304 height 361
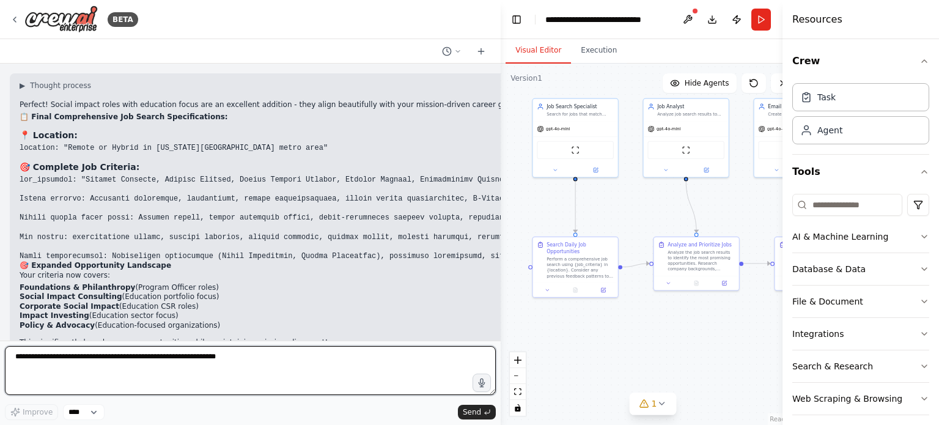
click at [260, 380] on textarea at bounding box center [250, 370] width 491 height 49
type textarea "**********"
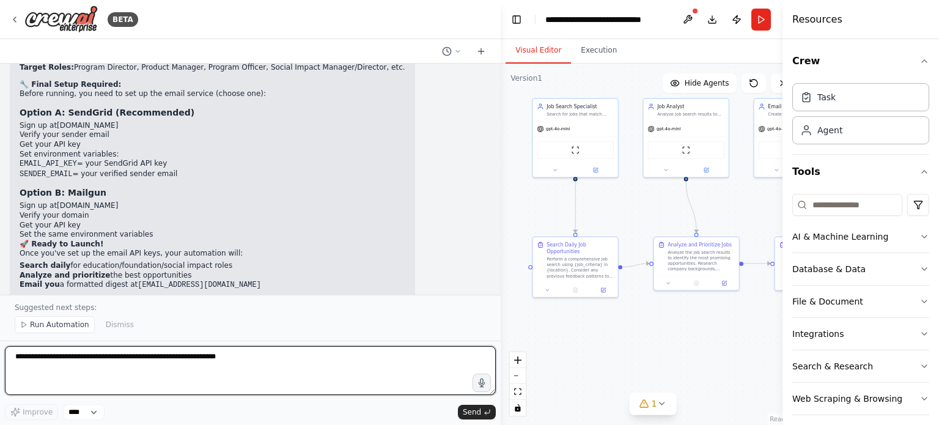
scroll to position [6846, 0]
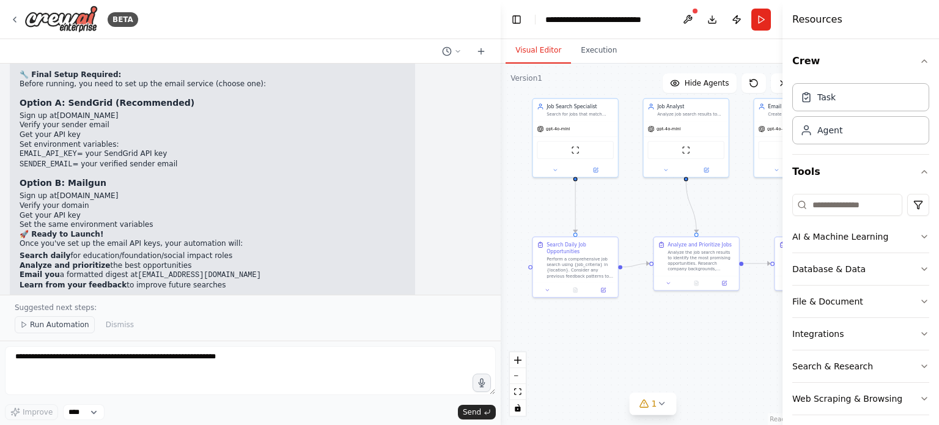
click at [62, 329] on span "Run Automation" at bounding box center [59, 325] width 59 height 10
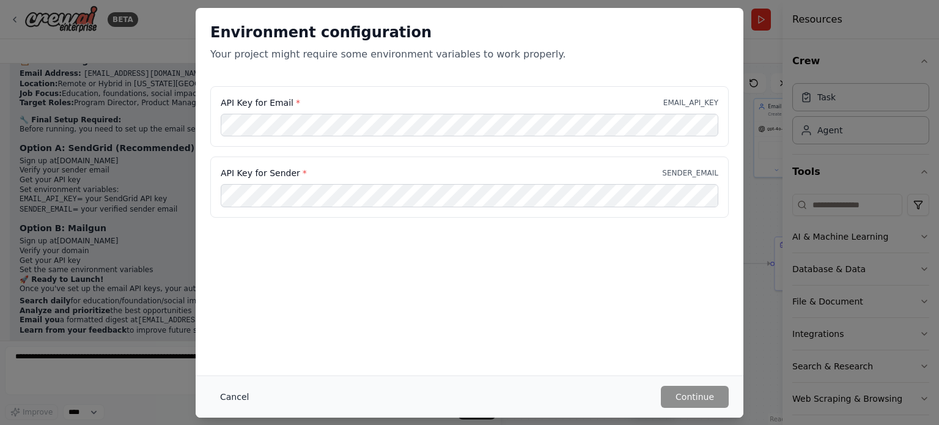
click at [251, 399] on button "Cancel" at bounding box center [234, 397] width 48 height 22
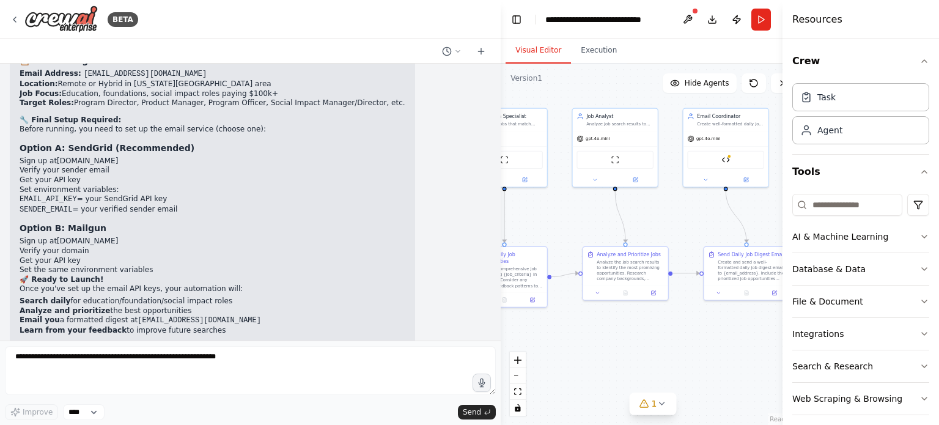
drag, startPoint x: 660, startPoint y: 334, endPoint x: 565, endPoint y: 345, distance: 95.9
click at [565, 345] on div ".deletable-edge-delete-btn { width: 20px; height: 20px; border: 0px solid #ffff…" at bounding box center [653, 244] width 304 height 361
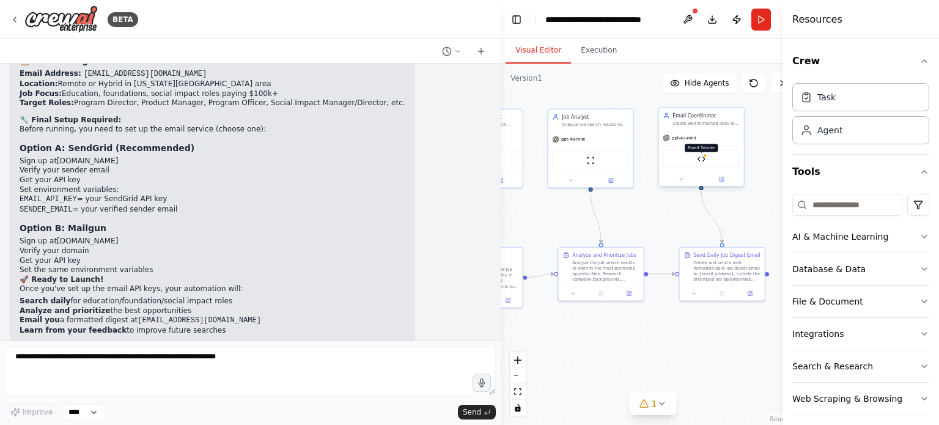
click at [702, 156] on img at bounding box center [701, 159] width 9 height 9
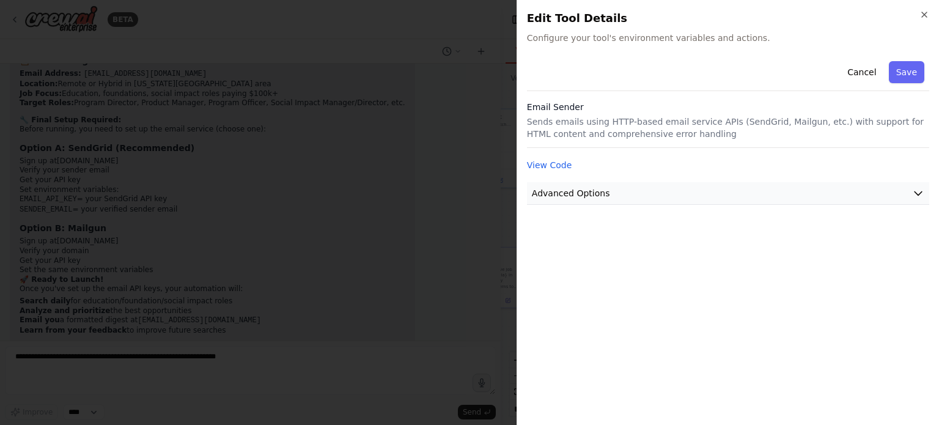
click at [677, 189] on button "Advanced Options" at bounding box center [728, 193] width 402 height 23
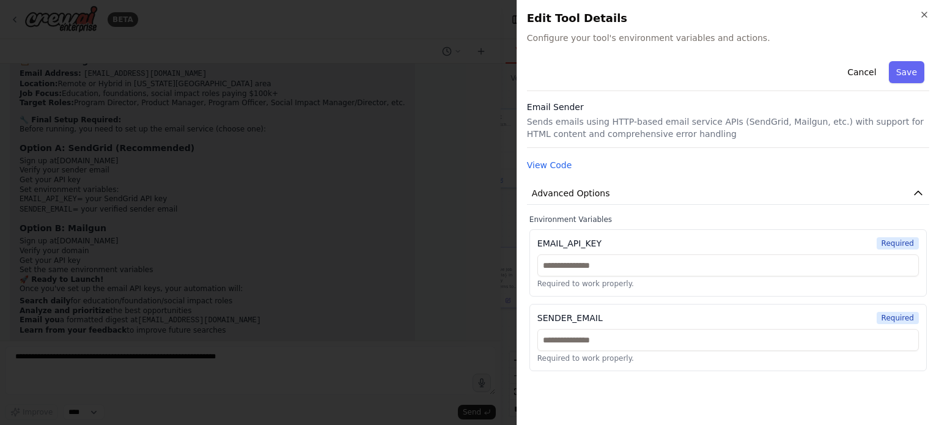
click at [576, 245] on div "EMAIL_API_KEY" at bounding box center [569, 243] width 64 height 12
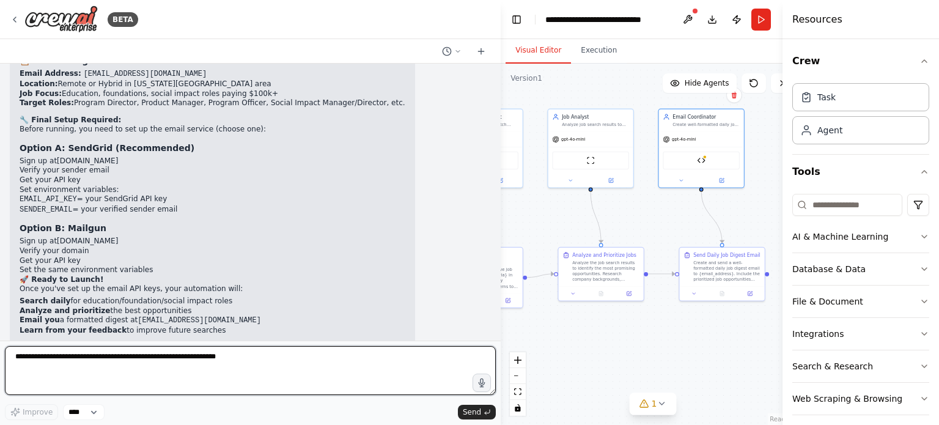
click at [257, 363] on textarea at bounding box center [250, 370] width 491 height 49
type textarea "*"
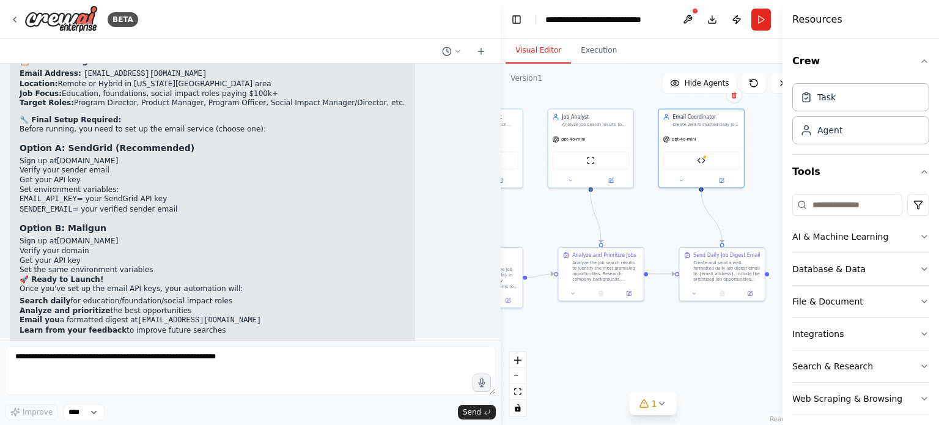
click at [340, 289] on div "▶ Thought process Excellent! Now I have all your specifications. Here's your co…" at bounding box center [212, 178] width 405 height 358
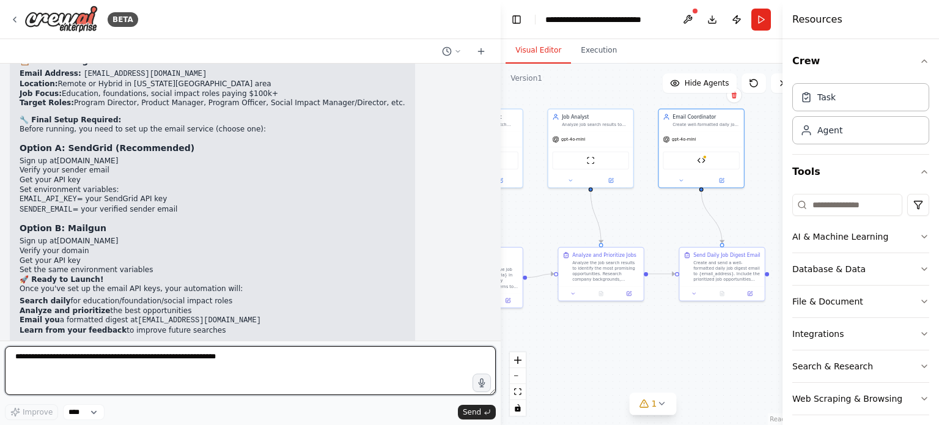
click at [106, 367] on textarea at bounding box center [250, 370] width 491 height 49
type textarea "*"
click at [435, 370] on textarea at bounding box center [250, 370] width 491 height 49
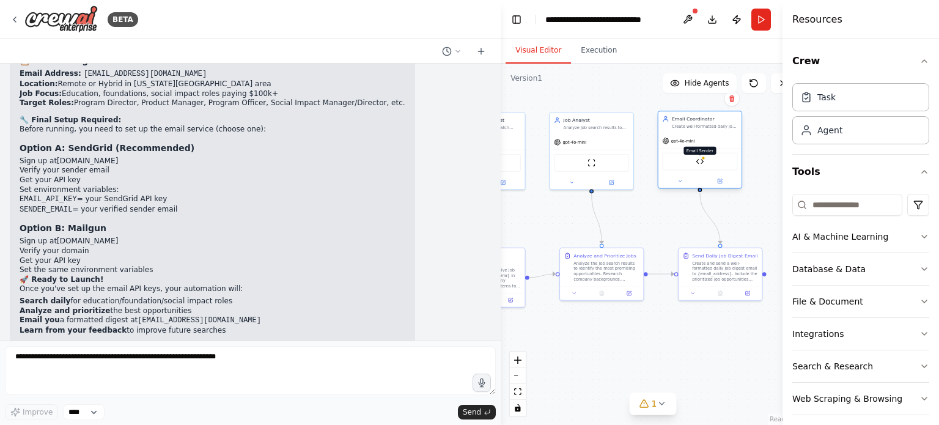
click at [701, 158] on div at bounding box center [703, 158] width 4 height 4
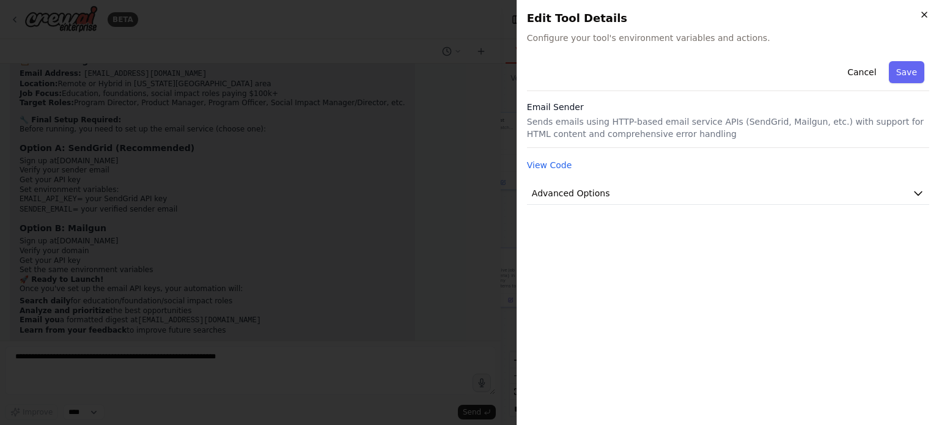
click at [925, 15] on icon "button" at bounding box center [924, 15] width 10 height 10
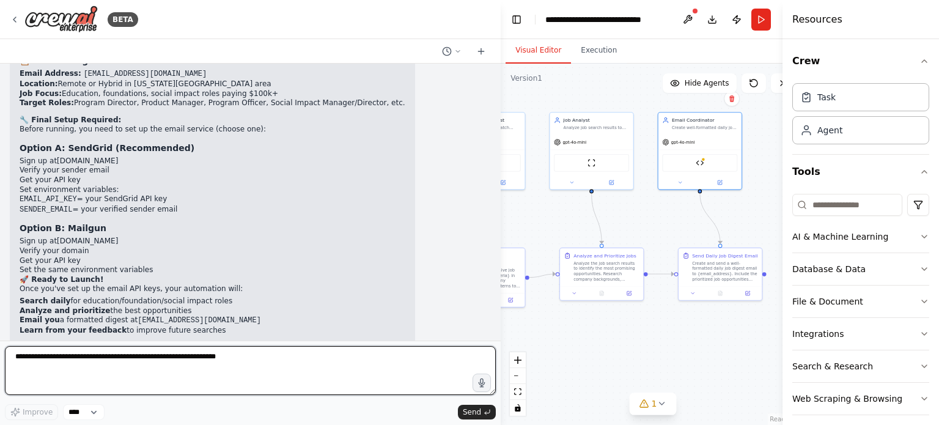
click at [254, 370] on textarea at bounding box center [250, 370] width 491 height 49
type textarea "**********"
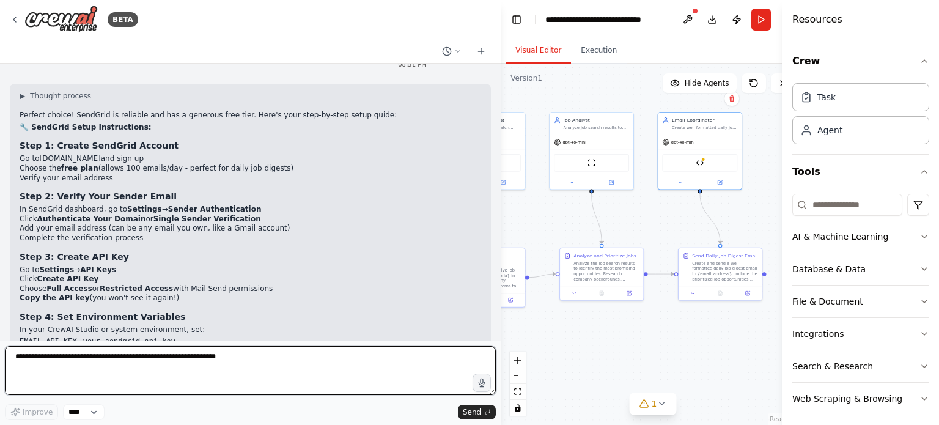
scroll to position [7175, 0]
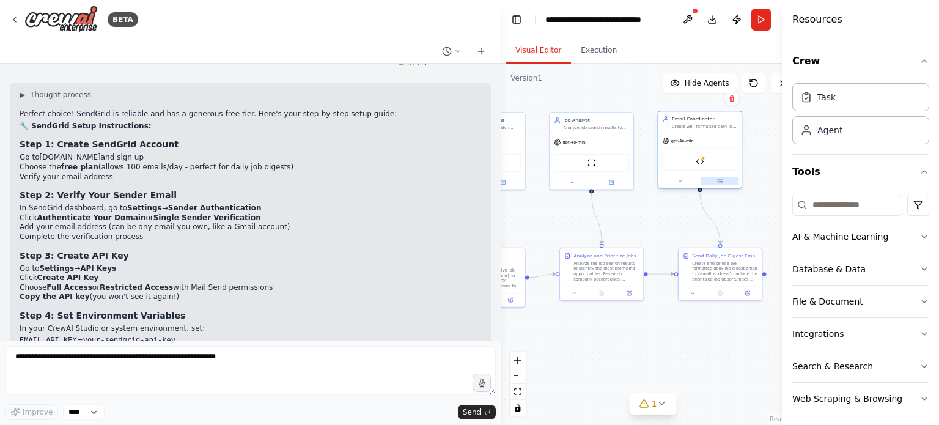
click at [723, 184] on button at bounding box center [719, 181] width 39 height 8
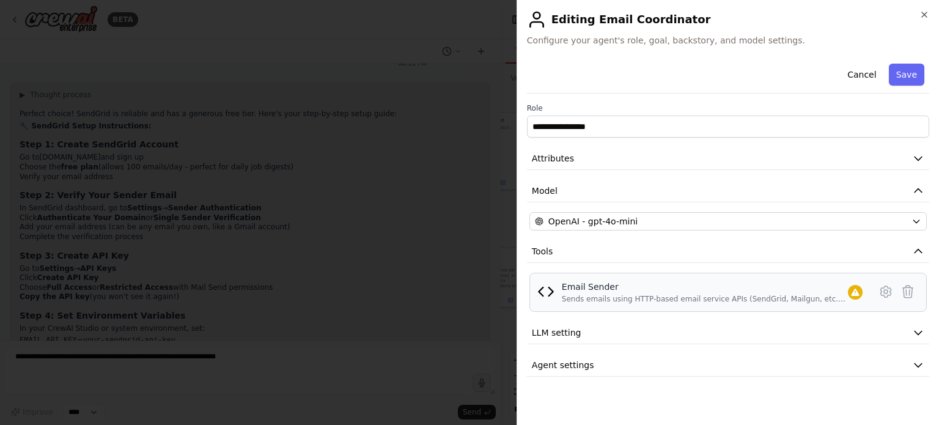
click at [727, 285] on div "Email Sender" at bounding box center [705, 287] width 286 height 12
click at [886, 293] on icon at bounding box center [886, 292] width 4 height 4
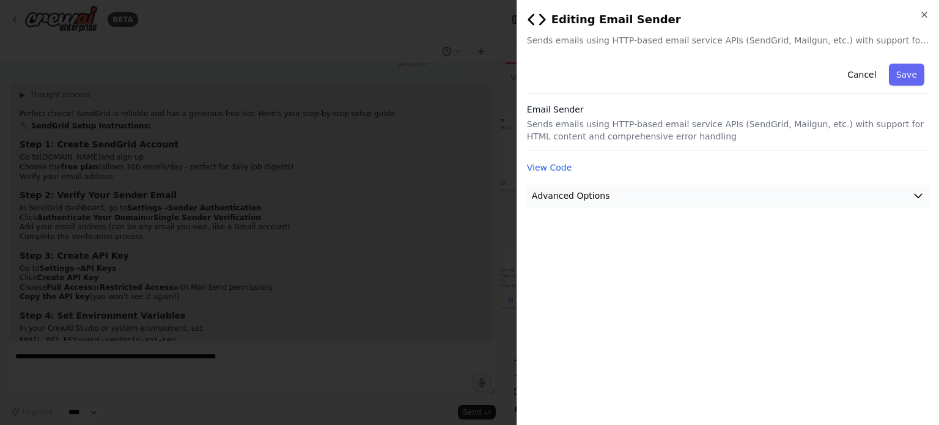
click at [702, 193] on button "Advanced Options" at bounding box center [728, 196] width 402 height 23
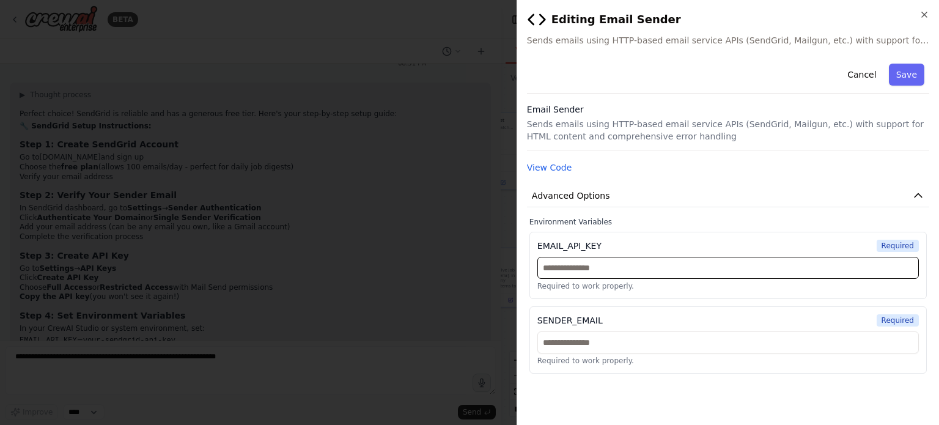
click at [661, 266] on input "text" at bounding box center [727, 268] width 381 height 22
paste input "**********"
type input "**********"
click at [611, 312] on div "SENDER_EMAIL Required Required to work properly." at bounding box center [727, 339] width 397 height 67
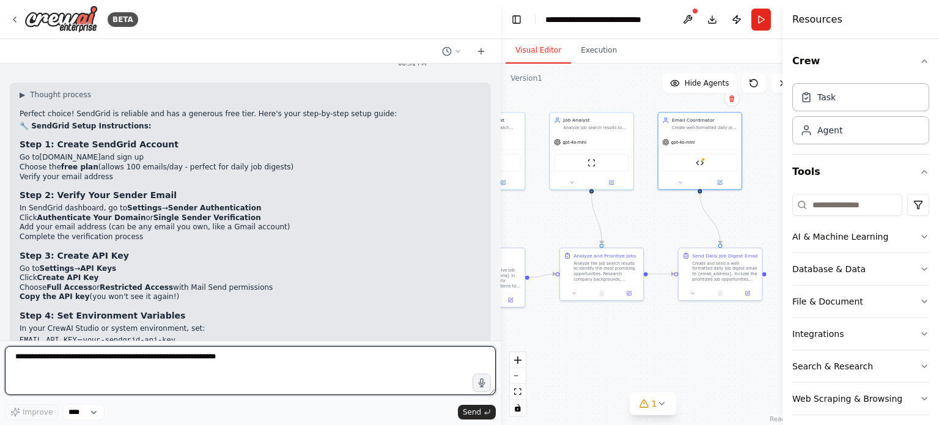
click at [159, 359] on textarea at bounding box center [250, 370] width 491 height 49
type textarea "**********"
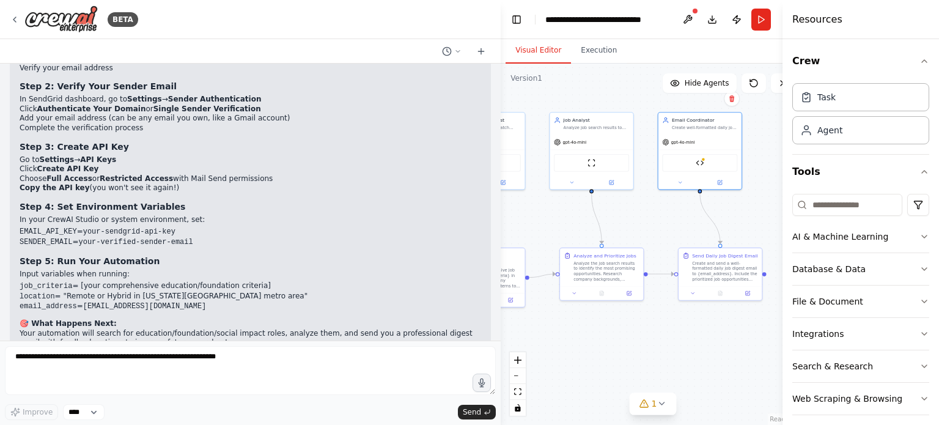
scroll to position [7325, 0]
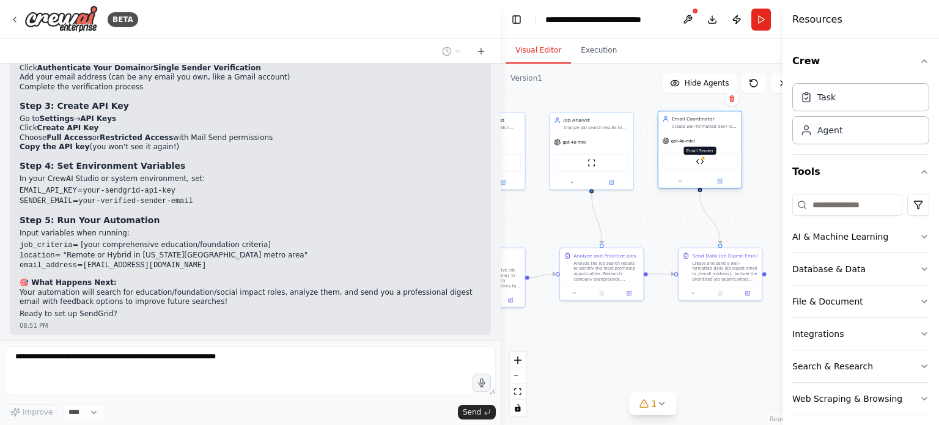
click at [697, 164] on img at bounding box center [700, 161] width 8 height 8
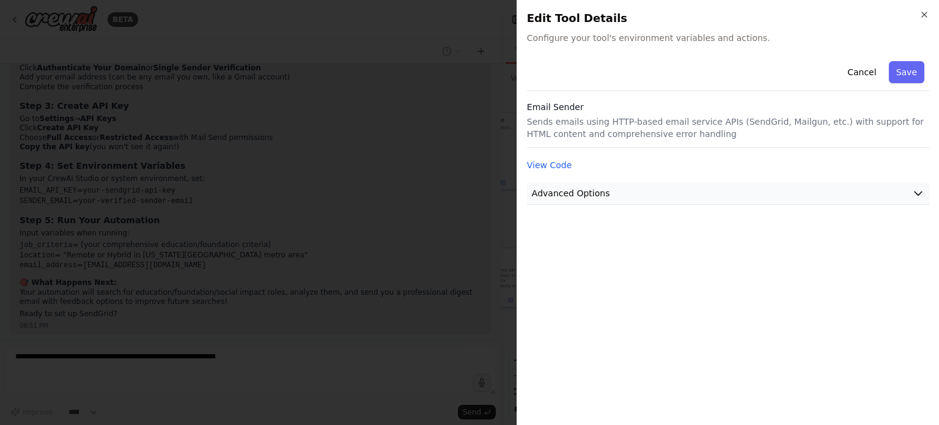
click at [694, 195] on button "Advanced Options" at bounding box center [728, 193] width 402 height 23
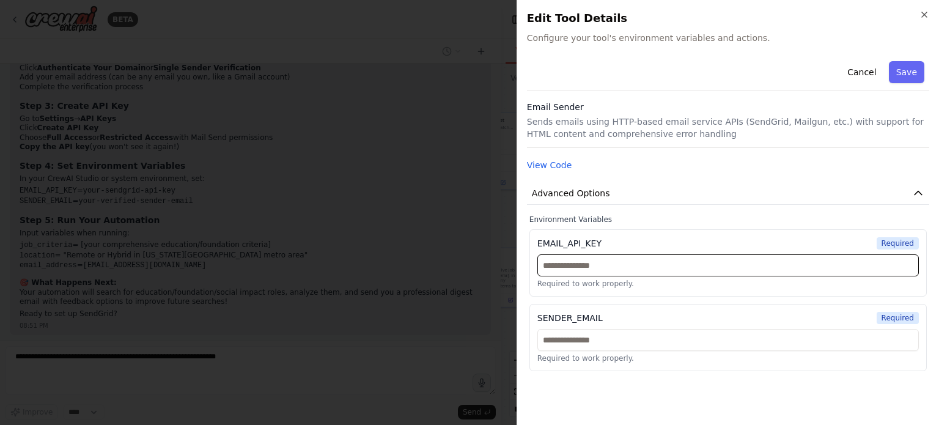
click at [652, 263] on input "text" at bounding box center [727, 265] width 381 height 22
paste input "**********"
type input "**********"
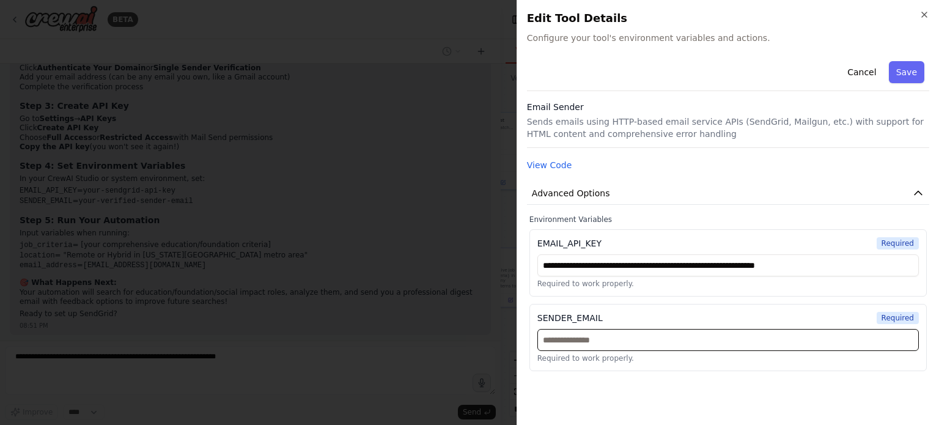
click at [656, 334] on input "text" at bounding box center [727, 340] width 381 height 22
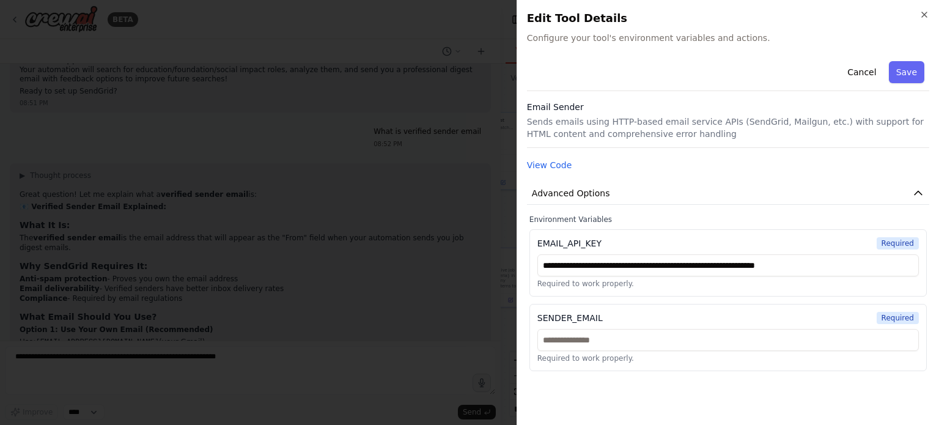
click at [685, 361] on p "Required to work properly." at bounding box center [727, 358] width 381 height 10
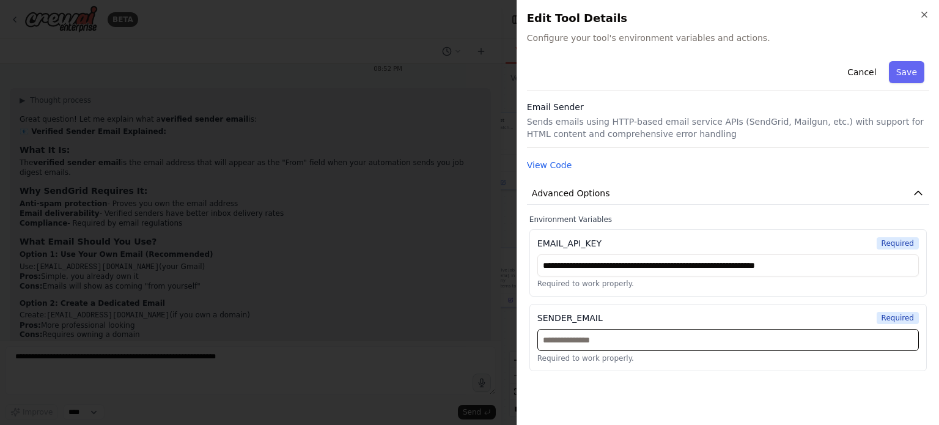
click at [655, 331] on input "text" at bounding box center [727, 340] width 381 height 22
type input "**********"
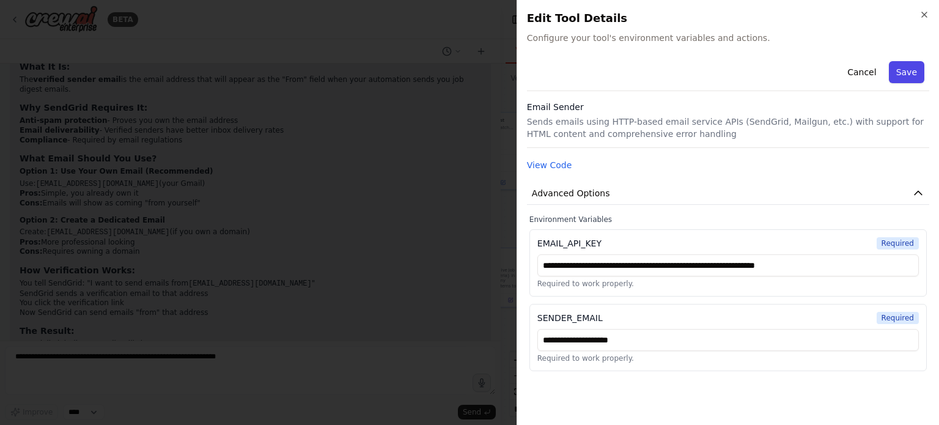
click at [891, 75] on button "Save" at bounding box center [906, 72] width 35 height 22
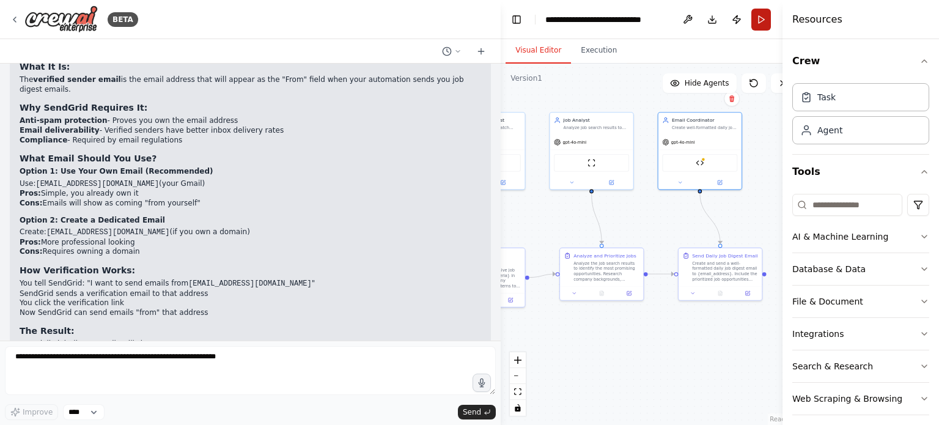
click at [760, 13] on button "Run" at bounding box center [761, 20] width 20 height 22
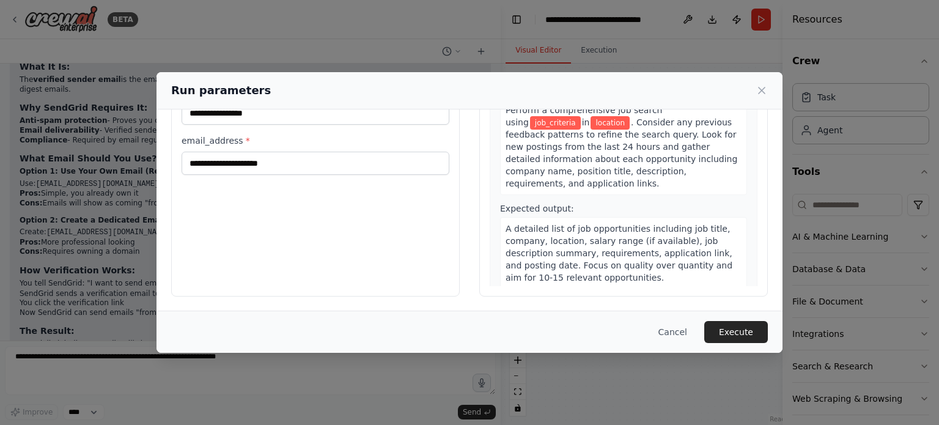
click at [419, 178] on div "Inputs job_criteria * location * email_address *" at bounding box center [315, 152] width 288 height 290
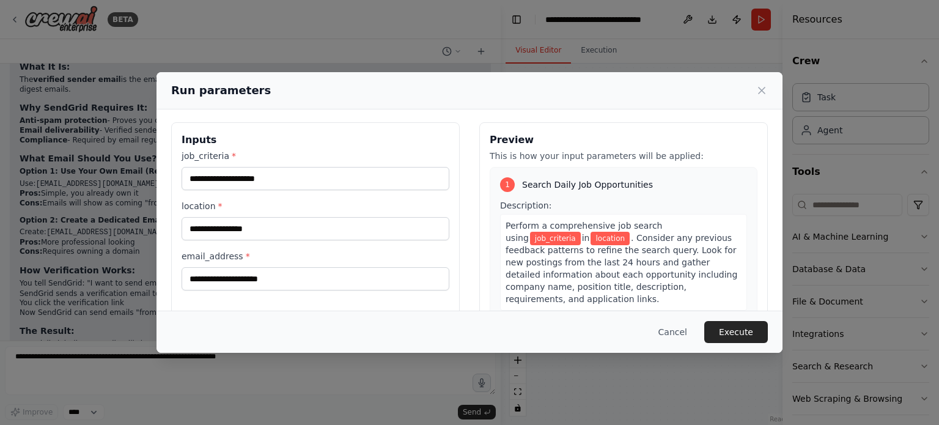
scroll to position [0, 0]
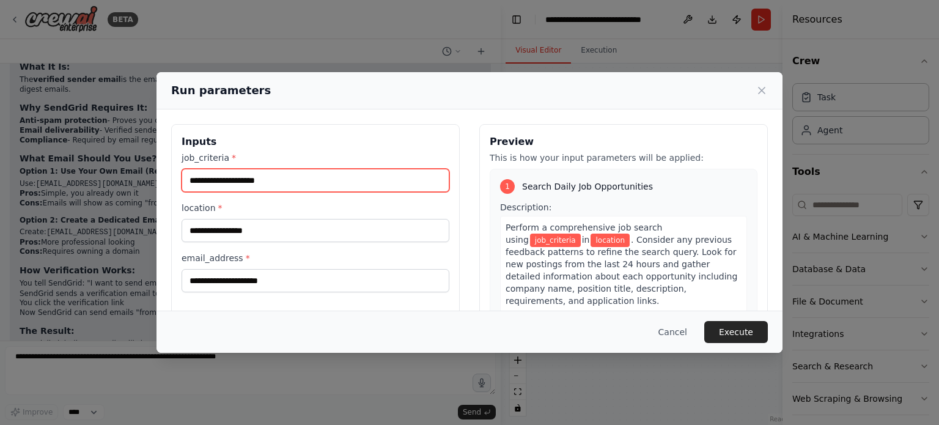
click at [354, 171] on input "job_criteria *" at bounding box center [316, 180] width 268 height 23
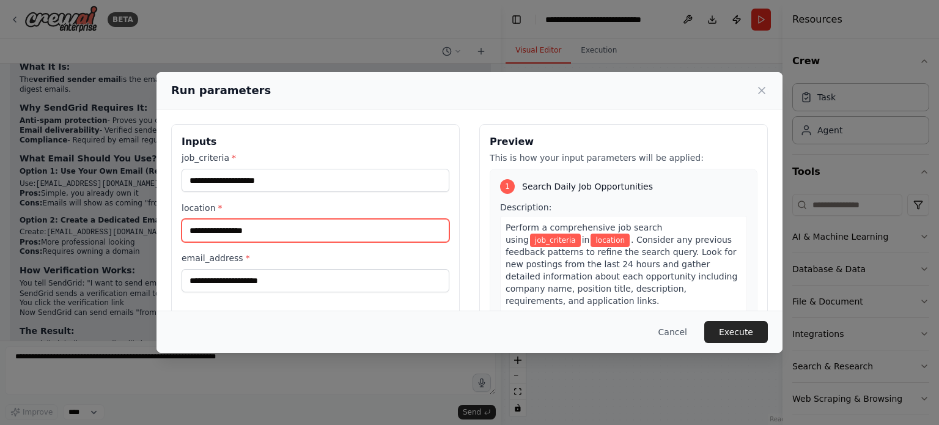
click at [370, 240] on input "location *" at bounding box center [316, 230] width 268 height 23
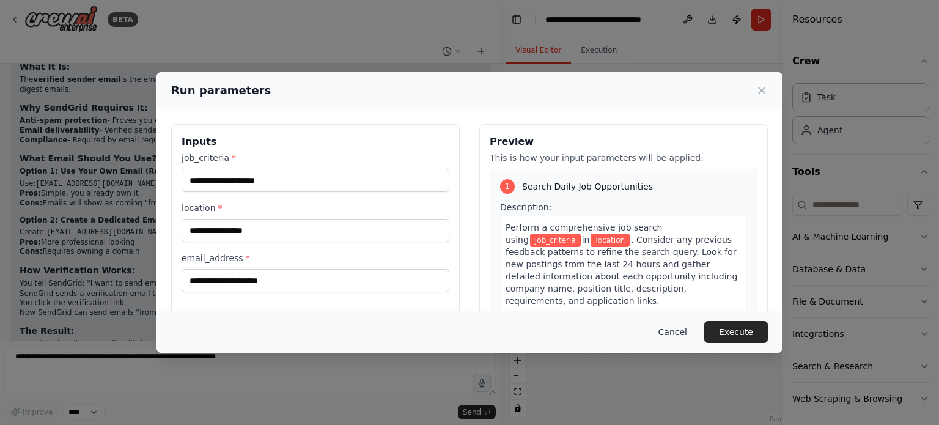
click at [680, 340] on button "Cancel" at bounding box center [672, 332] width 48 height 22
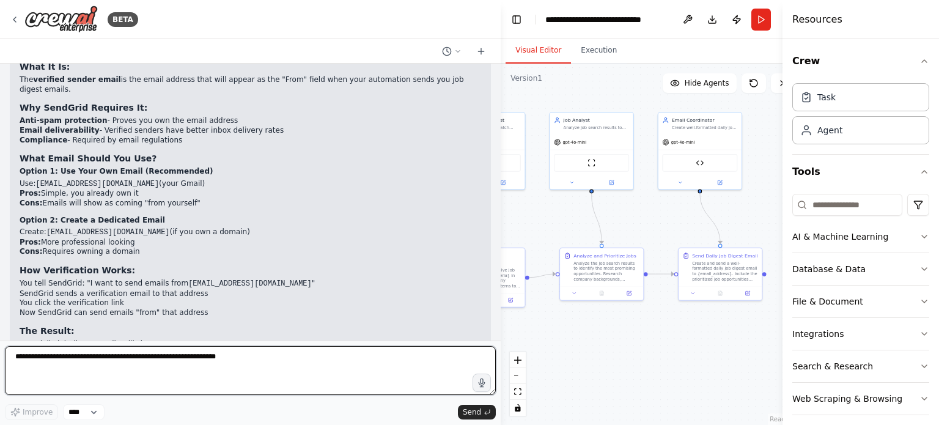
click at [320, 389] on textarea at bounding box center [250, 370] width 491 height 49
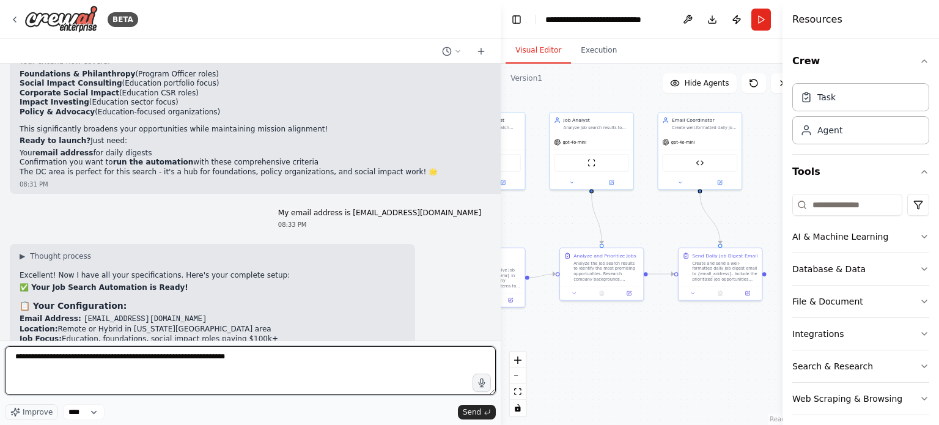
scroll to position [6556, 0]
type textarea "**********"
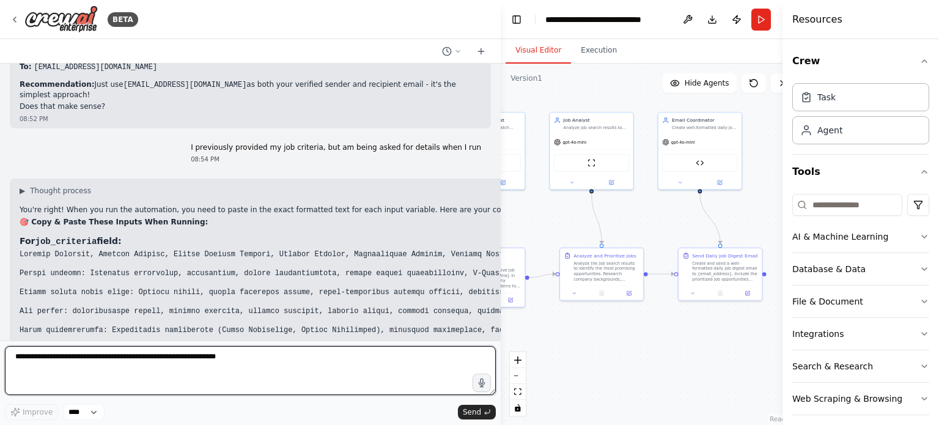
scroll to position [8017, 0]
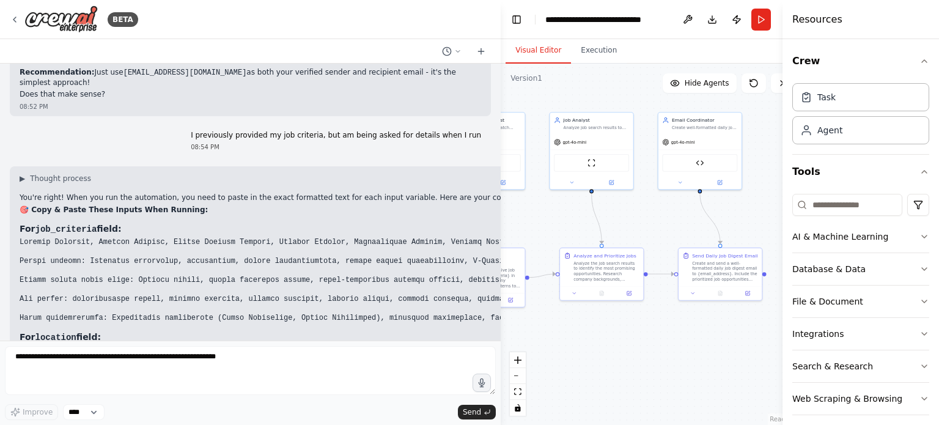
drag, startPoint x: 18, startPoint y: 144, endPoint x: 492, endPoint y: 229, distance: 481.8
click at [492, 229] on div "Run a daily search for jobs that meet my criteria and send me an email. Allow m…" at bounding box center [250, 202] width 501 height 277
click at [330, 331] on h3 "For location field:" at bounding box center [871, 337] width 1703 height 13
drag, startPoint x: 499, startPoint y: 44, endPoint x: 886, endPoint y: 54, distance: 386.4
click at [886, 54] on div "BETA Run a daily search for jobs that meet my criteria and send me an email. Al…" at bounding box center [469, 212] width 939 height 425
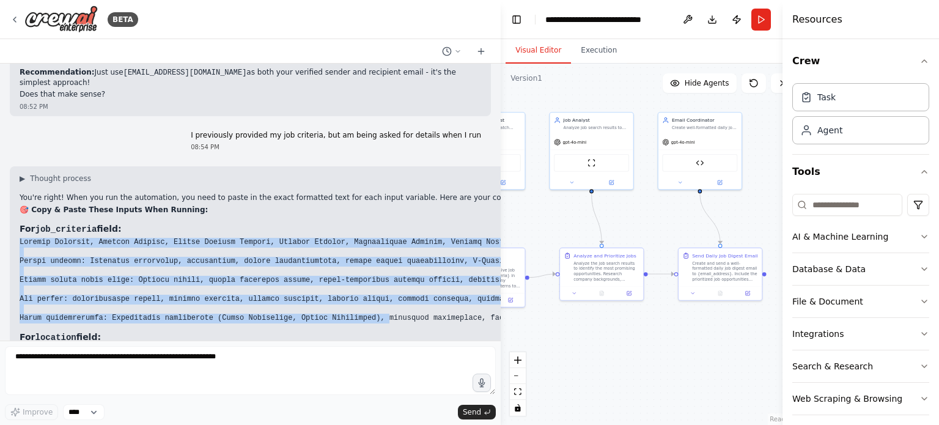
drag, startPoint x: 17, startPoint y: 145, endPoint x: 358, endPoint y: 227, distance: 350.3
click at [358, 227] on div "▶ Thought process You're right! When you run the automation, you need to paste …" at bounding box center [871, 295] width 1723 height 259
click at [359, 238] on code at bounding box center [871, 280] width 1703 height 85
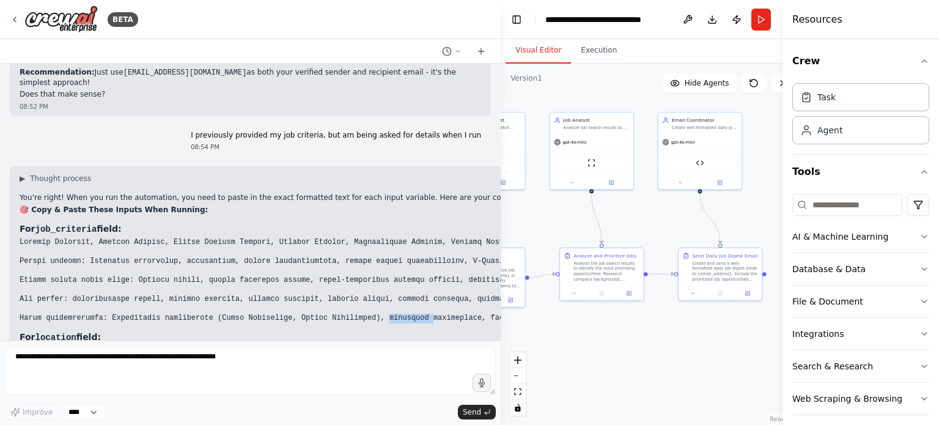
click at [359, 238] on code at bounding box center [871, 280] width 1703 height 85
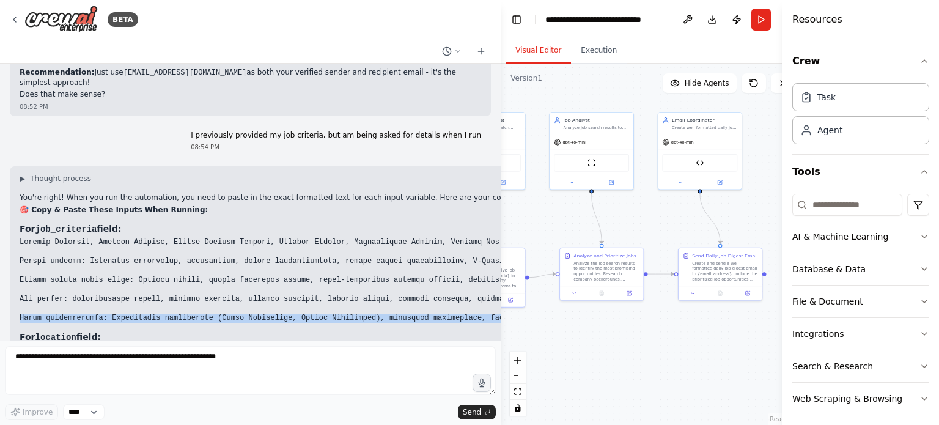
click at [359, 238] on code at bounding box center [871, 280] width 1703 height 85
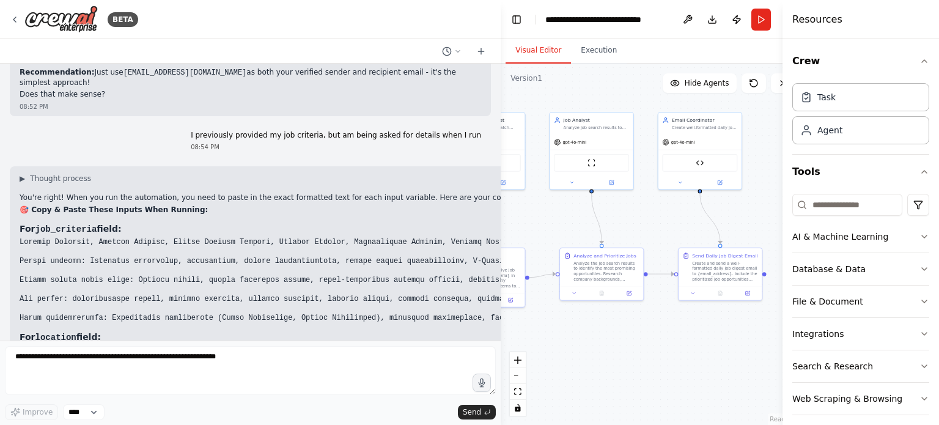
click at [18, 166] on div "▶ Thought process You're right! When you run the automation, you need to paste …" at bounding box center [871, 295] width 1723 height 259
drag, startPoint x: 18, startPoint y: 146, endPoint x: 454, endPoint y: 230, distance: 443.8
click at [454, 230] on div "▶ Thought process You're right! When you run the automation, you need to paste …" at bounding box center [871, 295] width 1723 height 259
copy div "Program Director, Product Manager, Senior Product Manager, Program Manager, Par…"
click at [764, 19] on button "Run" at bounding box center [761, 20] width 20 height 22
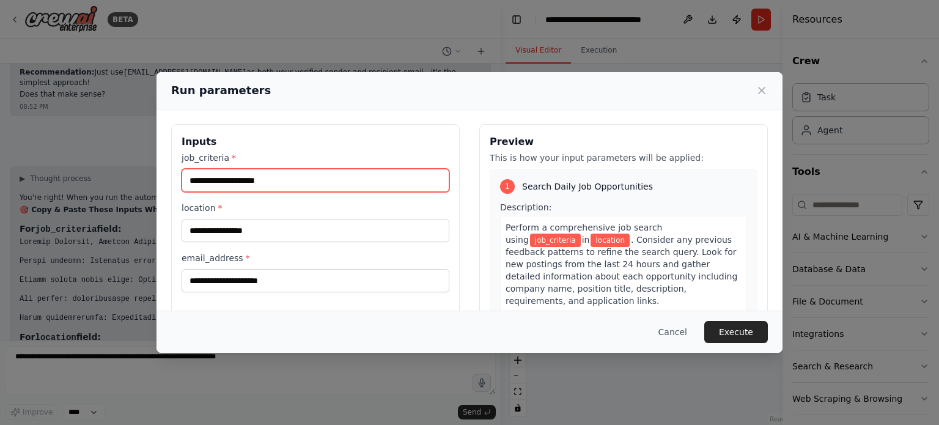
click at [379, 176] on input "job_criteria *" at bounding box center [316, 180] width 268 height 23
paste input "**********"
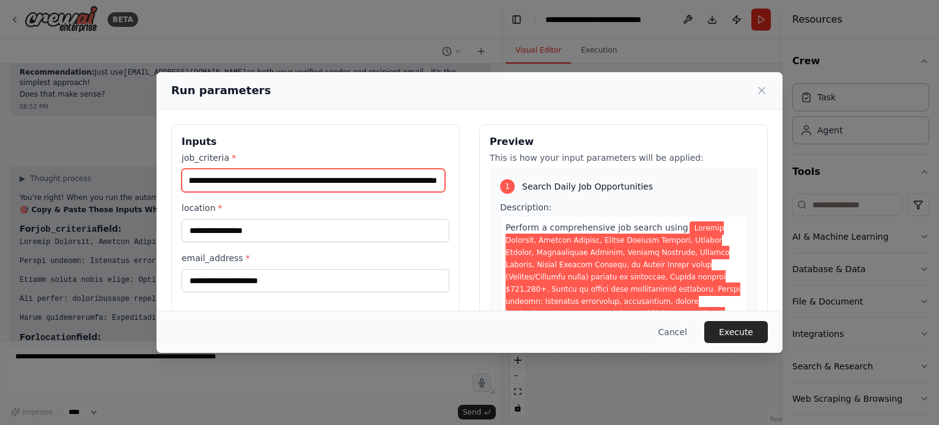
scroll to position [0, 4723]
type input "**********"
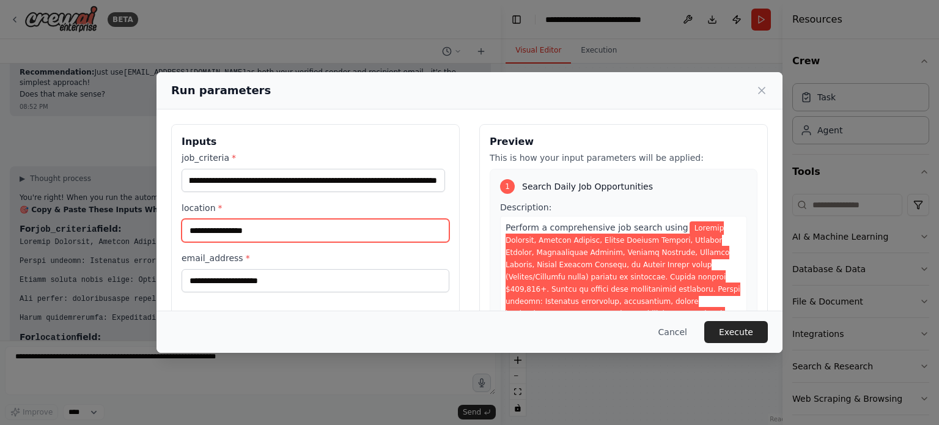
scroll to position [0, 0]
click at [357, 231] on input "location *" at bounding box center [316, 230] width 268 height 23
click at [269, 227] on input "**********" at bounding box center [316, 230] width 268 height 23
type input "**********"
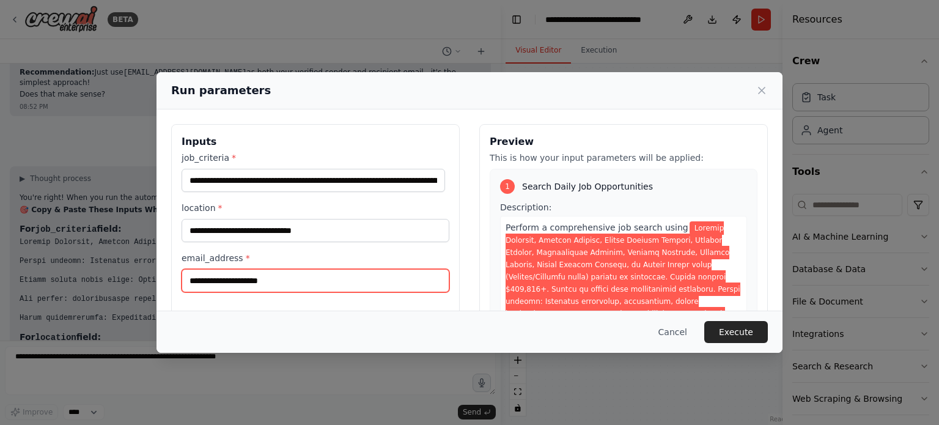
click at [241, 285] on input "email_address *" at bounding box center [316, 280] width 268 height 23
type input "**********"
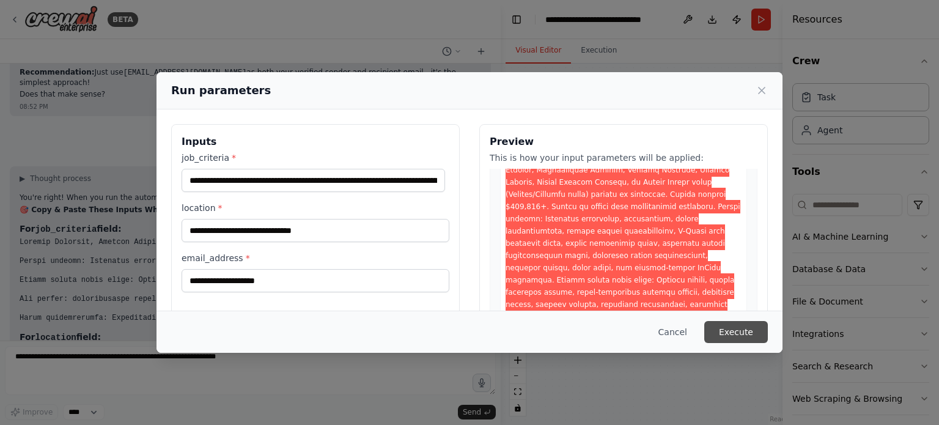
click at [753, 331] on button "Execute" at bounding box center [736, 332] width 64 height 22
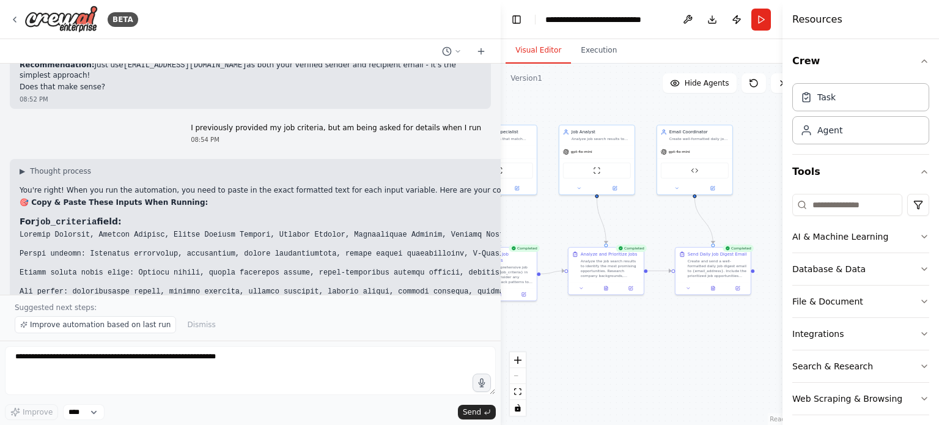
scroll to position [8062, 0]
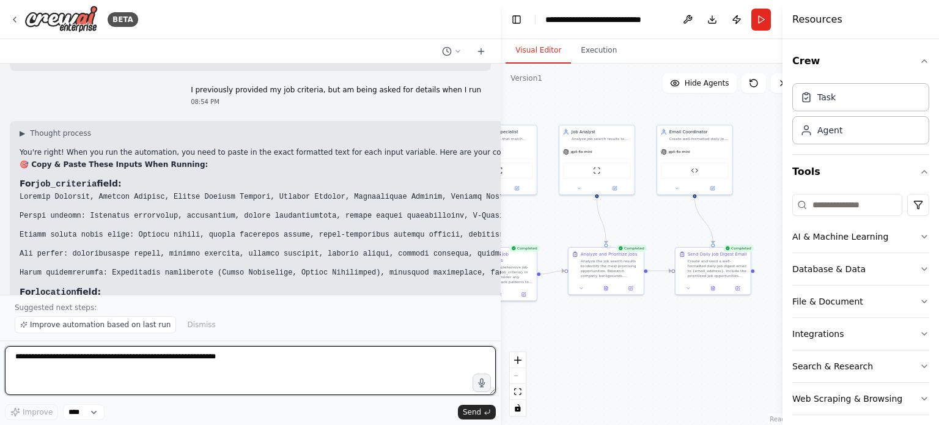
click at [342, 375] on textarea at bounding box center [250, 370] width 491 height 49
type textarea "*"
type textarea "**********"
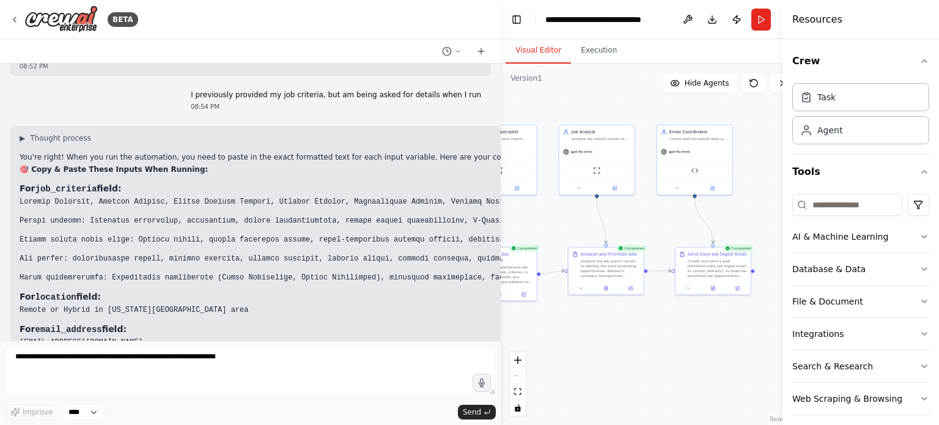
scroll to position [8089, 0]
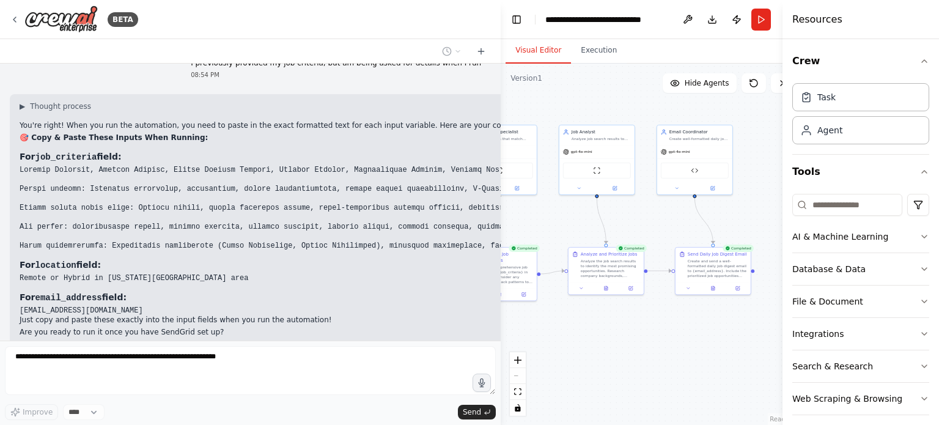
click at [401, 368] on p "The email did not include accurate links" at bounding box center [407, 373] width 147 height 10
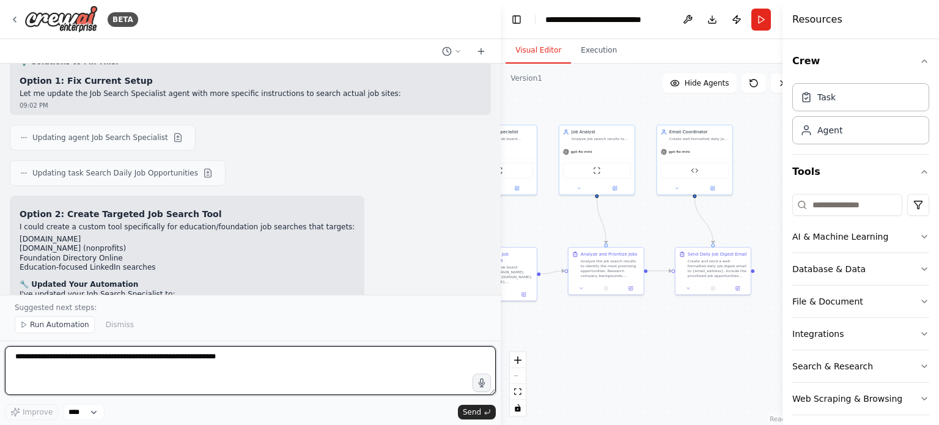
scroll to position [8557, 0]
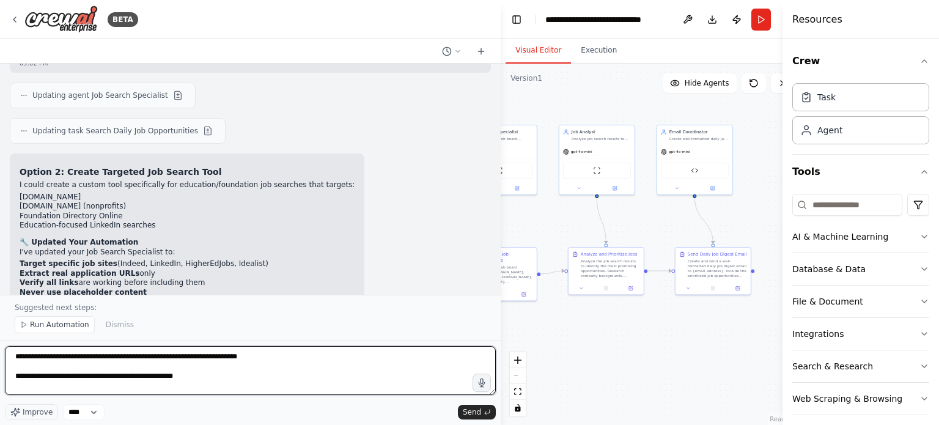
paste textarea "**********"
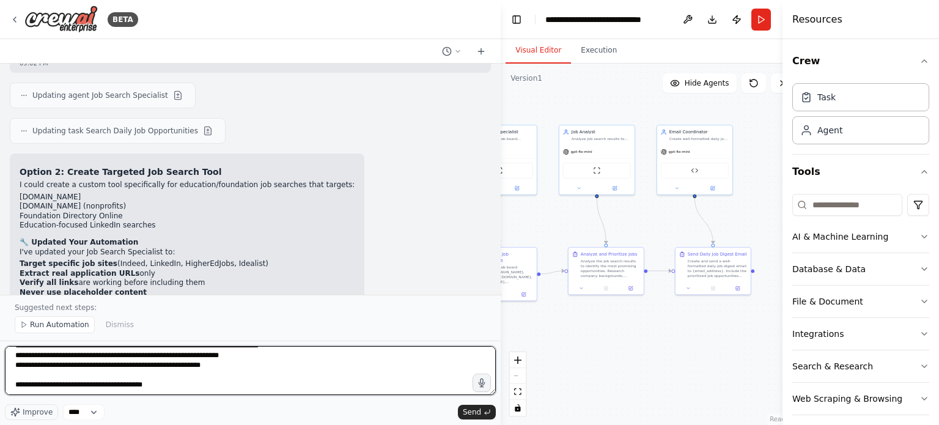
scroll to position [74, 0]
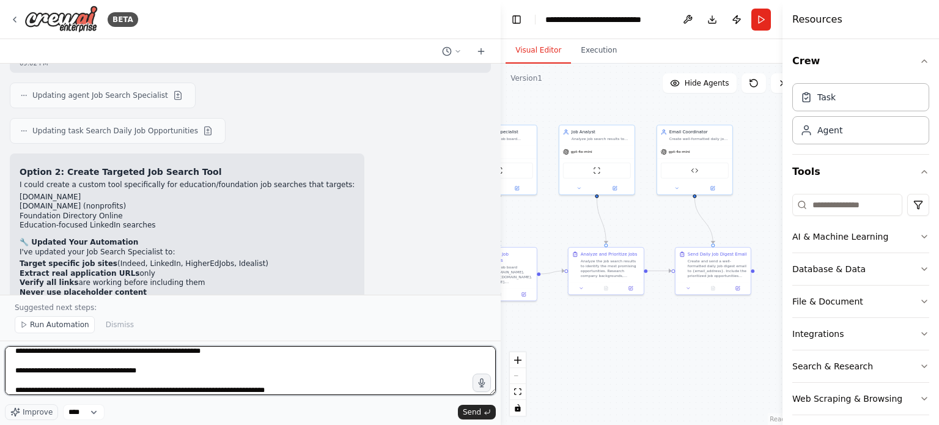
click at [227, 391] on textarea "**********" at bounding box center [250, 370] width 491 height 49
click at [274, 391] on textarea "**********" at bounding box center [250, 370] width 491 height 49
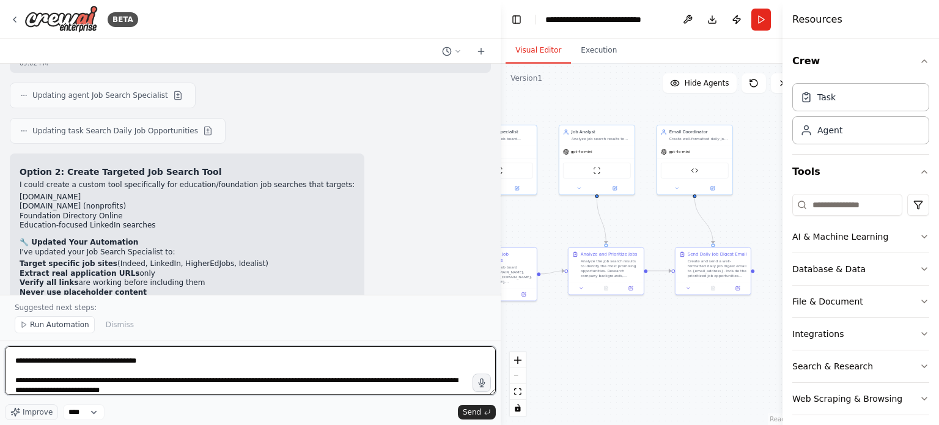
type textarea "**********"
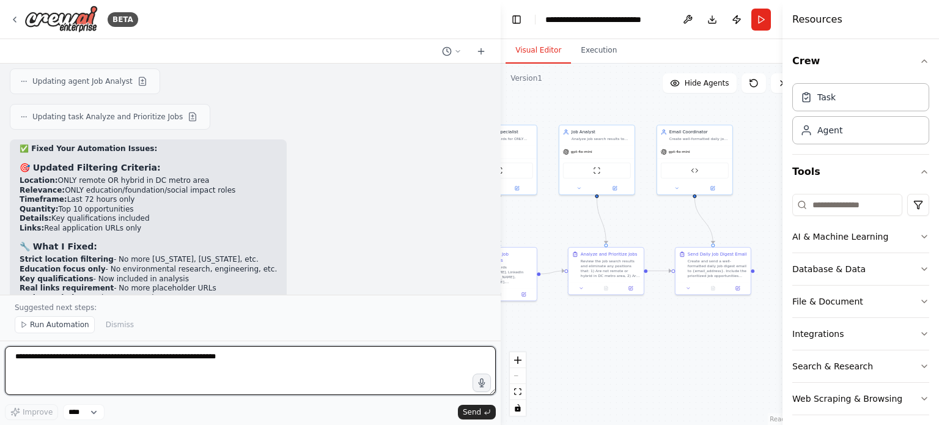
scroll to position [9197, 0]
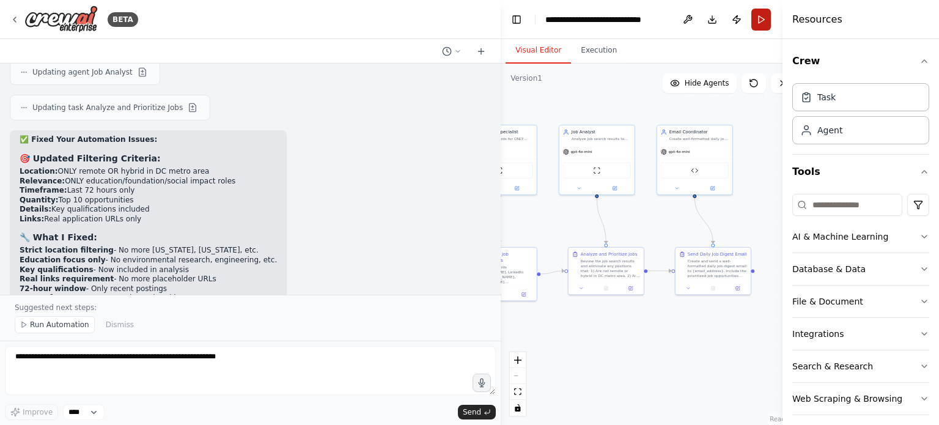
click at [764, 17] on button "Run" at bounding box center [761, 20] width 20 height 22
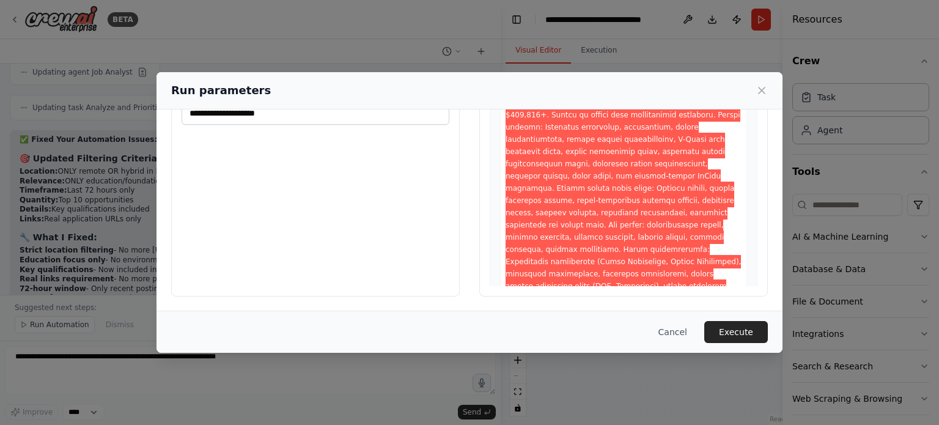
scroll to position [105, 0]
click at [754, 335] on button "Execute" at bounding box center [736, 332] width 64 height 22
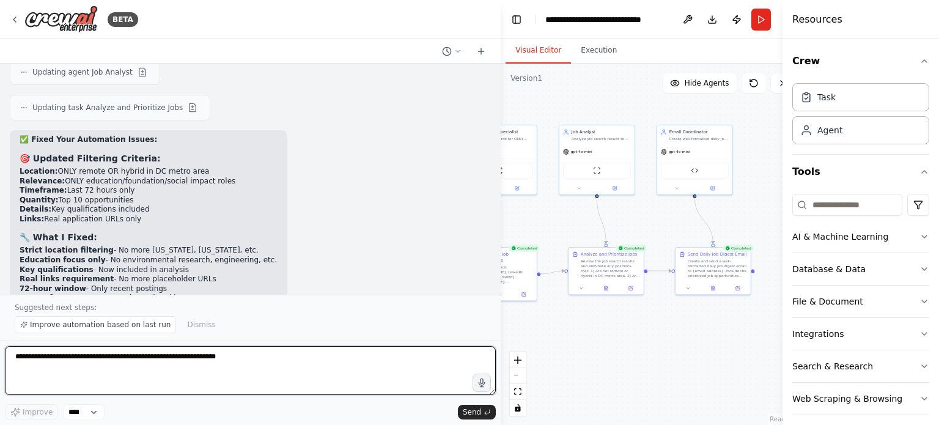
click at [104, 383] on textarea at bounding box center [250, 370] width 491 height 49
type textarea "**********"
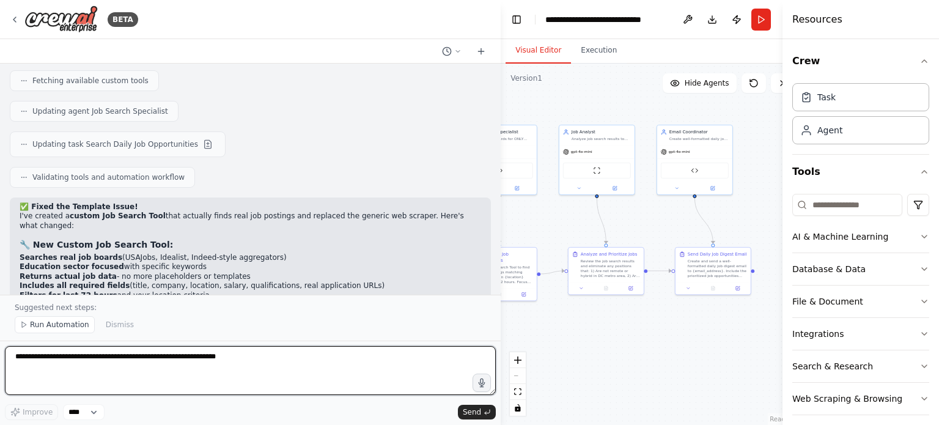
scroll to position [9953, 0]
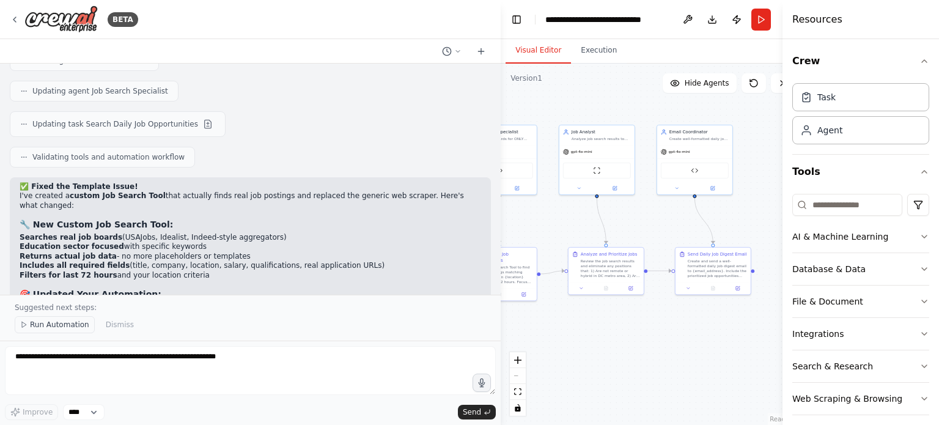
click at [74, 329] on span "Run Automation" at bounding box center [59, 325] width 59 height 10
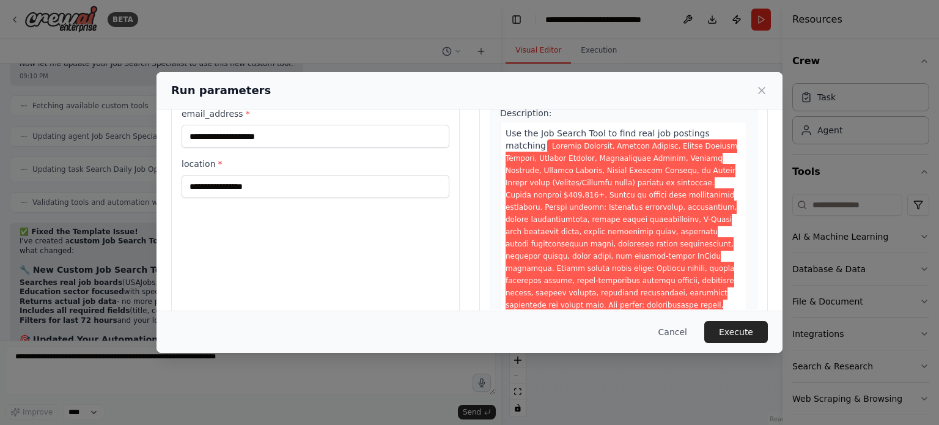
scroll to position [95, 0]
click at [749, 332] on button "Execute" at bounding box center [736, 332] width 64 height 22
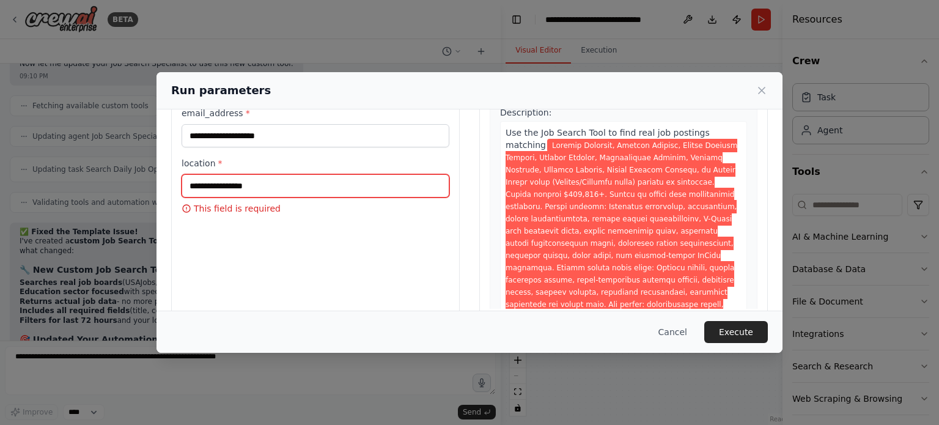
click at [342, 186] on input "location *" at bounding box center [316, 185] width 268 height 23
type input "*"
type input "**********"
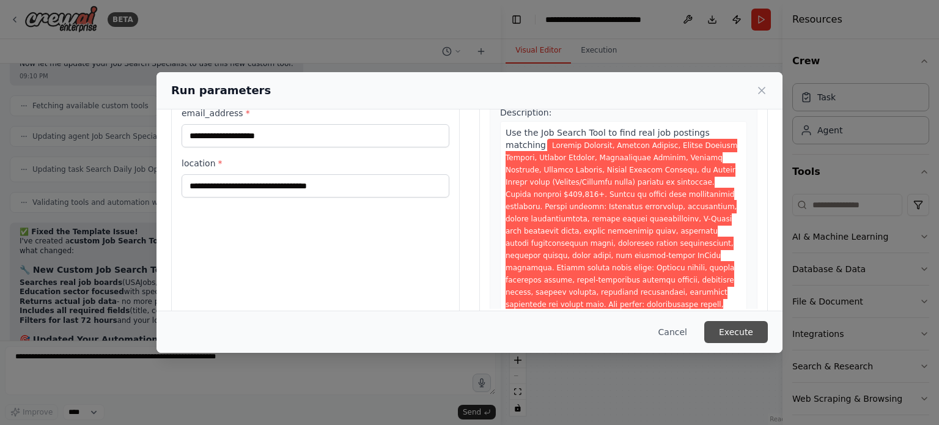
click at [728, 332] on button "Execute" at bounding box center [736, 332] width 64 height 22
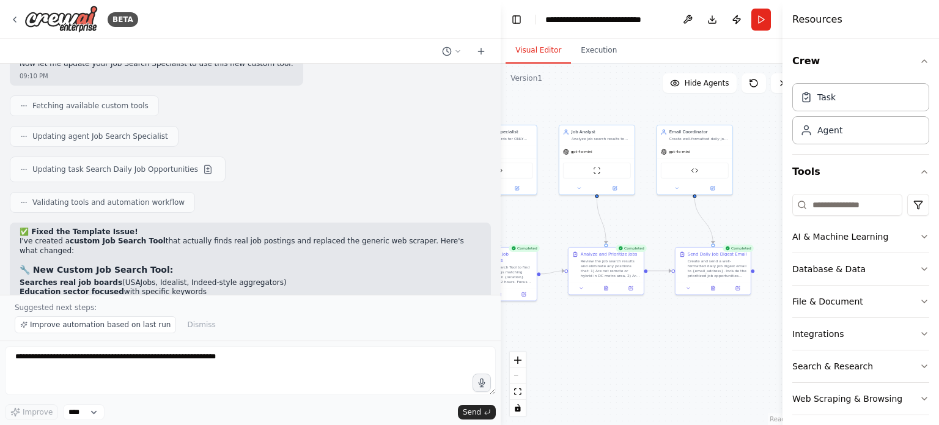
scroll to position [9953, 0]
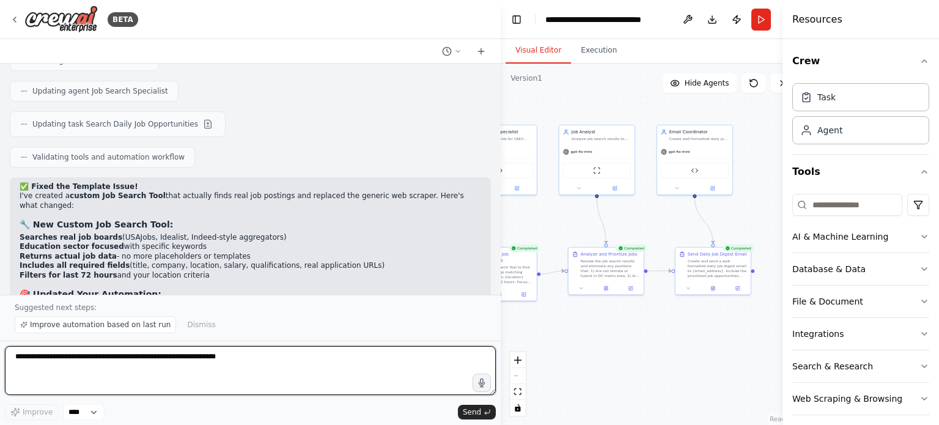
click at [168, 368] on textarea at bounding box center [250, 370] width 491 height 49
type textarea "*"
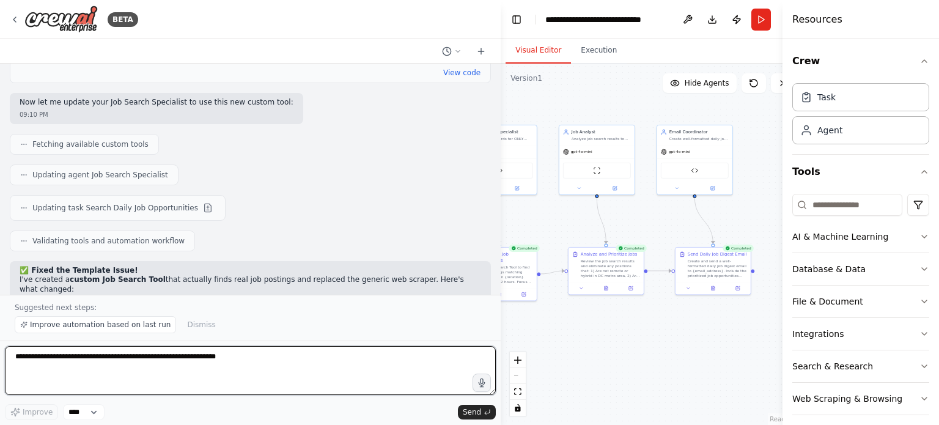
scroll to position [9869, 0]
type textarea "**********"
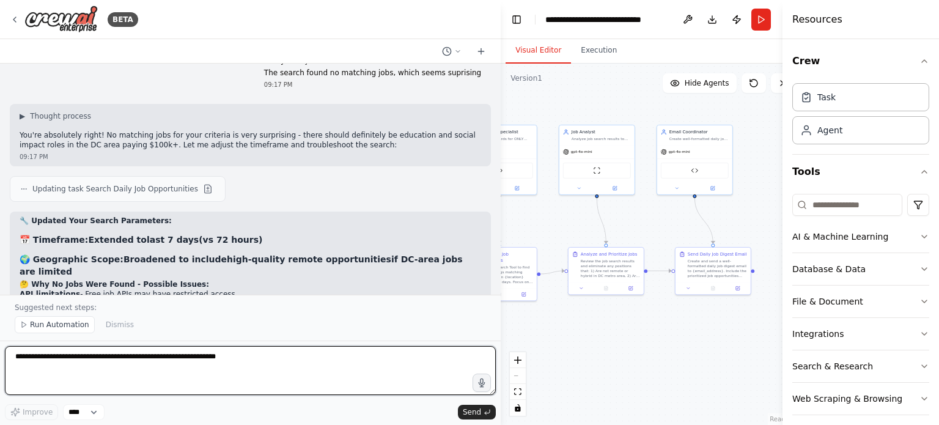
scroll to position [10344, 0]
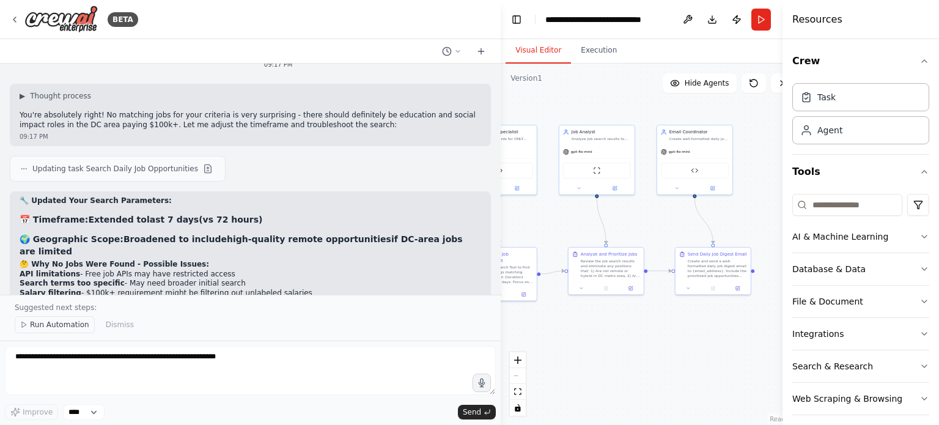
click at [64, 332] on button "Run Automation" at bounding box center [55, 324] width 80 height 17
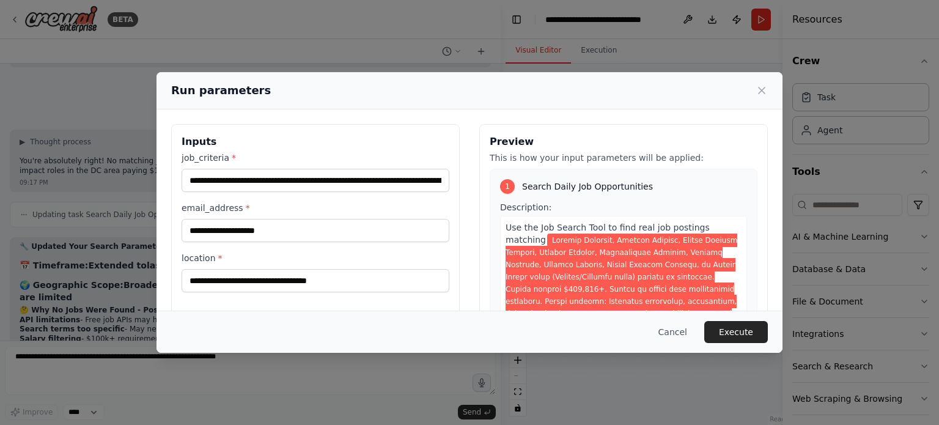
scroll to position [117, 0]
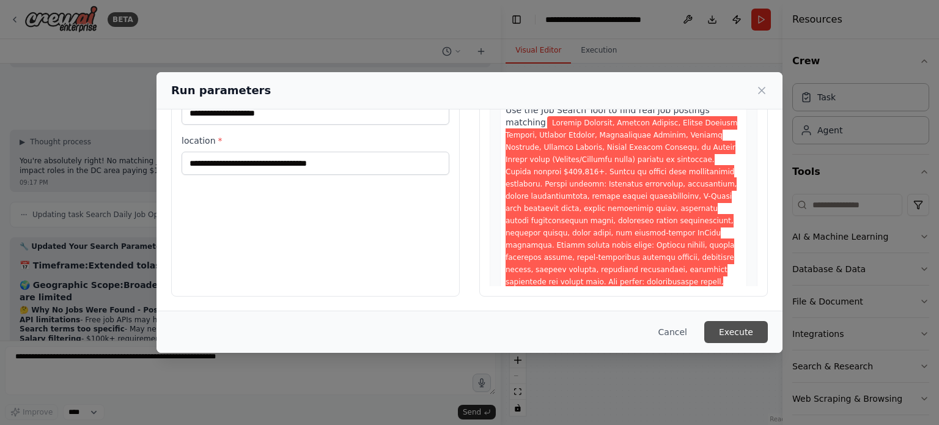
click at [741, 337] on button "Execute" at bounding box center [736, 332] width 64 height 22
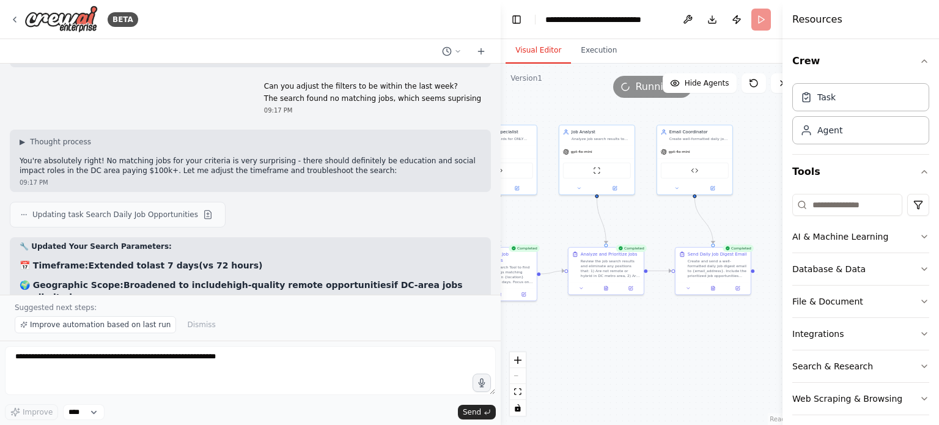
scroll to position [10344, 0]
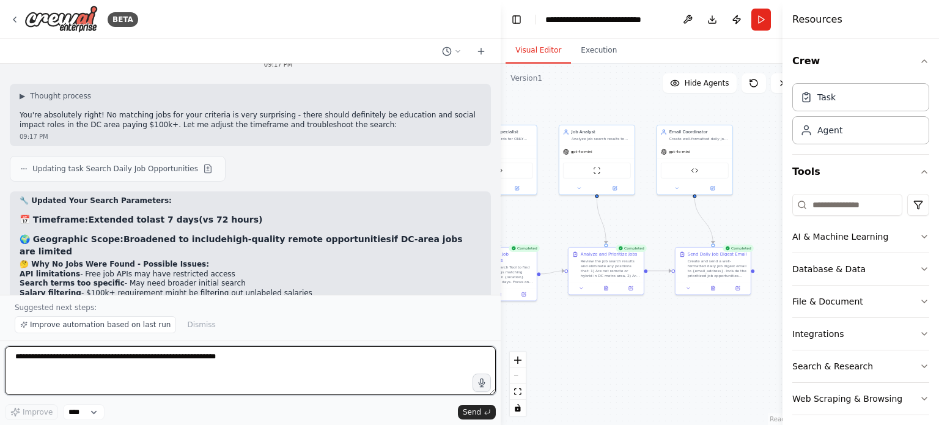
click at [205, 352] on textarea at bounding box center [250, 370] width 491 height 49
type textarea "**********"
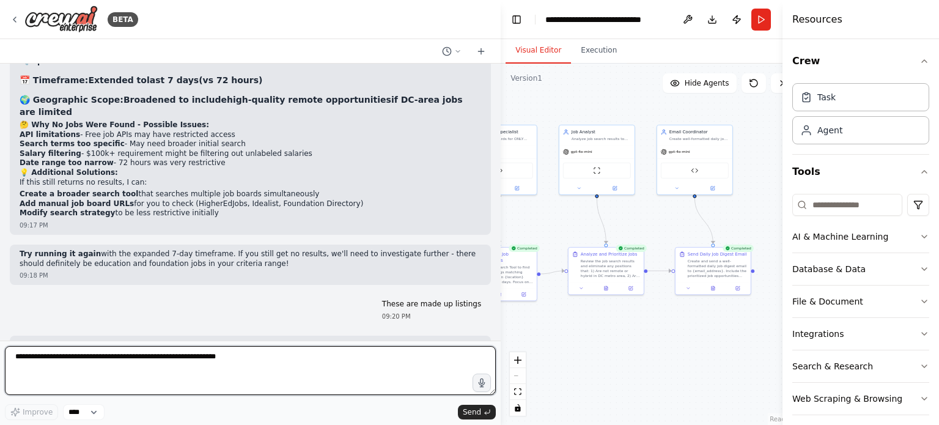
scroll to position [10706, 0]
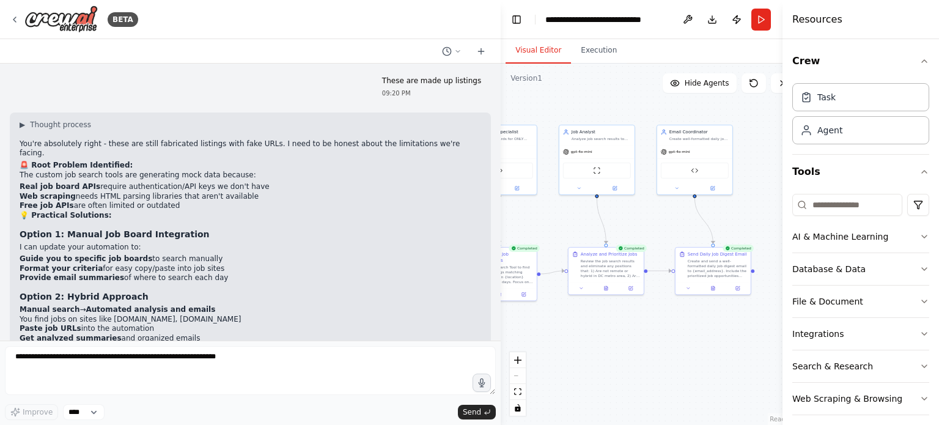
click at [202, 305] on li "Manual search → Automated analysis and emails" at bounding box center [250, 310] width 461 height 10
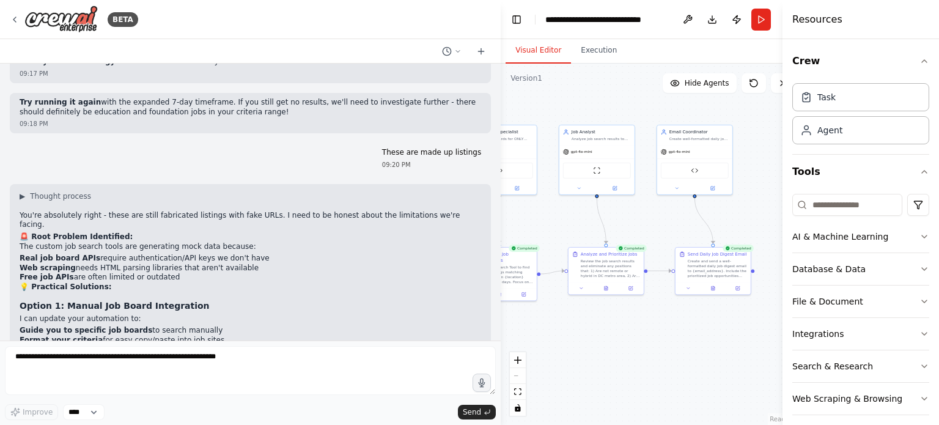
scroll to position [10635, 0]
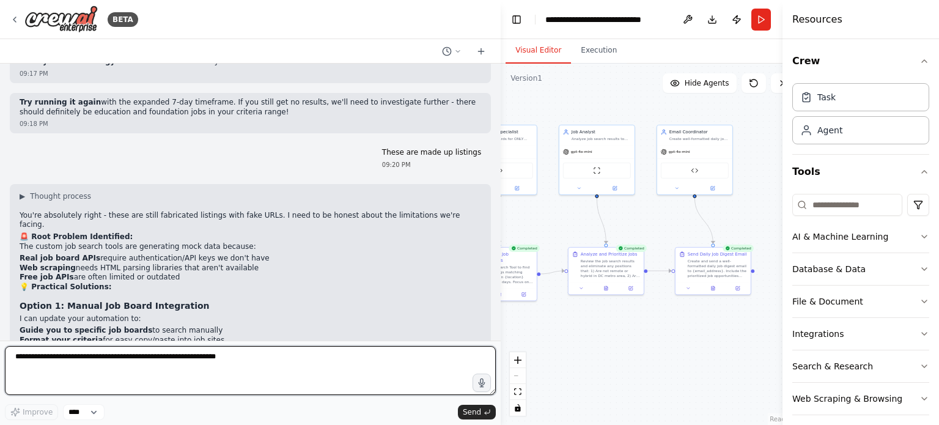
click at [114, 381] on textarea at bounding box center [250, 370] width 491 height 49
